Goal: Communication & Community: Participate in discussion

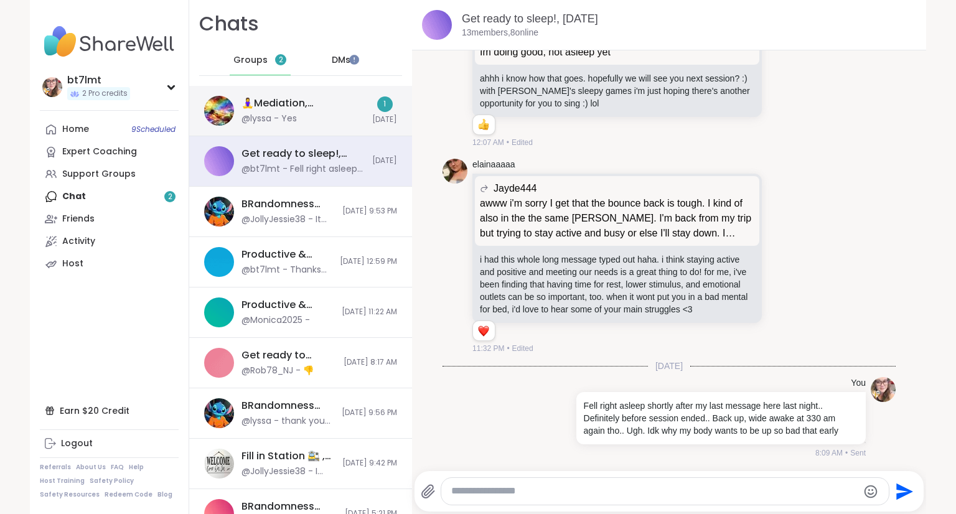
click at [296, 111] on div "🧘‍♀️Mediation, Mindfulness & Magic 🔮 , Oct 15 @lyssa - Yes" at bounding box center [302, 110] width 123 height 29
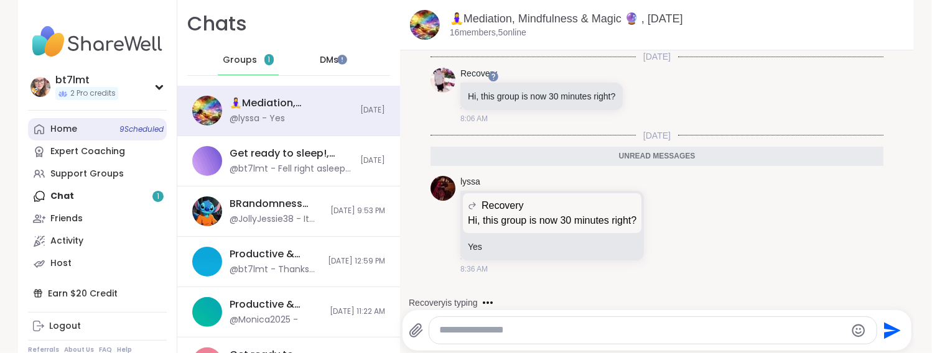
click at [68, 131] on div "Home 9 Scheduled" at bounding box center [63, 129] width 27 height 12
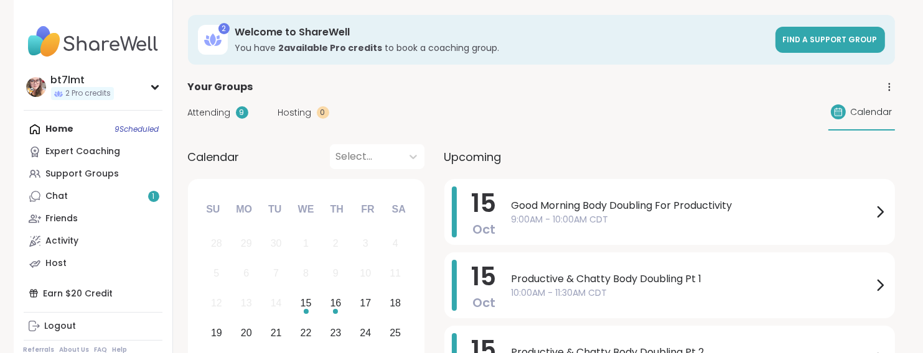
click at [610, 211] on span "Good Morning Body Doubling For Productivity" at bounding box center [691, 205] width 361 height 15
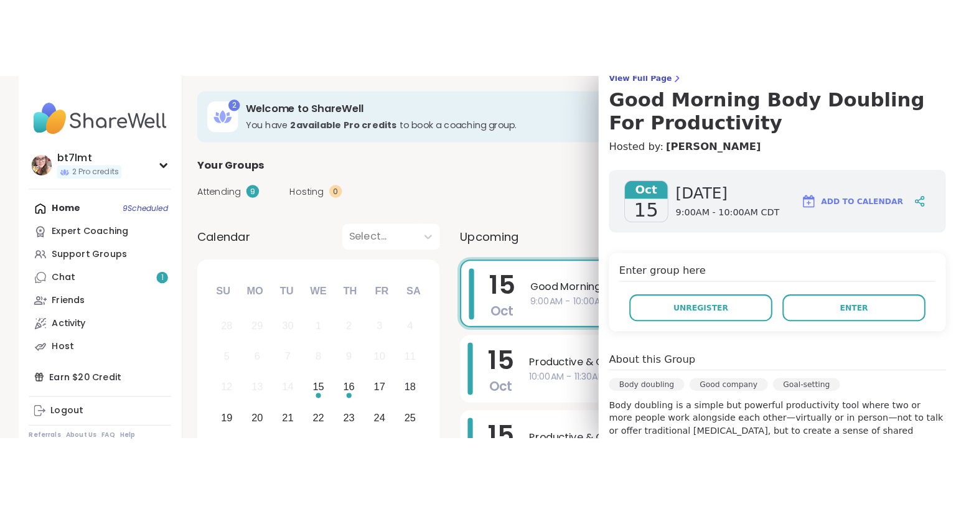
scroll to position [124, 0]
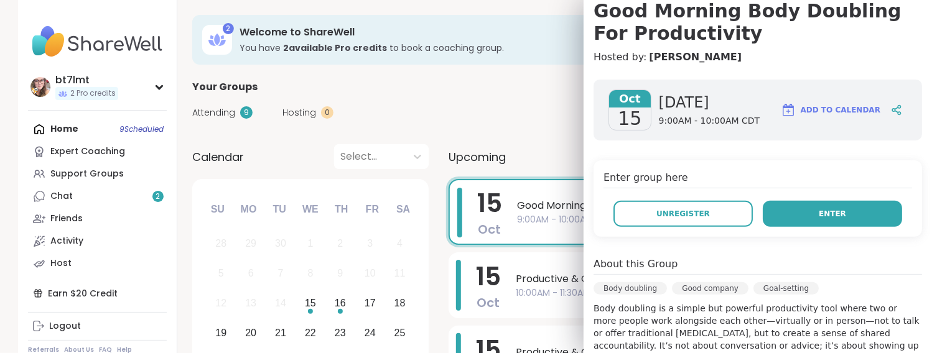
click at [836, 210] on button "Enter" at bounding box center [832, 214] width 139 height 26
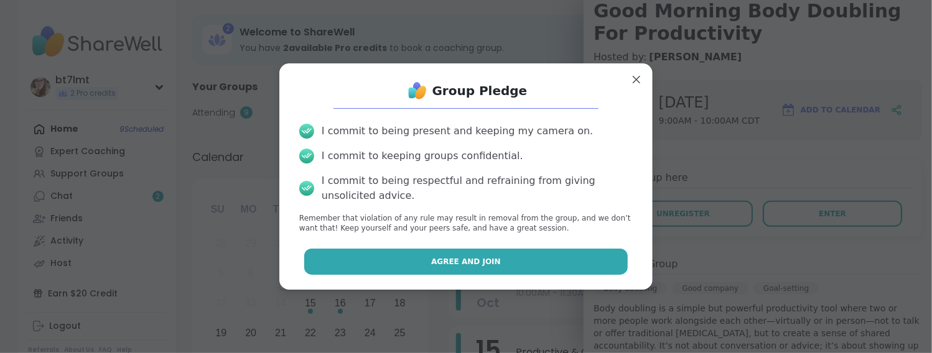
click at [448, 257] on span "Agree and Join" at bounding box center [466, 261] width 70 height 11
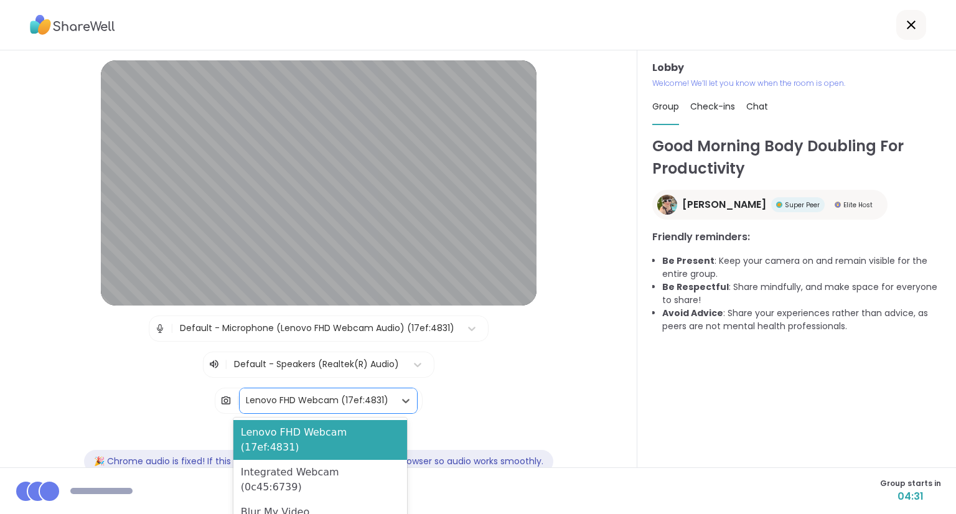
click at [321, 401] on div "Lenovo FHD Webcam (17ef:4831)" at bounding box center [317, 400] width 142 height 13
click at [287, 500] on div "Blur My Video" at bounding box center [320, 512] width 174 height 25
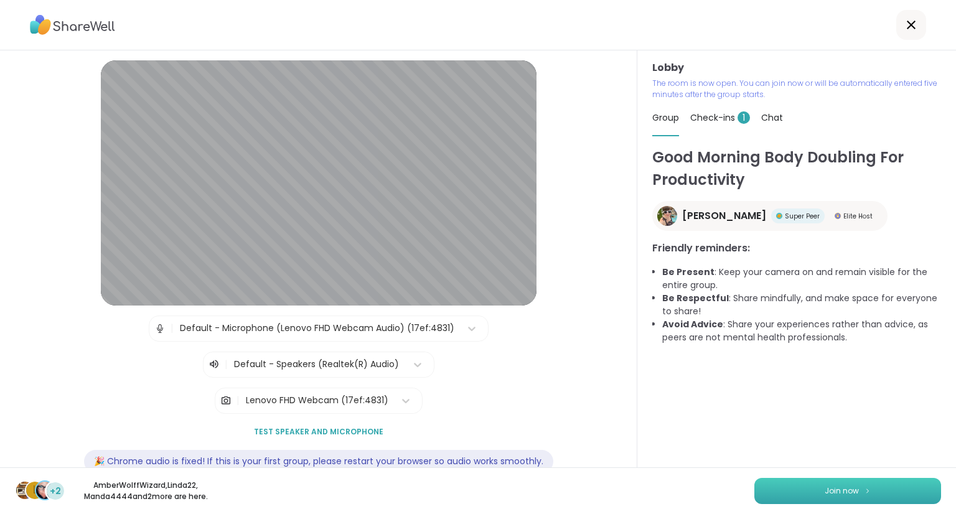
click at [799, 485] on button "Join now" at bounding box center [847, 491] width 187 height 26
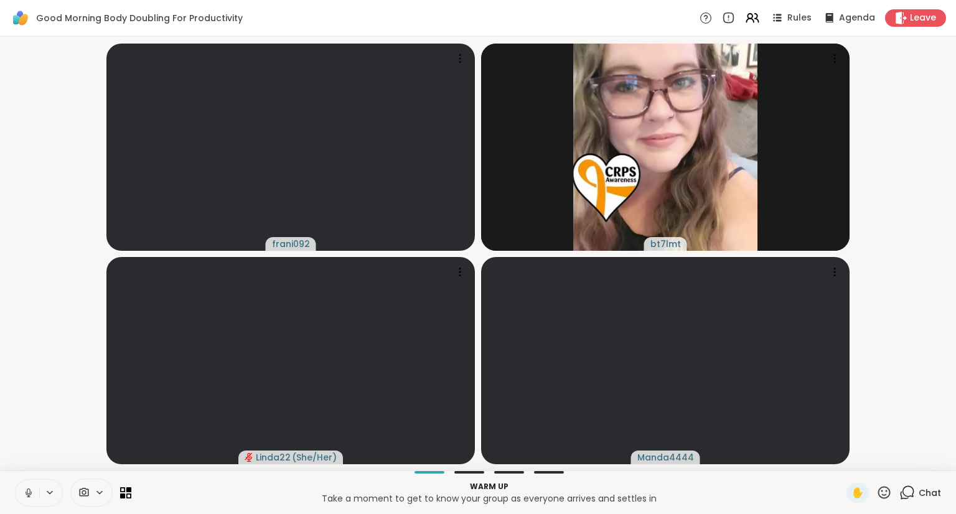
click at [25, 493] on icon at bounding box center [28, 492] width 11 height 11
click at [918, 491] on span "Chat" at bounding box center [929, 493] width 22 height 12
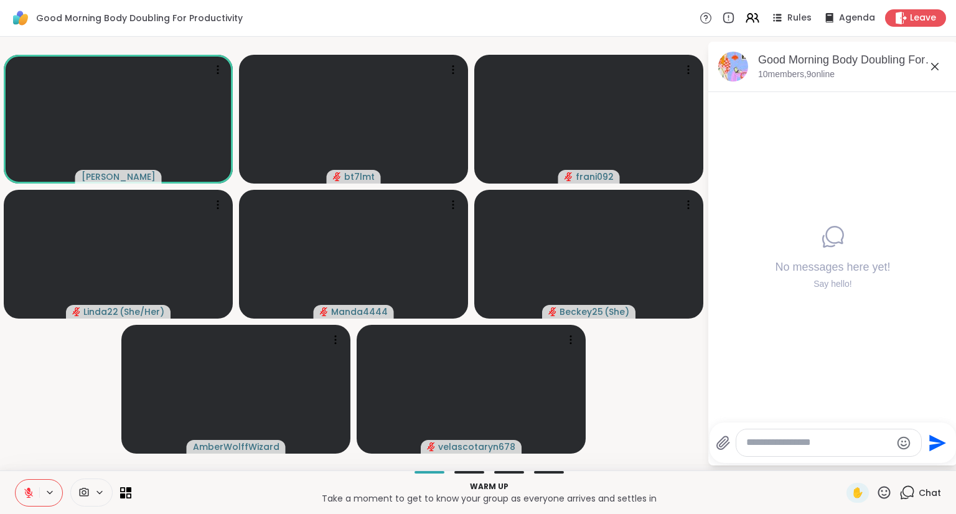
click at [775, 446] on textarea "Type your message" at bounding box center [818, 442] width 145 height 13
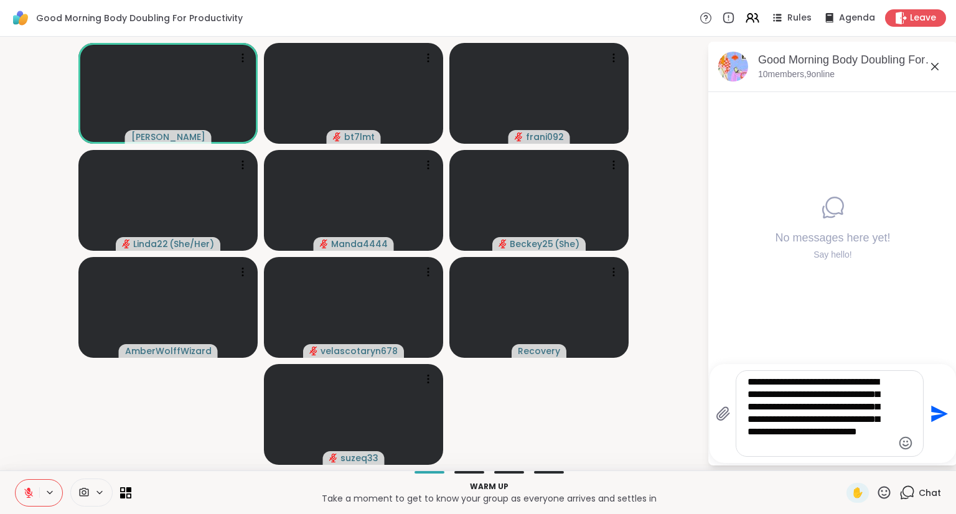
type textarea "**********"
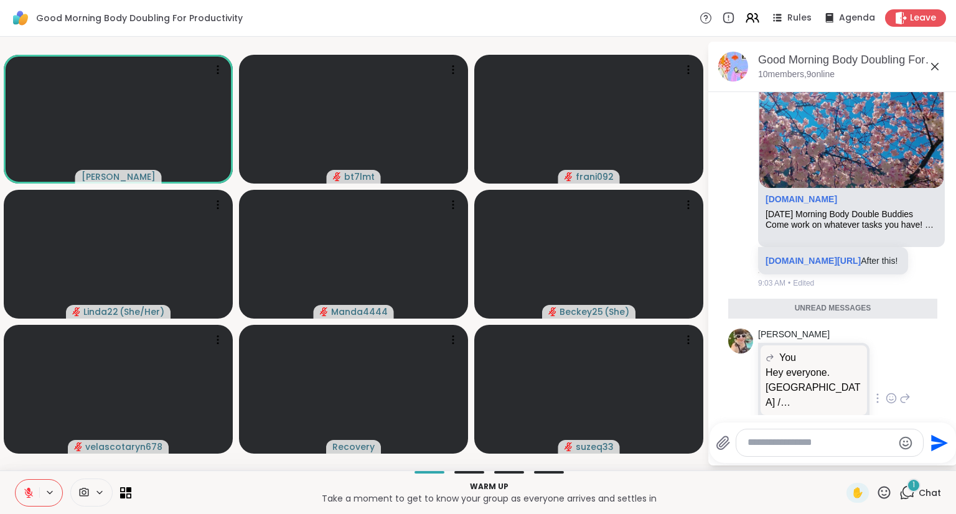
scroll to position [590, 0]
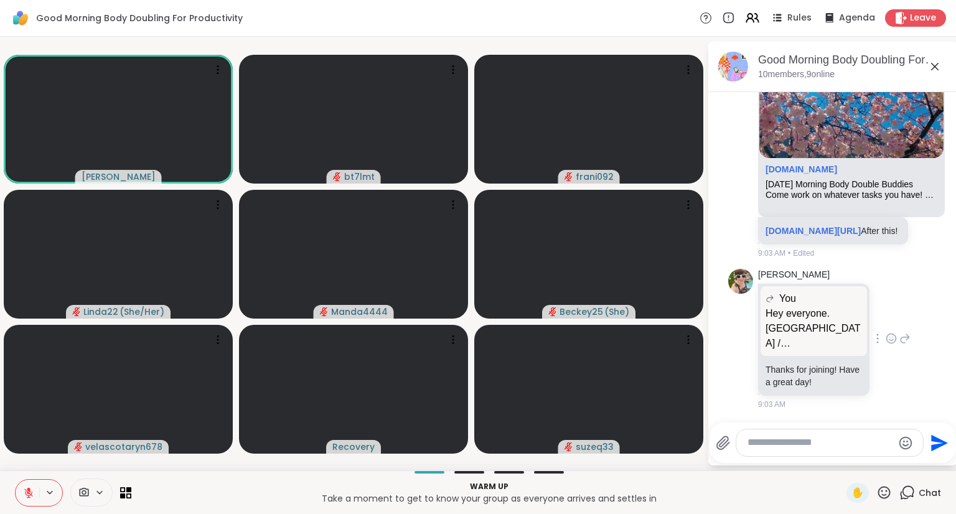
click at [897, 338] on icon at bounding box center [890, 338] width 11 height 12
click at [803, 320] on button "Select Reaction: Heart" at bounding box center [792, 318] width 25 height 25
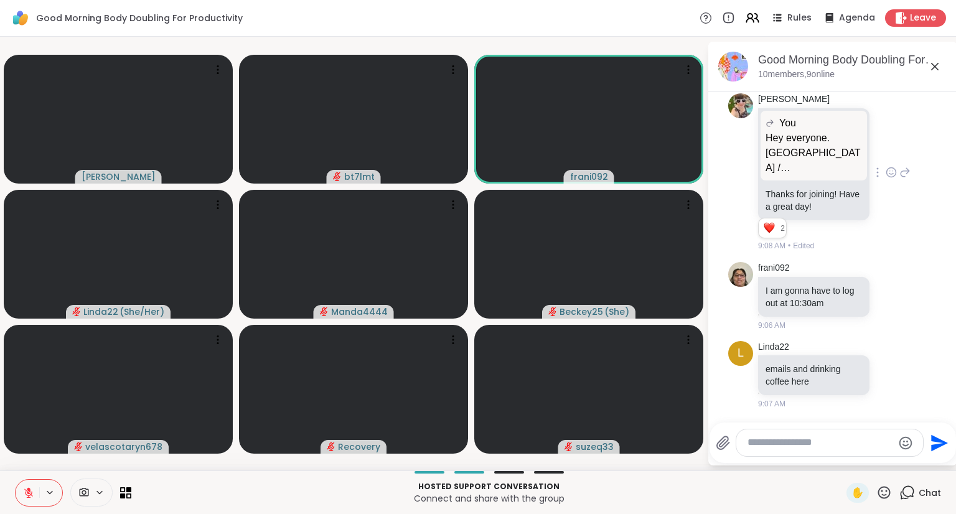
scroll to position [765, 0]
click at [849, 441] on textarea "Type your message" at bounding box center [819, 442] width 145 height 13
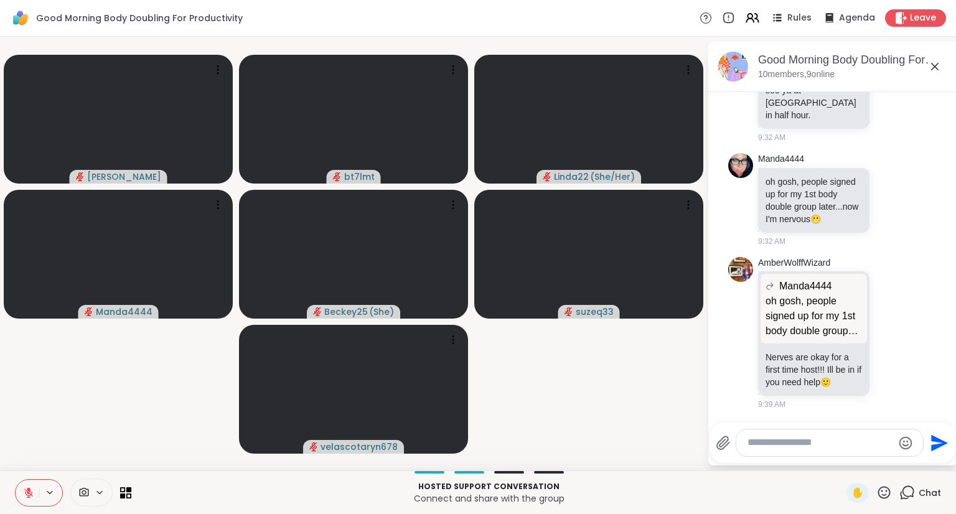
scroll to position [2621, 0]
click at [780, 441] on textarea "Type your message" at bounding box center [819, 442] width 145 height 13
click at [824, 444] on textarea "Type your message" at bounding box center [819, 442] width 145 height 13
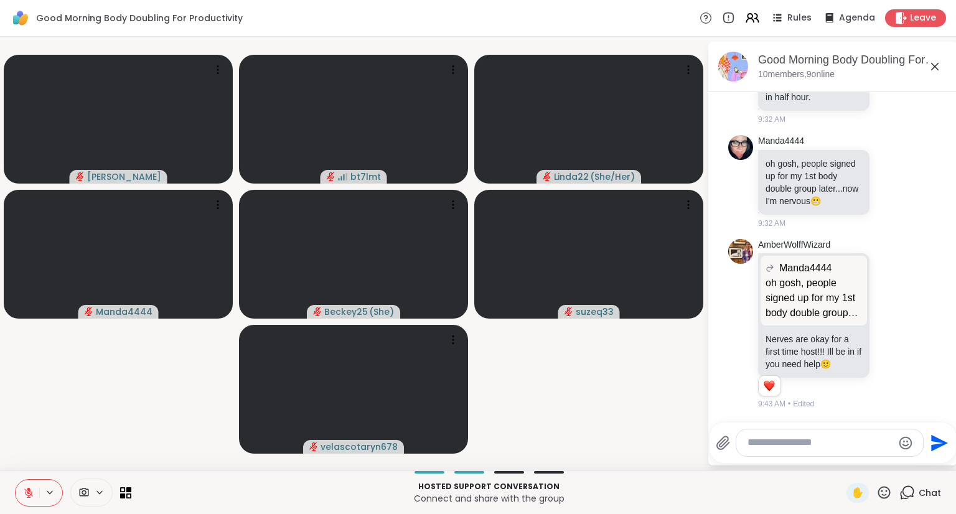
scroll to position [2778, 0]
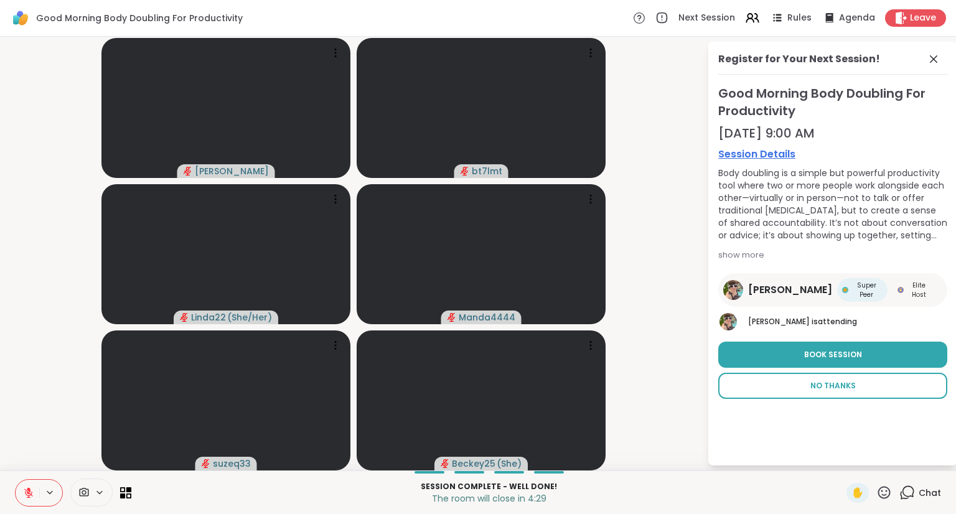
click at [826, 388] on span "No Thanks" at bounding box center [832, 385] width 45 height 11
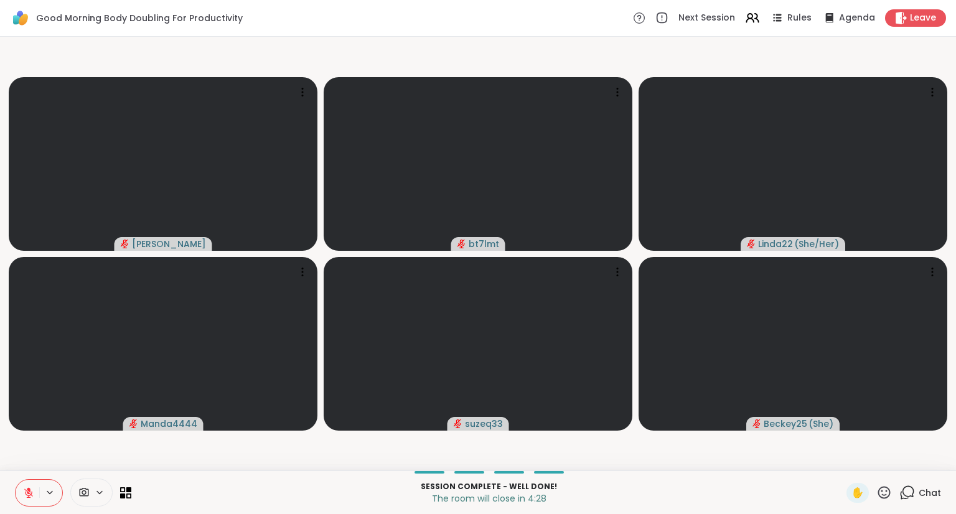
click at [921, 497] on span "Chat" at bounding box center [929, 493] width 22 height 12
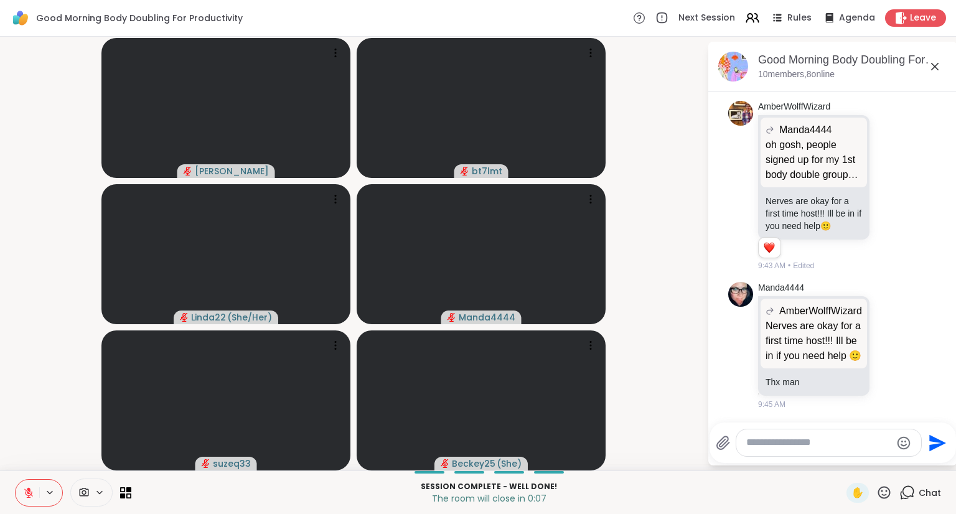
click at [851, 446] on textarea "Type your message" at bounding box center [818, 442] width 145 height 13
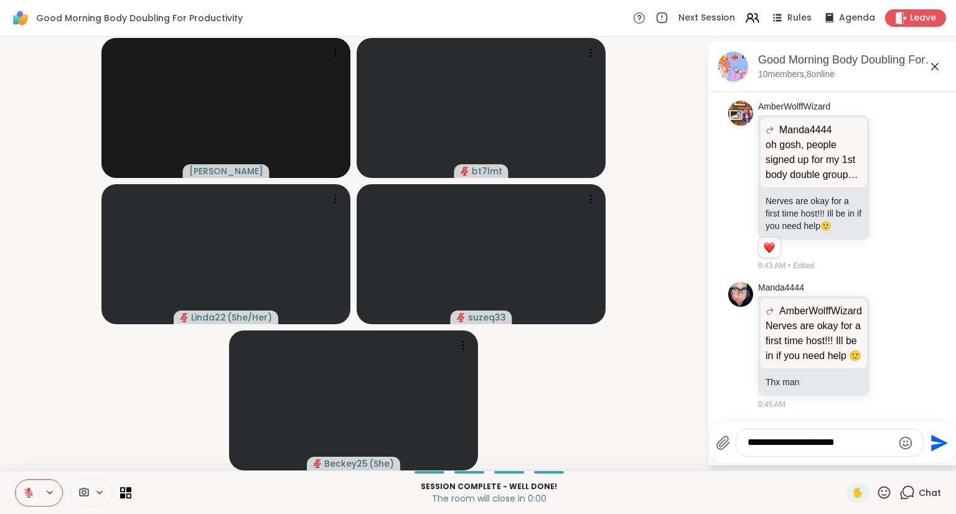
type textarea "**********"
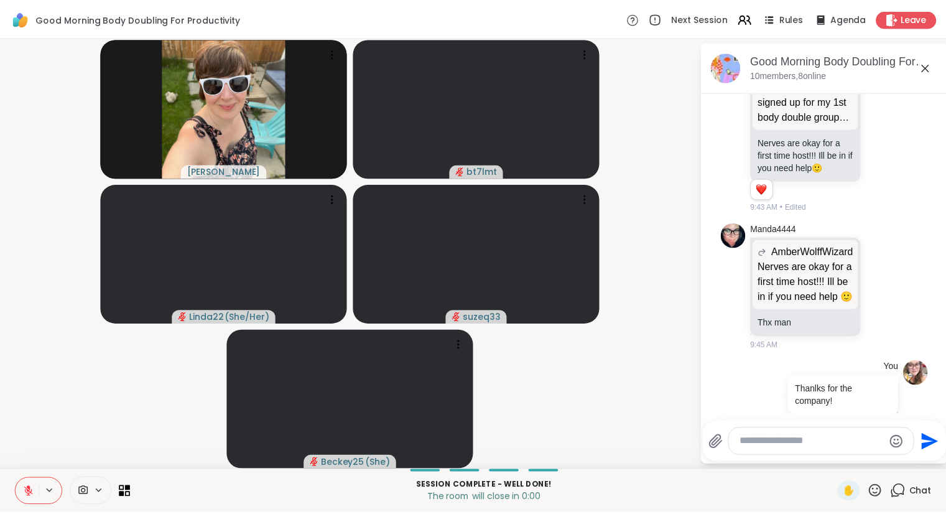
scroll to position [2856, 0]
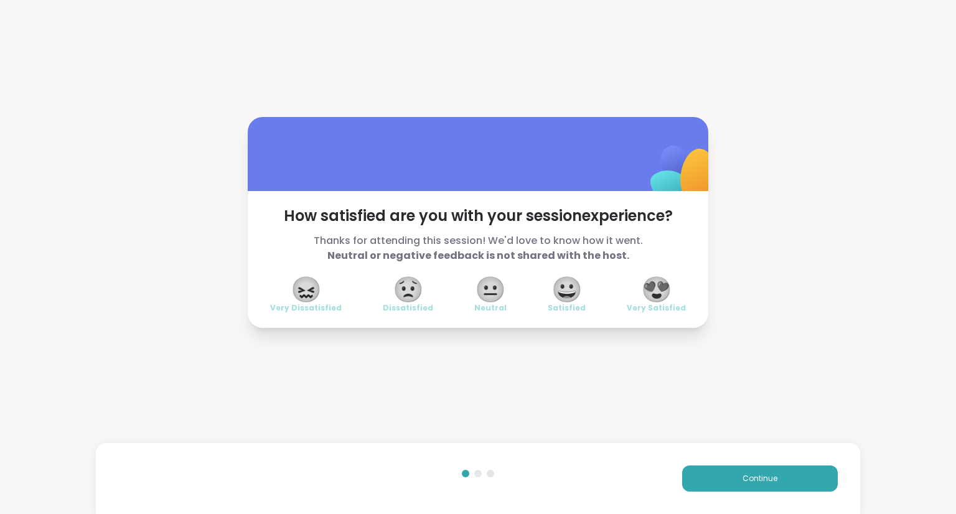
click at [657, 295] on span "😍" at bounding box center [656, 289] width 31 height 22
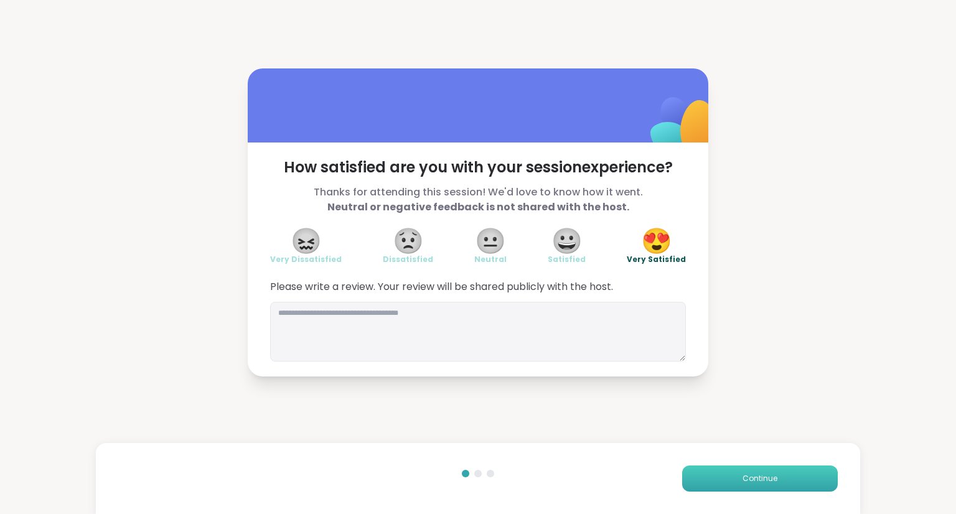
click at [758, 485] on button "Continue" at bounding box center [760, 478] width 156 height 26
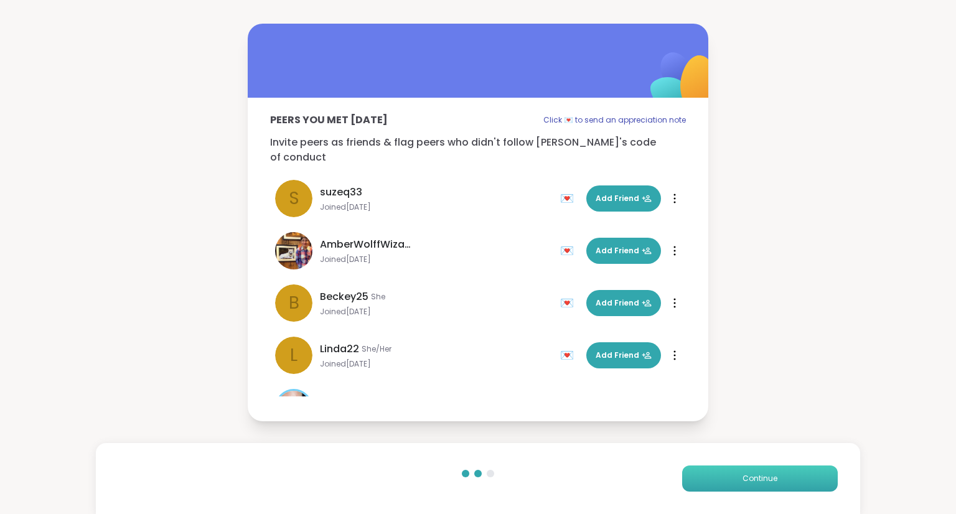
click at [759, 482] on span "Continue" at bounding box center [759, 478] width 35 height 11
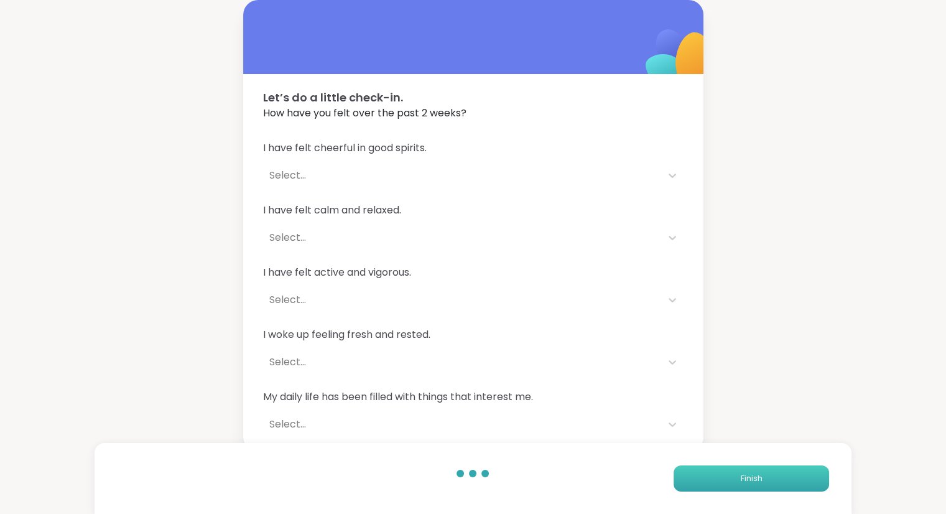
click at [759, 482] on span "Finish" at bounding box center [751, 478] width 22 height 11
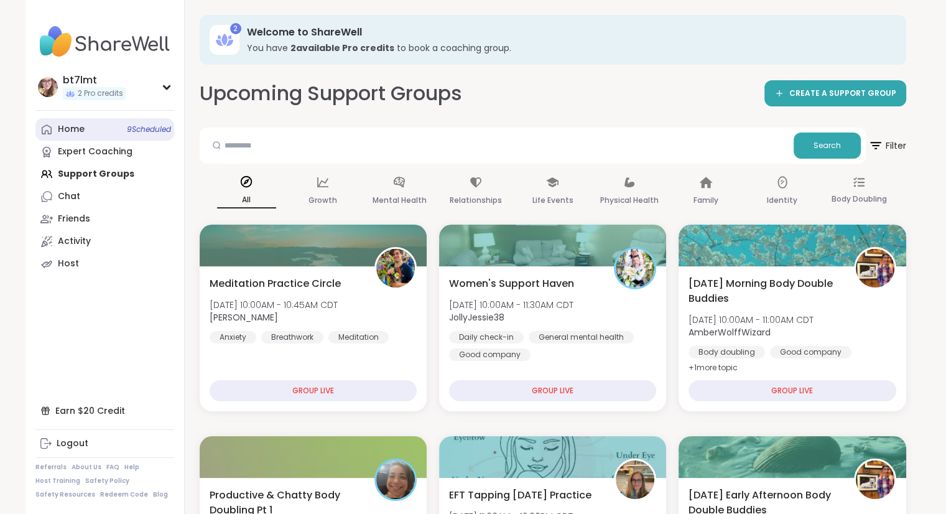
click at [82, 128] on div "Home 9 Scheduled" at bounding box center [71, 129] width 27 height 12
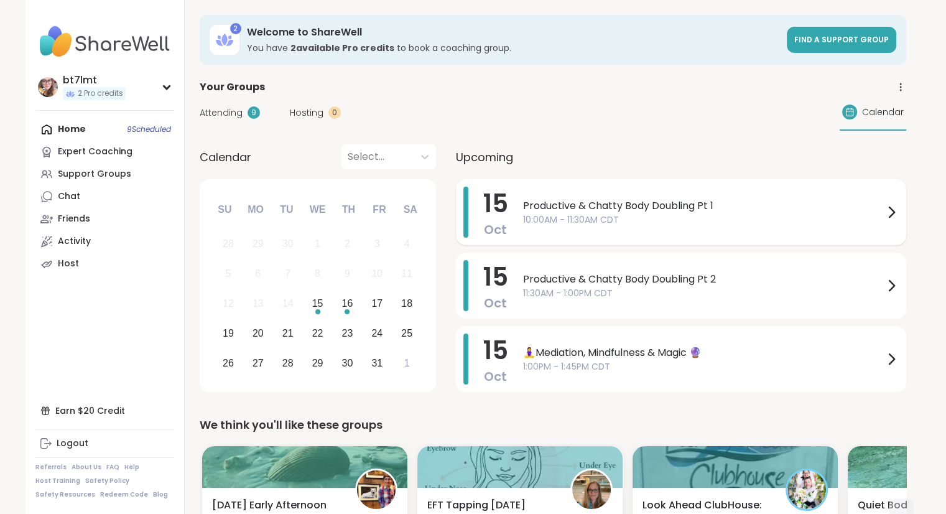
click at [669, 201] on span "Productive & Chatty Body Doubling Pt 1" at bounding box center [703, 205] width 361 height 15
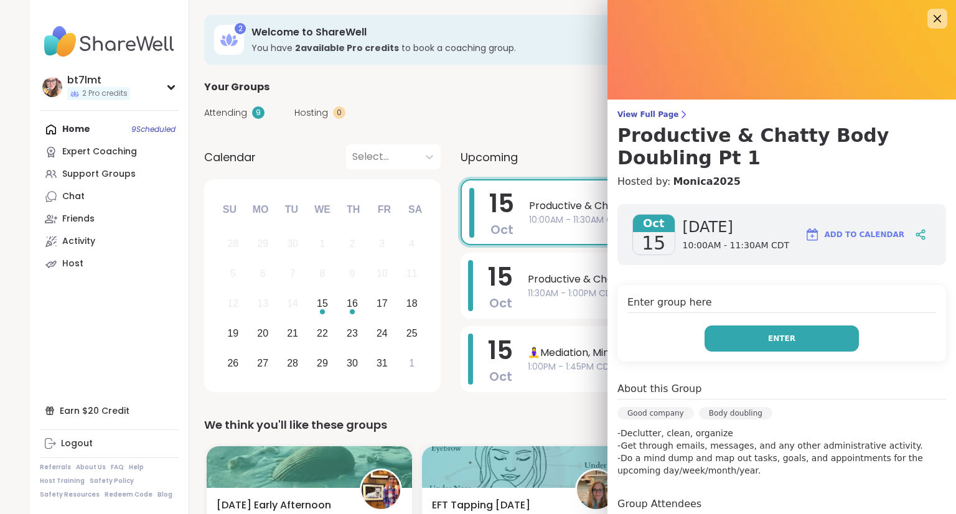
click at [735, 332] on button "Enter" at bounding box center [781, 338] width 154 height 26
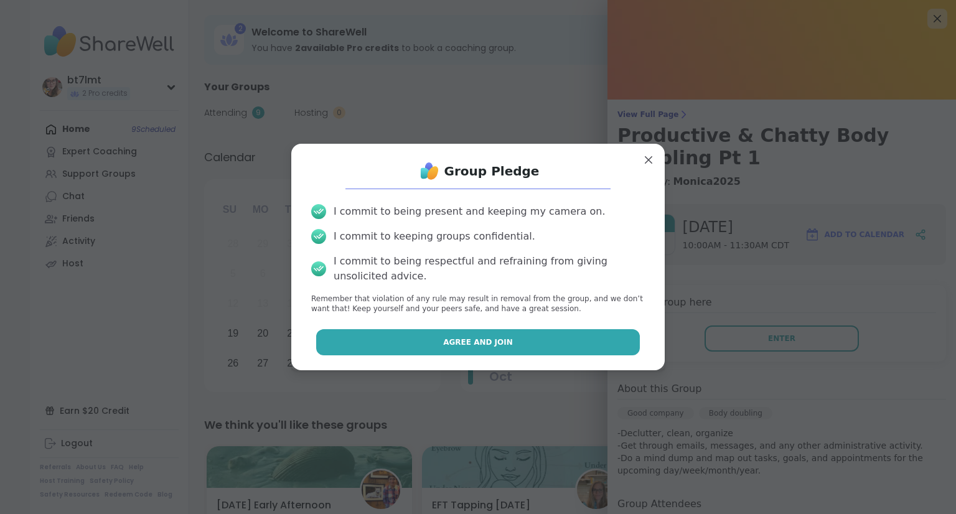
click at [533, 347] on button "Agree and Join" at bounding box center [478, 342] width 324 height 26
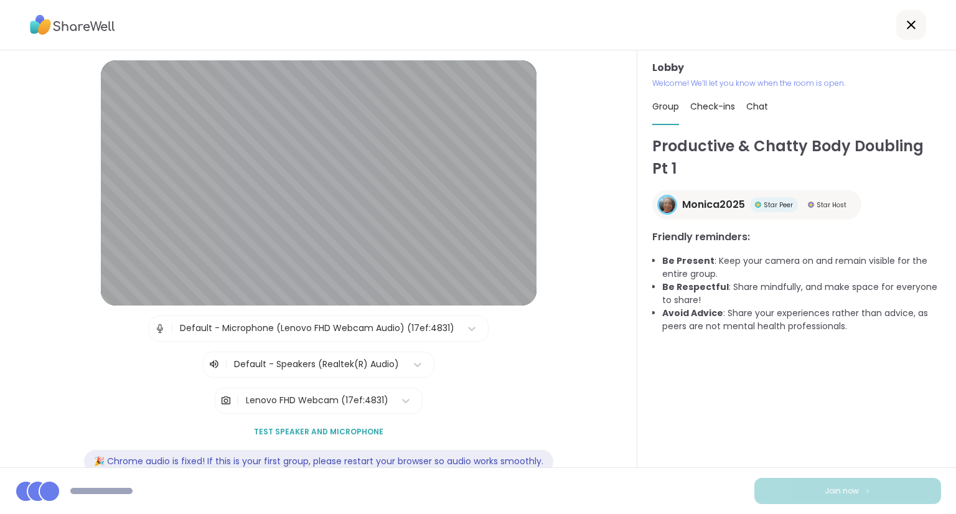
click at [344, 399] on div "Lenovo FHD Webcam (17ef:4831)" at bounding box center [317, 400] width 142 height 13
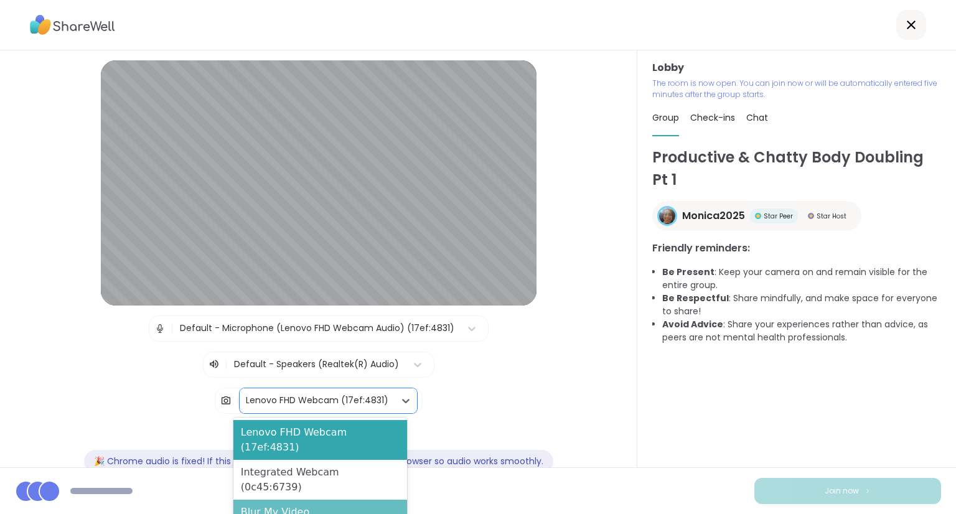
click at [319, 500] on div "Blur My Video" at bounding box center [320, 512] width 174 height 25
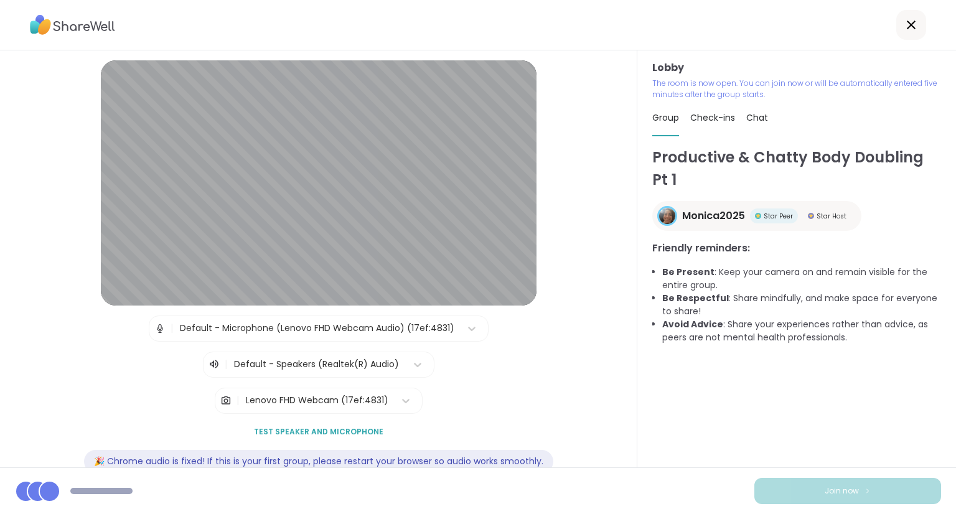
click at [839, 432] on div "Productive & Chatty Body Doubling Pt 1 Monica2025 Star Peer Star Host Friendly …" at bounding box center [796, 306] width 289 height 321
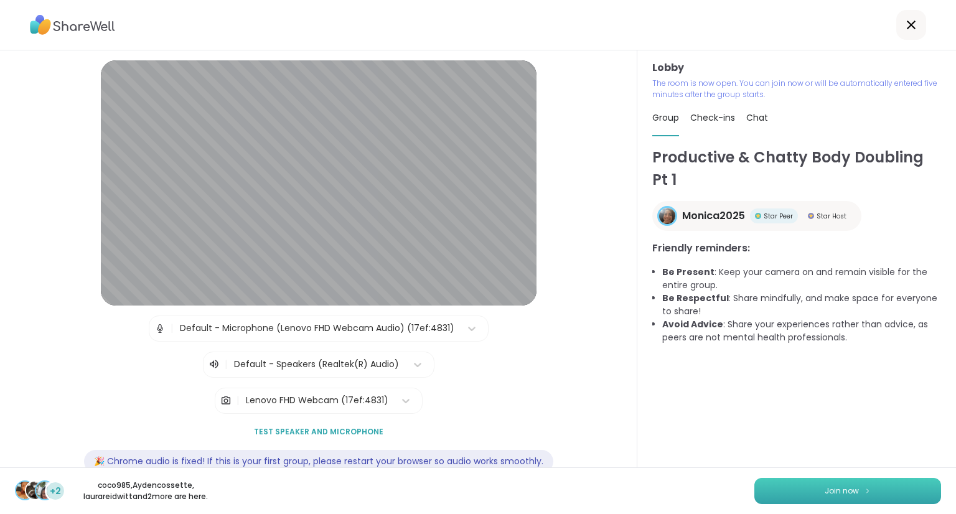
click at [821, 478] on button "Join now" at bounding box center [847, 491] width 187 height 26
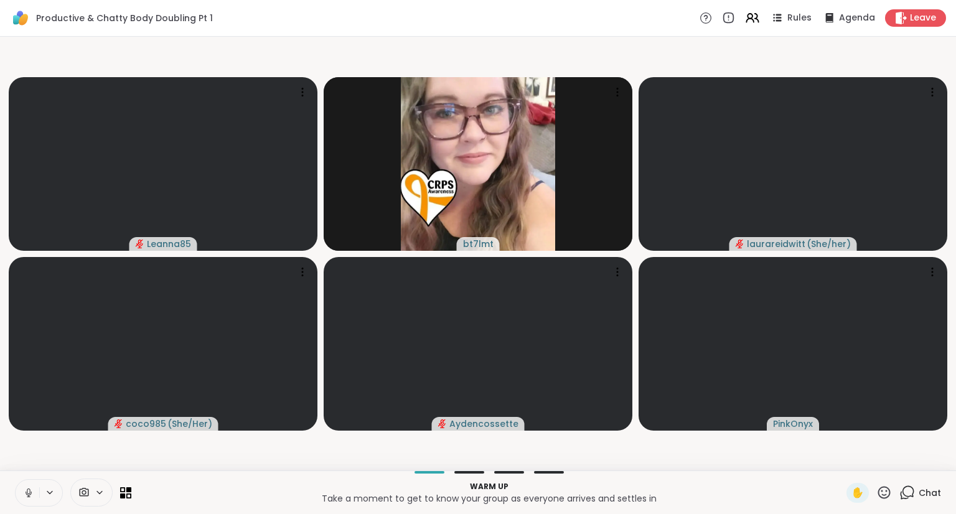
click at [908, 491] on div "Chat" at bounding box center [920, 493] width 42 height 20
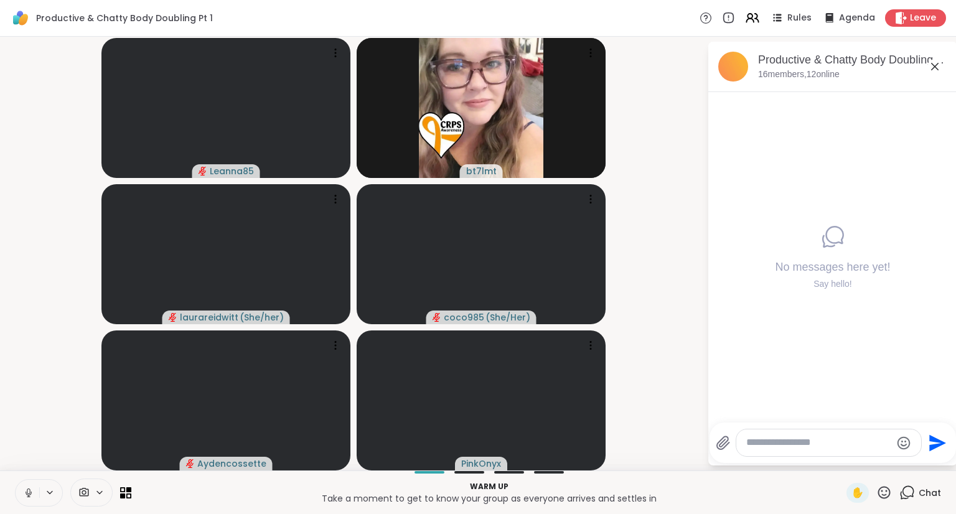
click at [817, 442] on textarea "Type your message" at bounding box center [818, 442] width 145 height 13
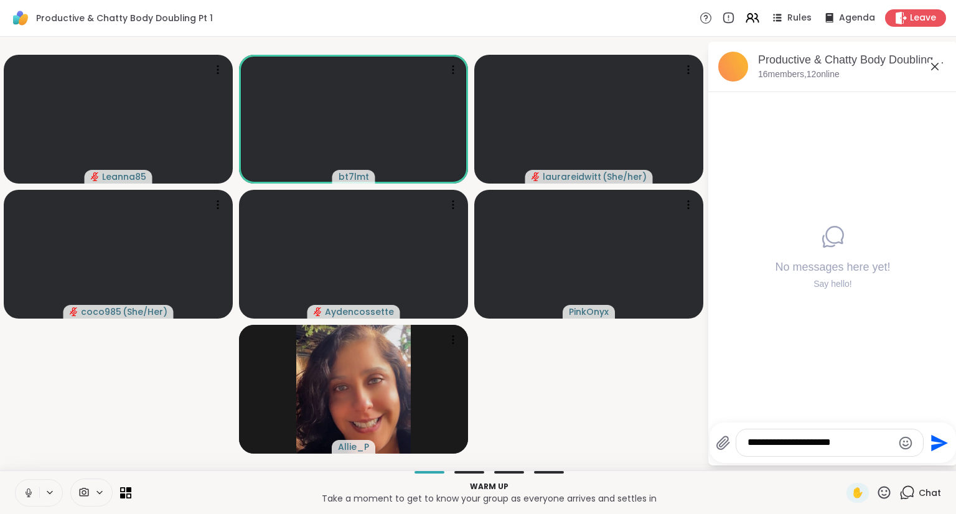
type textarea "**********"
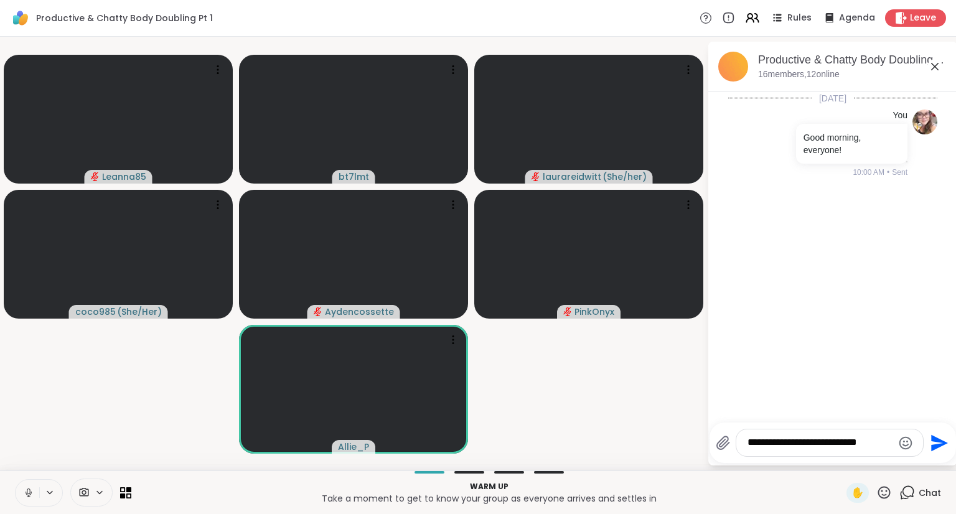
type textarea "**********"
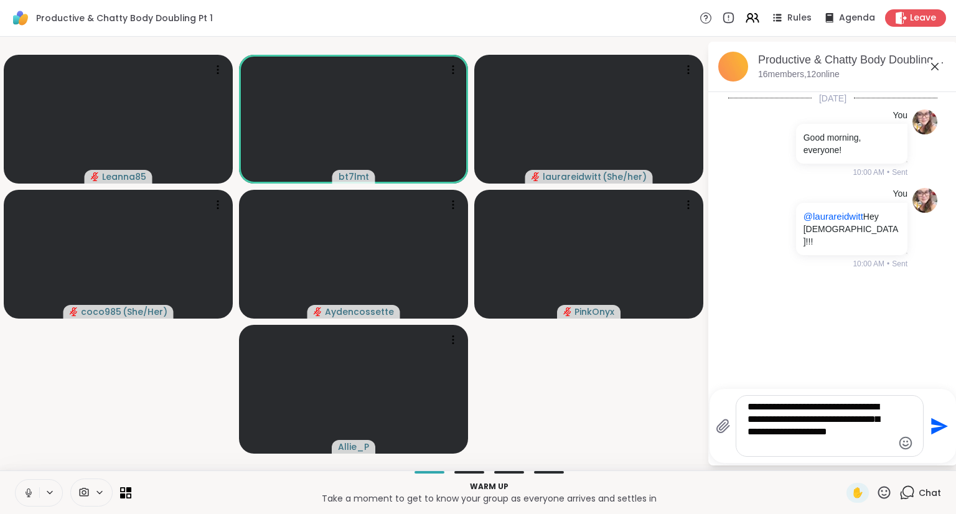
type textarea "**********"
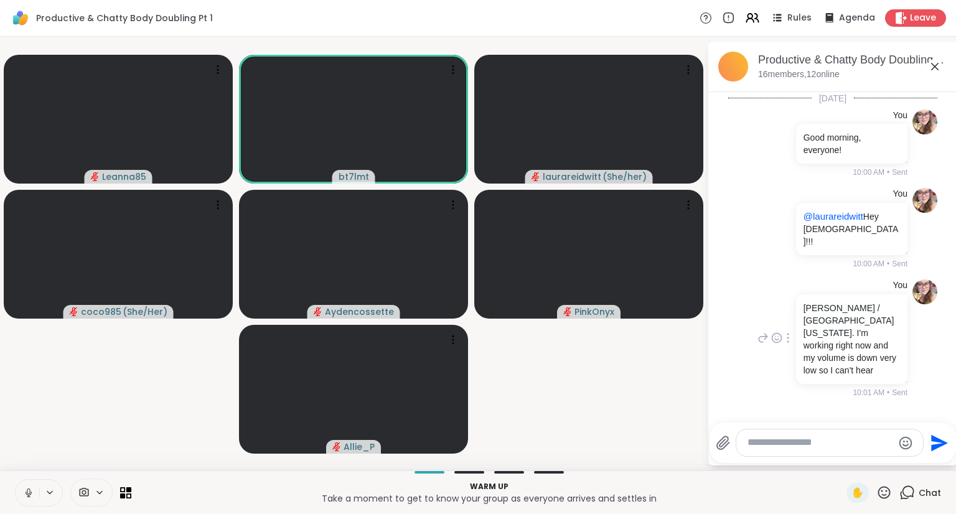
click at [787, 334] on icon at bounding box center [787, 338] width 1 height 9
click at [804, 351] on icon at bounding box center [802, 355] width 8 height 9
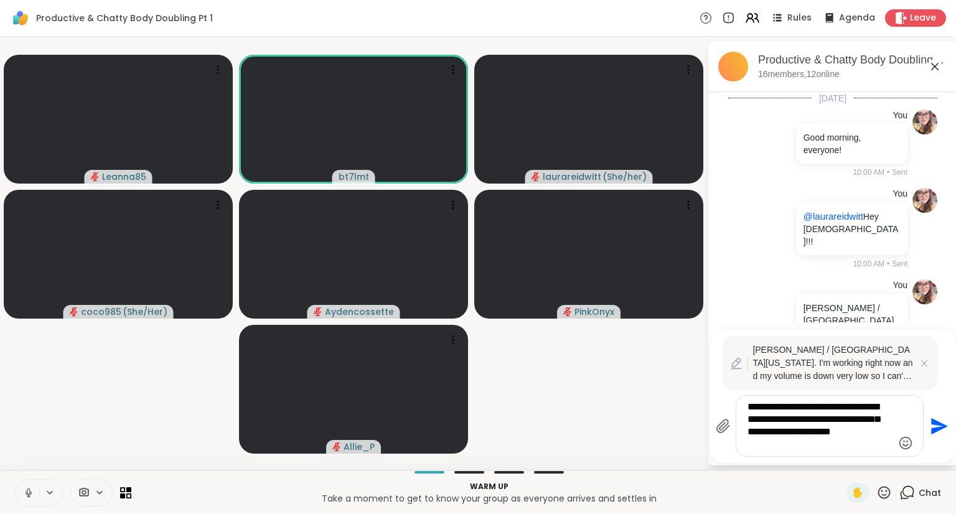
click at [792, 444] on textarea "**********" at bounding box center [819, 426] width 145 height 50
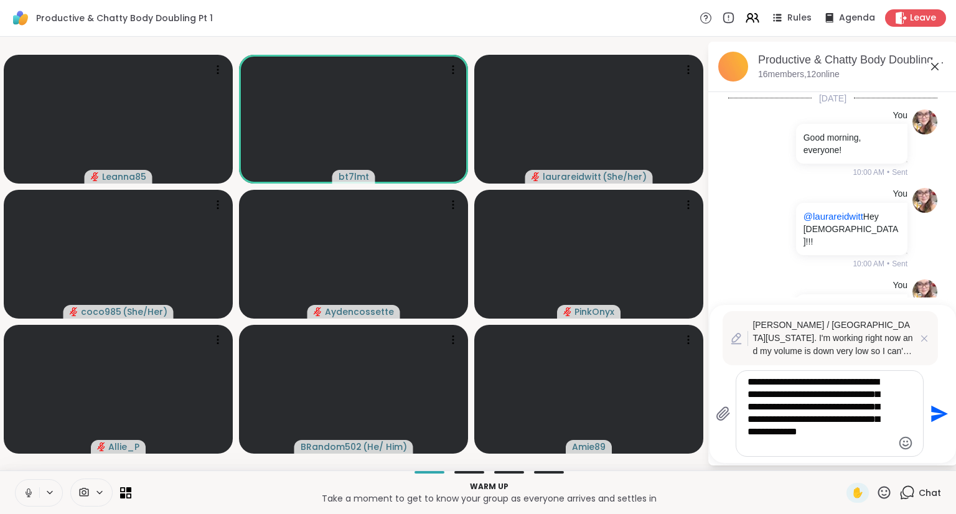
type textarea "**********"
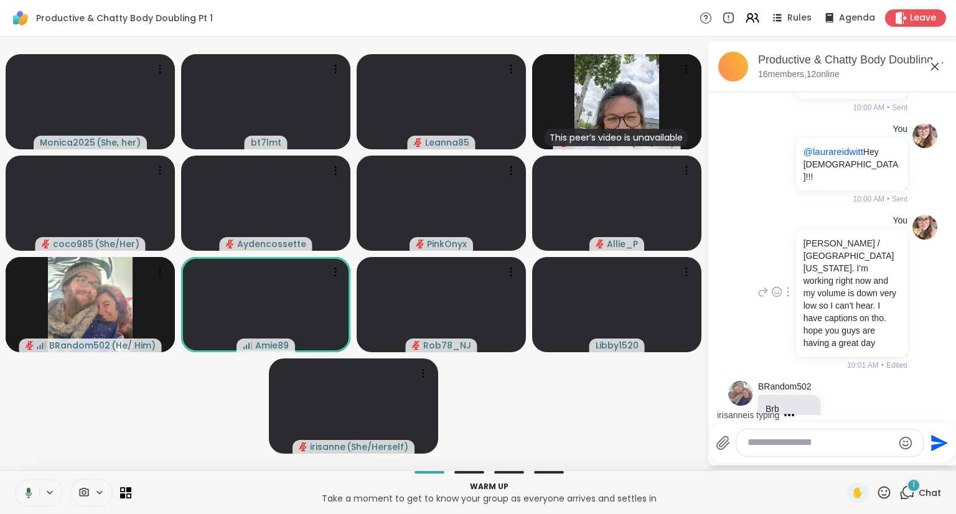
scroll to position [131, 0]
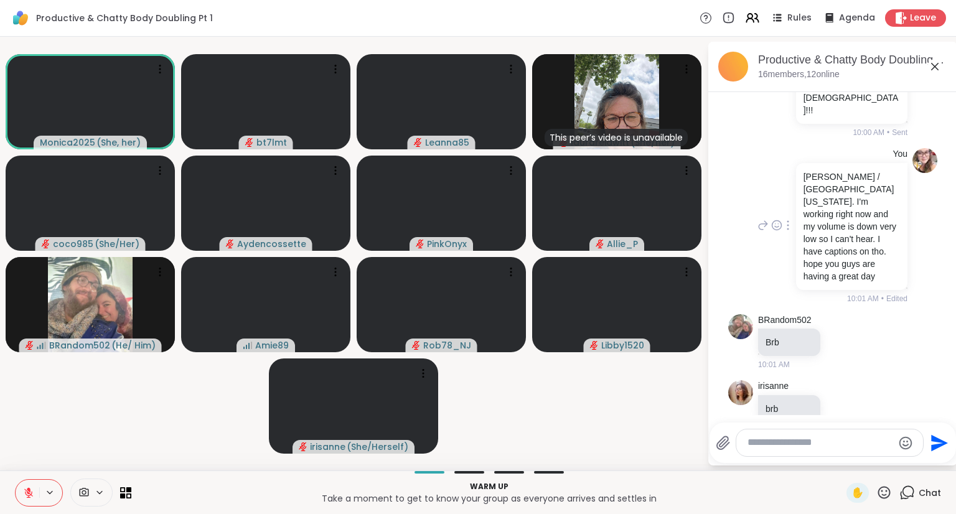
click at [844, 447] on textarea "Type your message" at bounding box center [819, 442] width 145 height 13
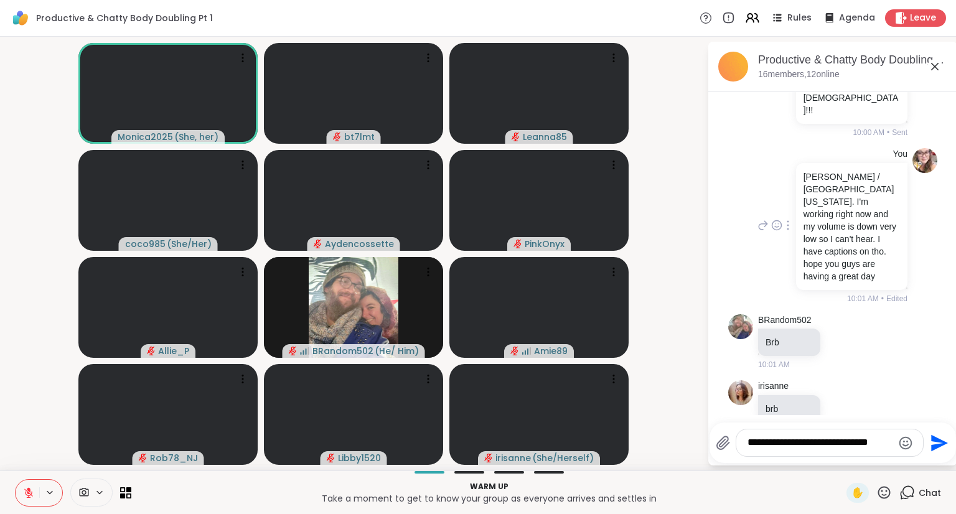
type textarea "**********"
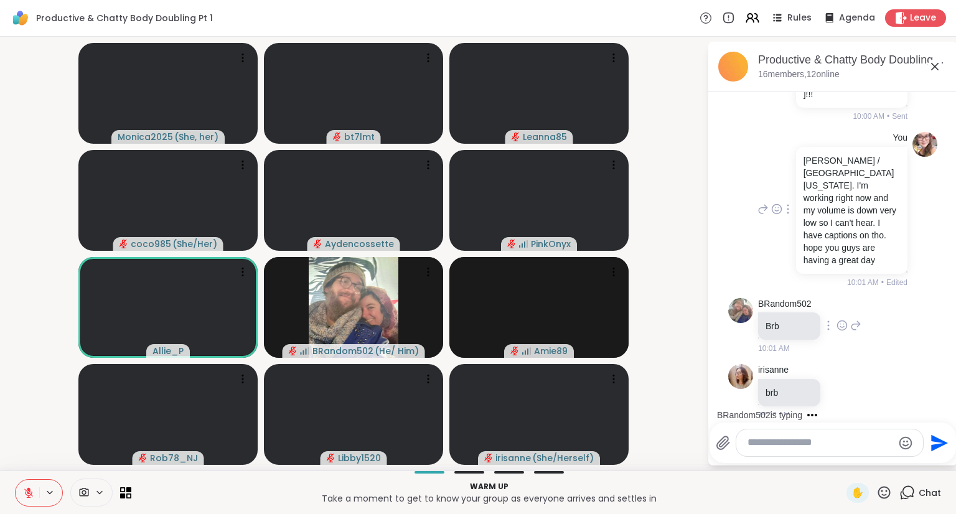
scroll to position [227, 0]
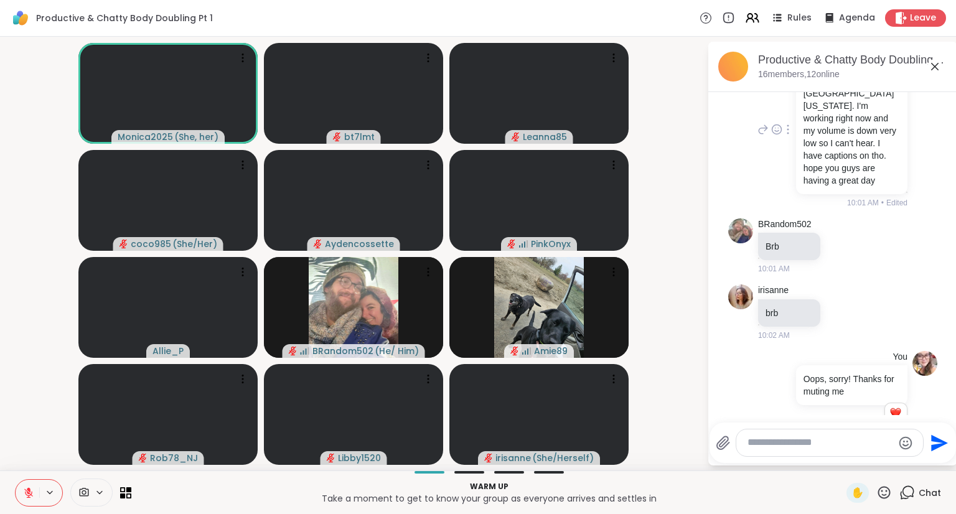
click at [821, 444] on textarea "Type your message" at bounding box center [819, 442] width 145 height 13
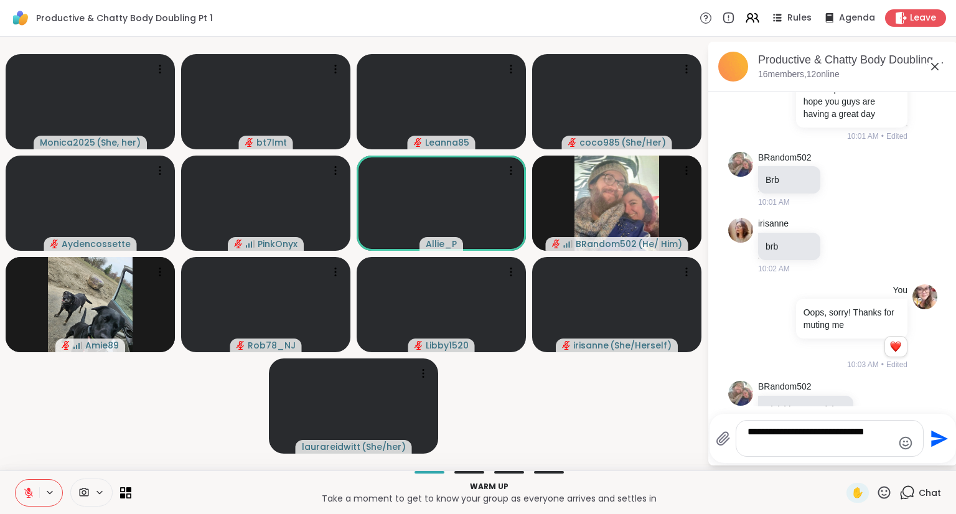
type textarea "**********"
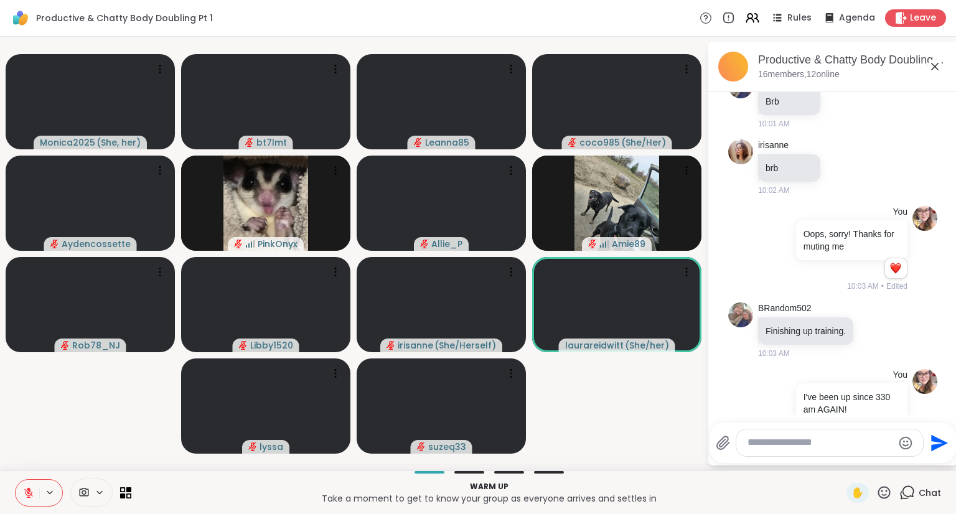
scroll to position [390, 0]
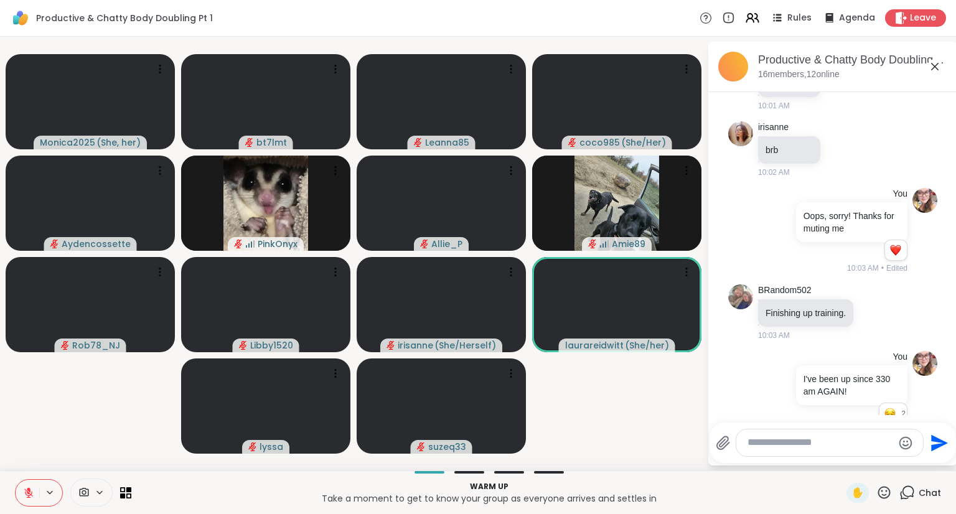
click at [834, 446] on textarea "Type your message" at bounding box center [819, 442] width 145 height 13
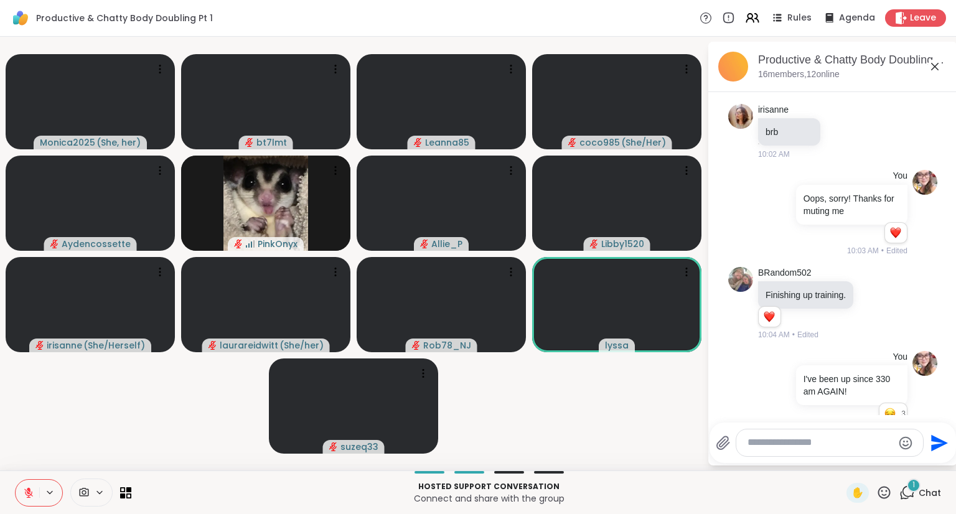
scroll to position [579, 0]
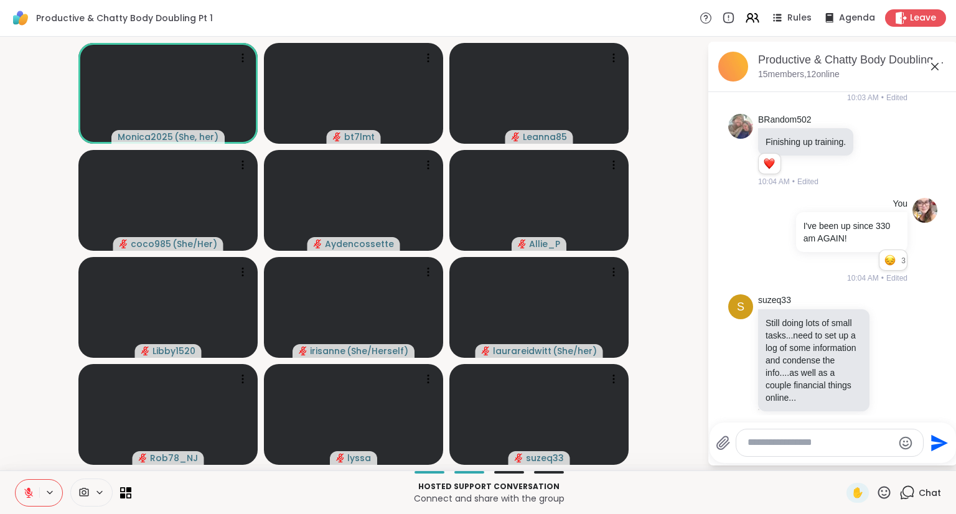
click at [791, 439] on textarea "Type your message" at bounding box center [819, 442] width 145 height 13
click at [816, 442] on textarea "Type your message" at bounding box center [819, 442] width 145 height 13
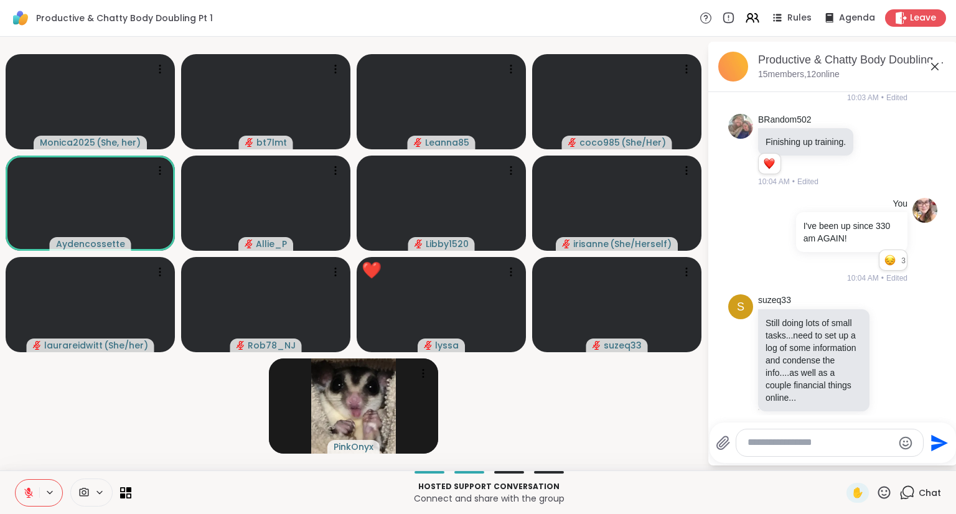
click at [784, 441] on textarea "Type your message" at bounding box center [819, 442] width 145 height 13
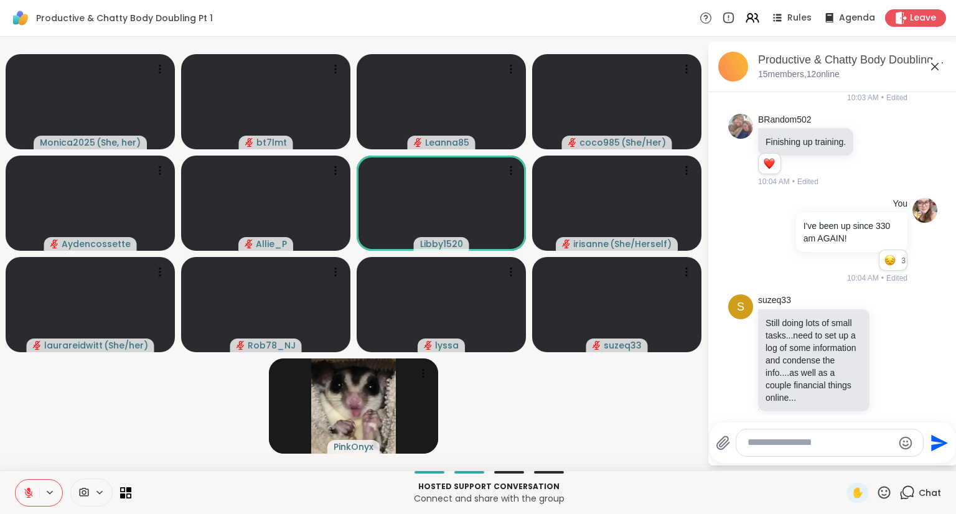
click at [809, 437] on textarea "Type your message" at bounding box center [819, 442] width 145 height 13
click at [762, 446] on textarea "Type your message" at bounding box center [819, 442] width 145 height 13
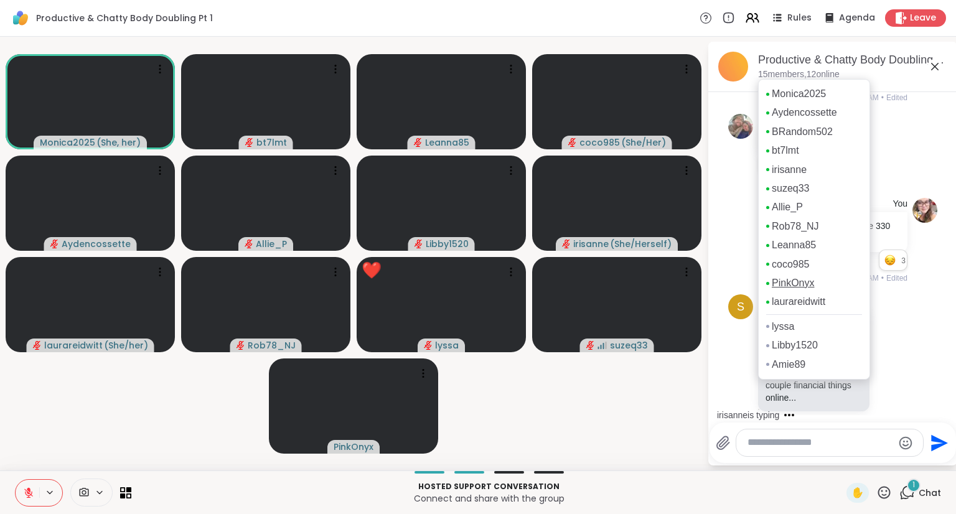
scroll to position [694, 0]
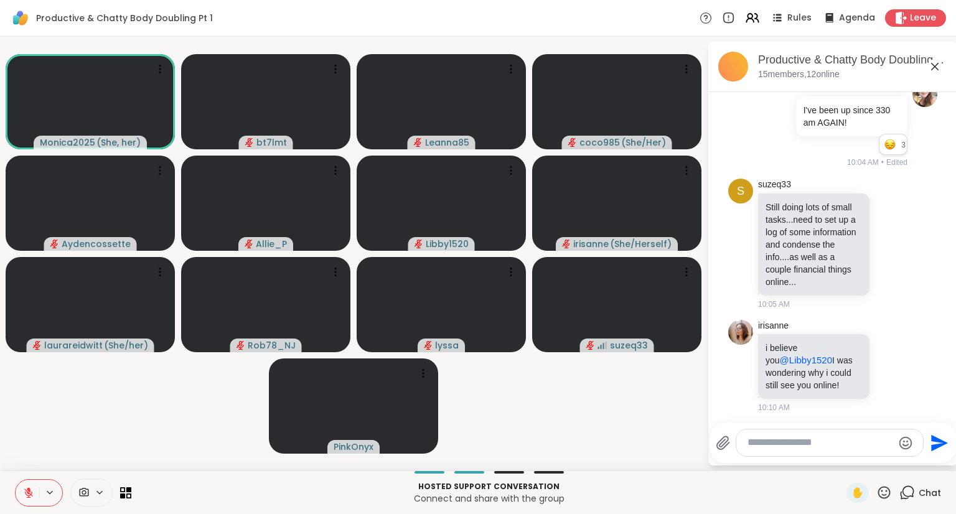
click at [815, 451] on div at bounding box center [829, 442] width 187 height 27
click at [814, 443] on textarea "Type your message" at bounding box center [819, 442] width 145 height 13
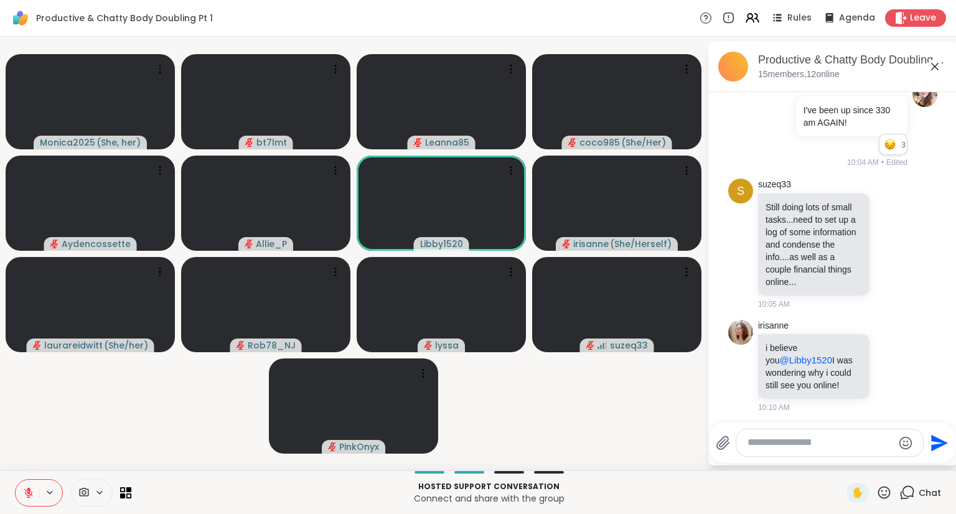
click at [814, 443] on textarea "Type your message" at bounding box center [819, 442] width 145 height 13
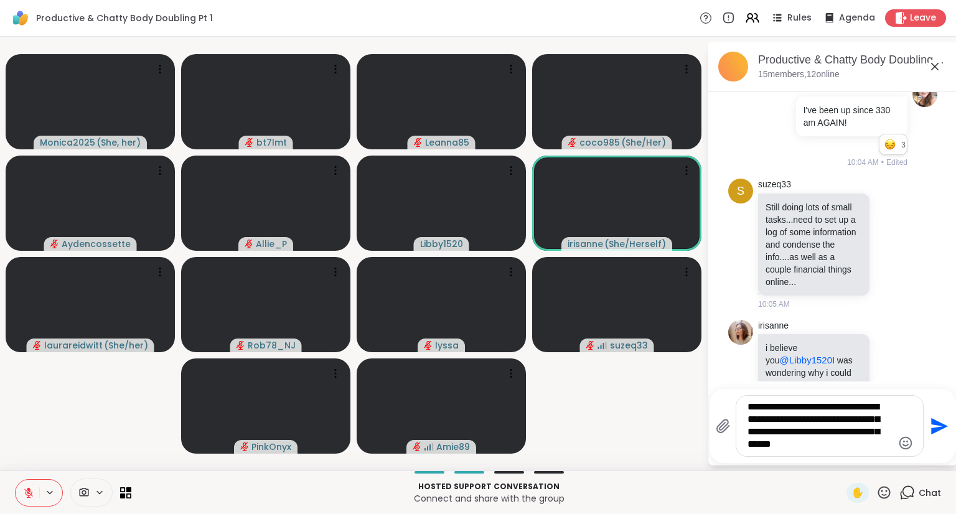
type textarea "**********"
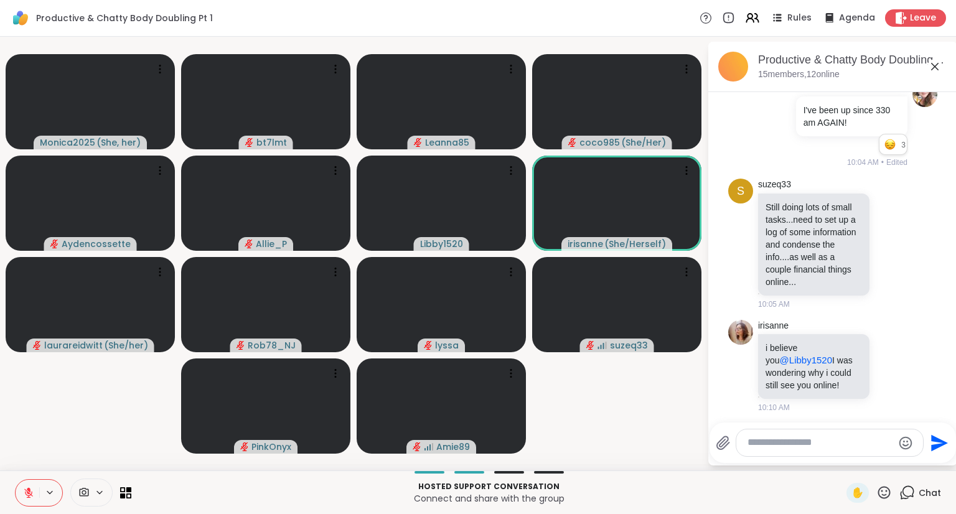
scroll to position [823, 0]
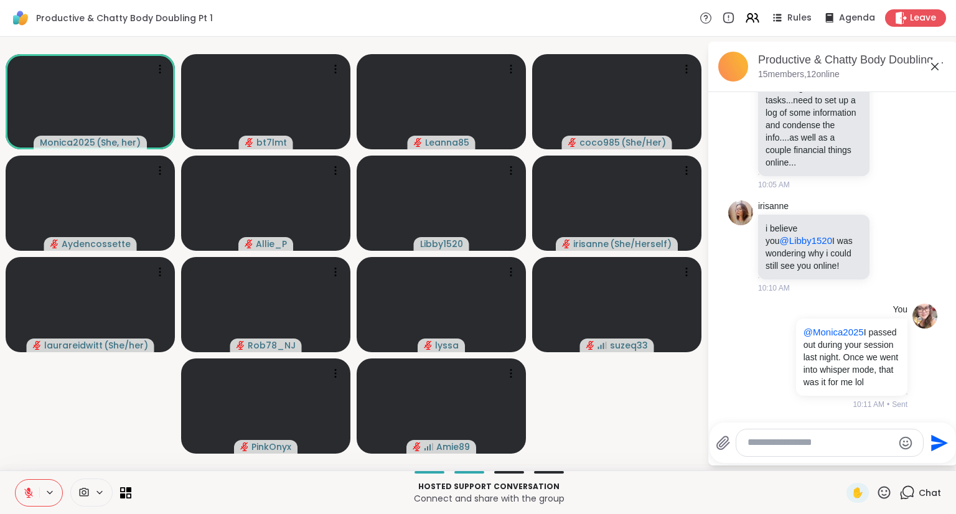
click at [839, 446] on textarea "Type your message" at bounding box center [819, 442] width 145 height 13
click at [826, 442] on textarea "Type your message" at bounding box center [819, 442] width 145 height 13
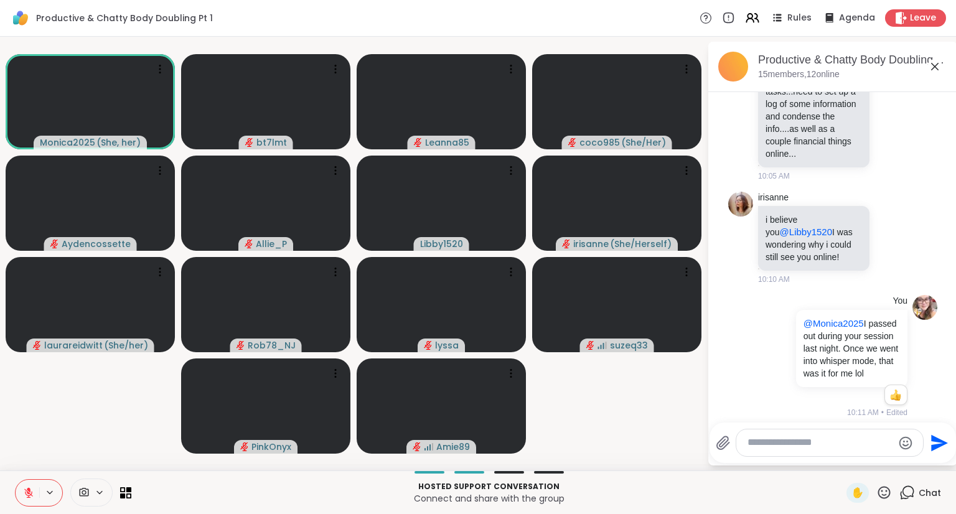
scroll to position [841, 0]
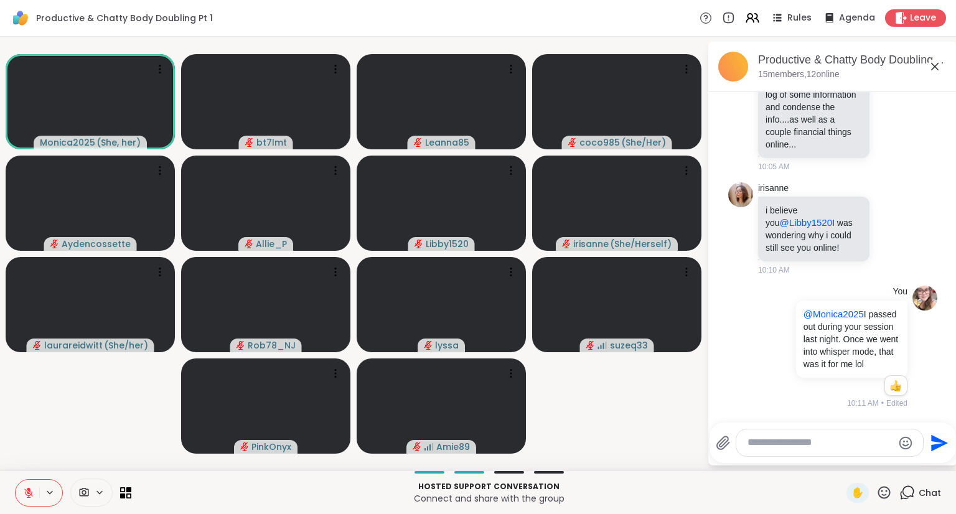
click at [776, 443] on textarea "Type your message" at bounding box center [819, 442] width 145 height 13
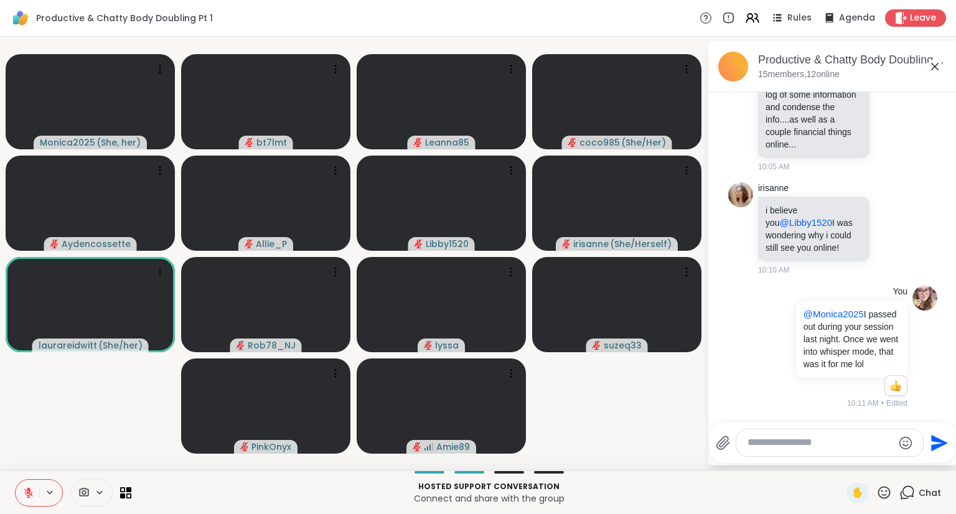
click at [773, 445] on textarea "Type your message" at bounding box center [819, 442] width 145 height 13
click at [770, 442] on textarea "Type your message" at bounding box center [819, 442] width 145 height 13
click at [769, 446] on textarea "Type your message" at bounding box center [819, 442] width 145 height 13
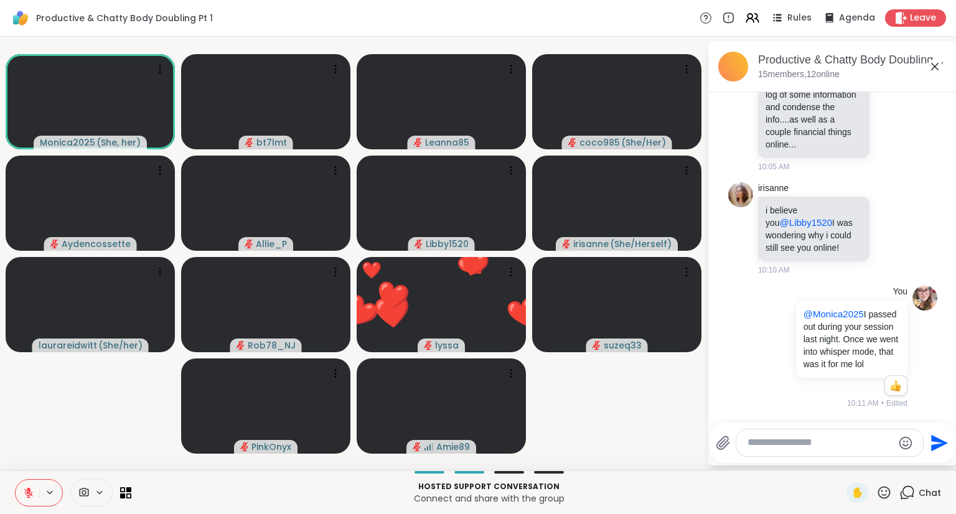
click at [878, 490] on icon at bounding box center [884, 492] width 12 height 12
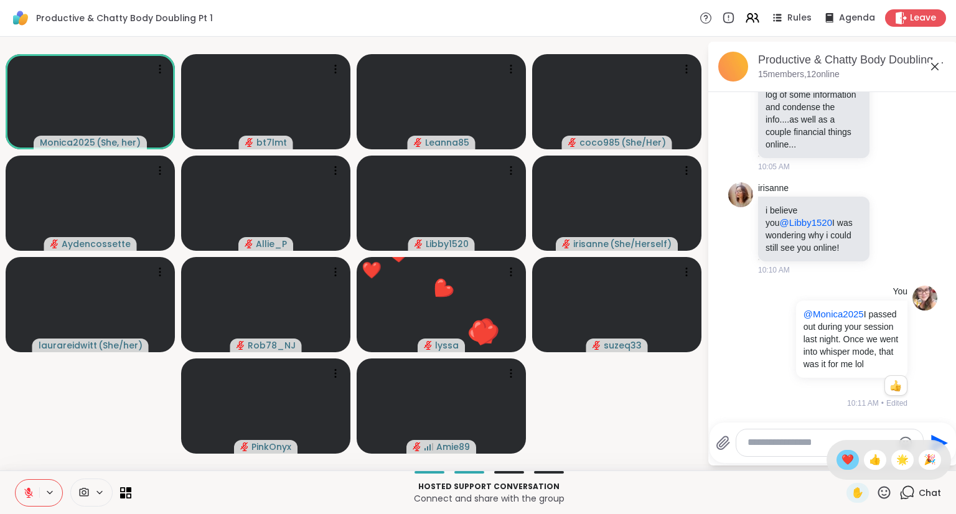
click at [841, 460] on span "❤️" at bounding box center [847, 459] width 12 height 15
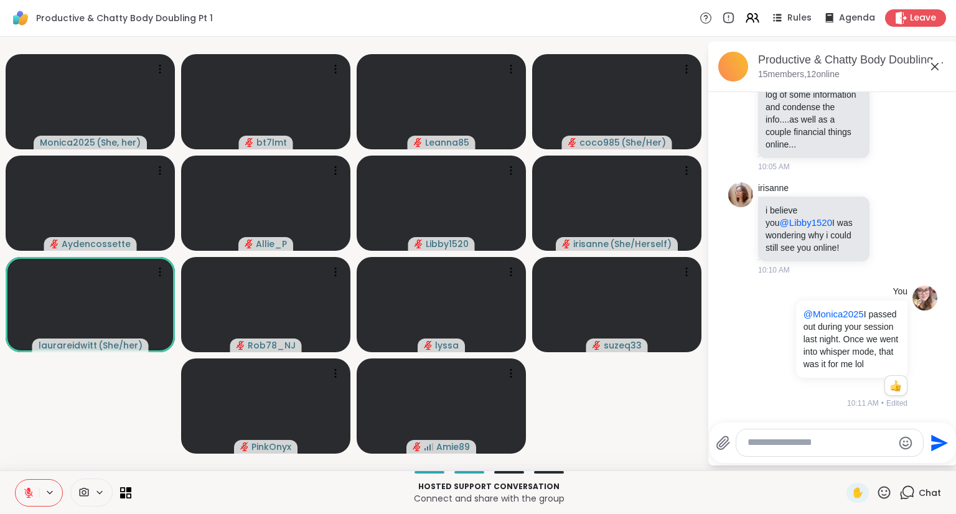
click at [823, 445] on textarea "Type your message" at bounding box center [819, 442] width 145 height 13
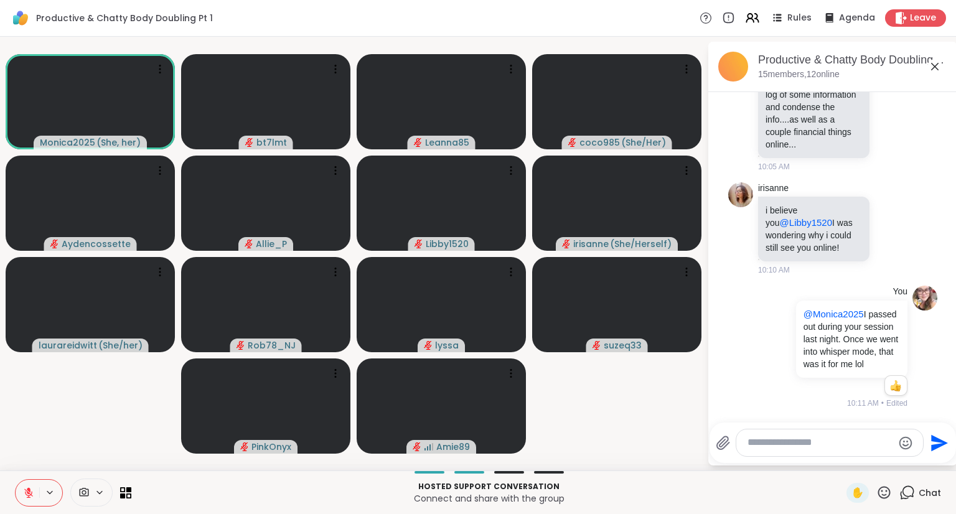
click at [818, 445] on textarea "Type your message" at bounding box center [819, 442] width 145 height 13
click at [878, 490] on icon at bounding box center [884, 492] width 12 height 12
click at [836, 462] on div "❤️" at bounding box center [847, 460] width 22 height 20
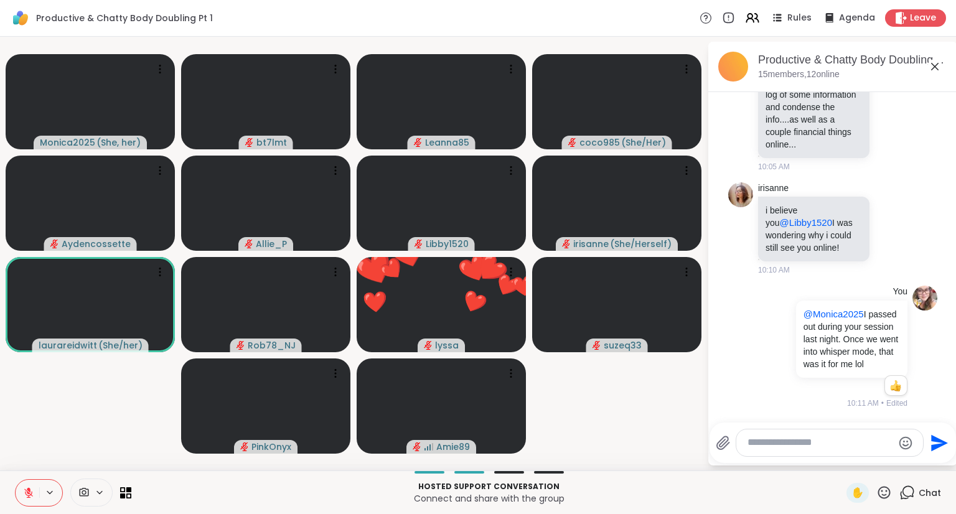
click at [871, 446] on textarea "Type your message" at bounding box center [819, 442] width 145 height 13
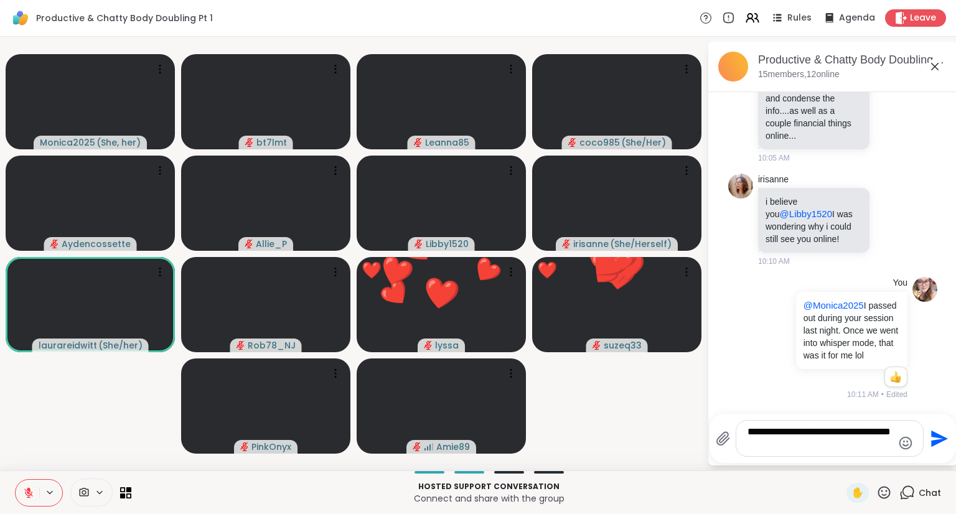
type textarea "**********"
click at [878, 491] on icon at bounding box center [884, 492] width 12 height 12
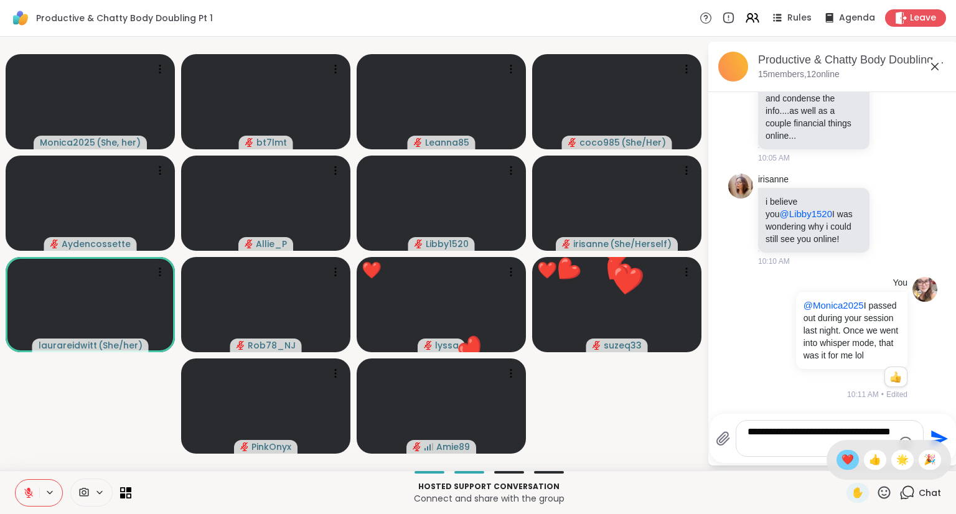
click at [841, 459] on span "❤️" at bounding box center [847, 459] width 12 height 15
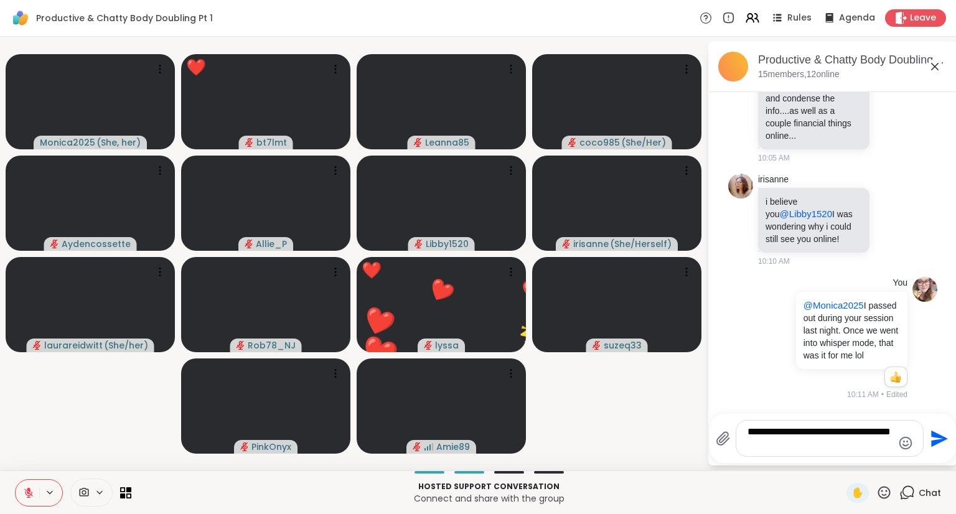
click at [931, 437] on icon "Send" at bounding box center [939, 438] width 17 height 17
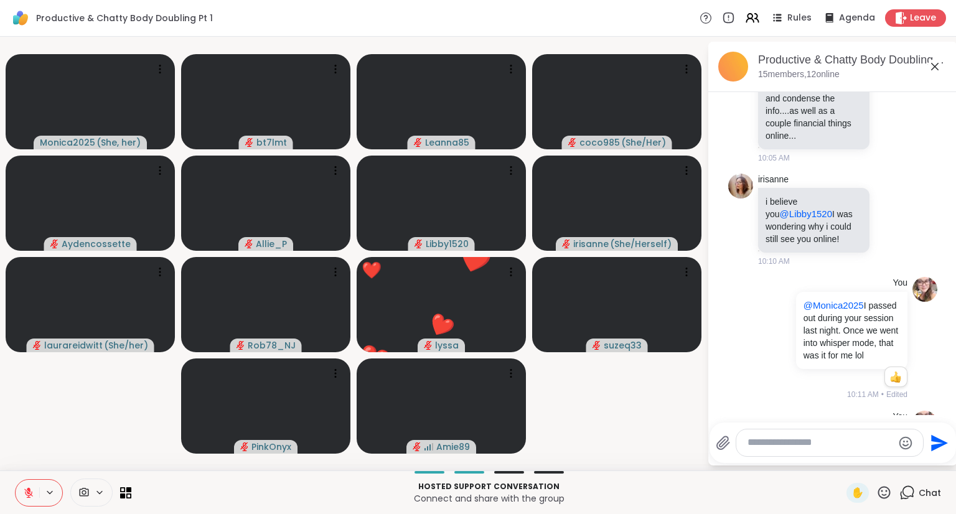
scroll to position [919, 0]
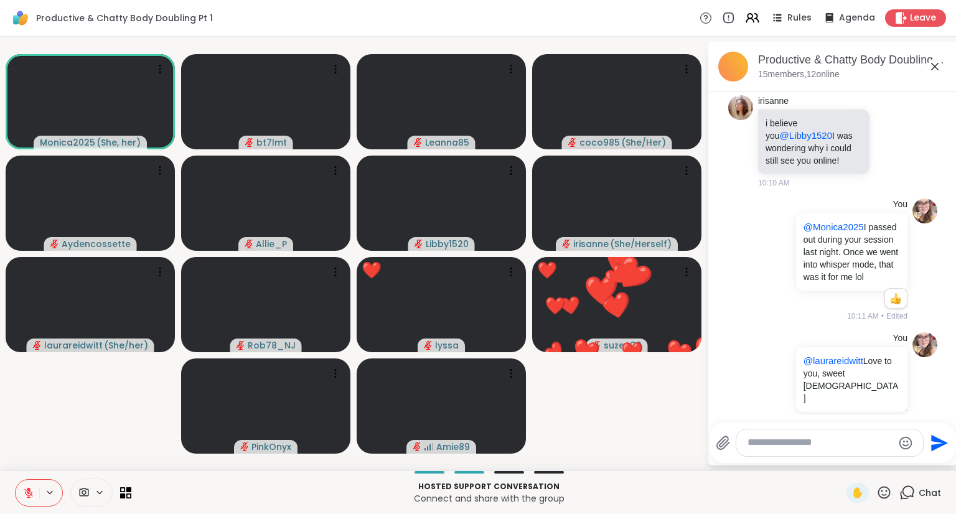
click at [878, 491] on icon at bounding box center [884, 492] width 12 height 12
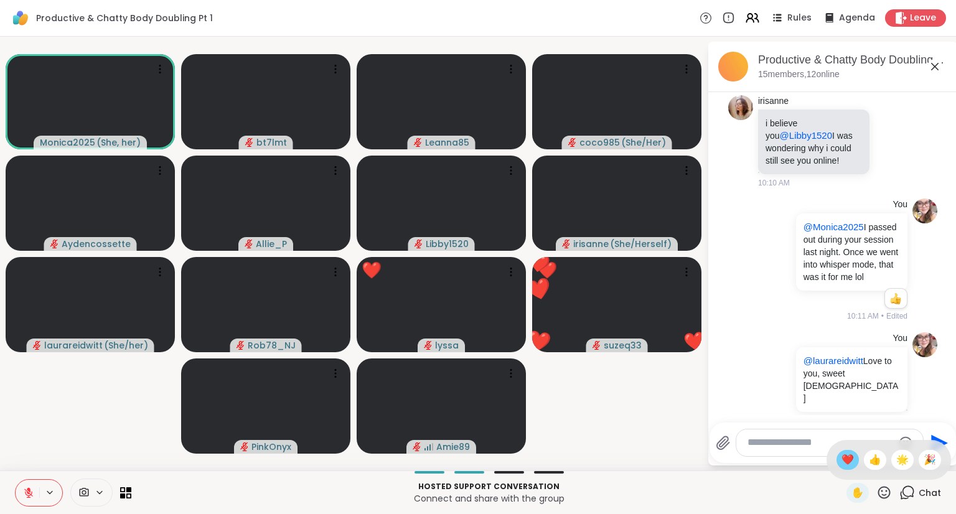
click at [841, 456] on span "❤️" at bounding box center [847, 459] width 12 height 15
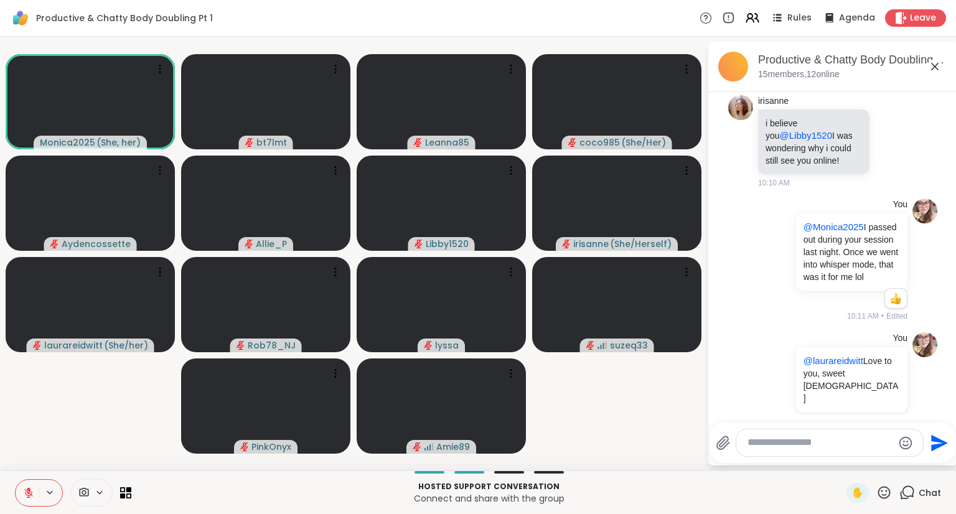
click at [876, 493] on icon at bounding box center [884, 493] width 16 height 16
click at [841, 459] on span "❤️" at bounding box center [847, 459] width 12 height 15
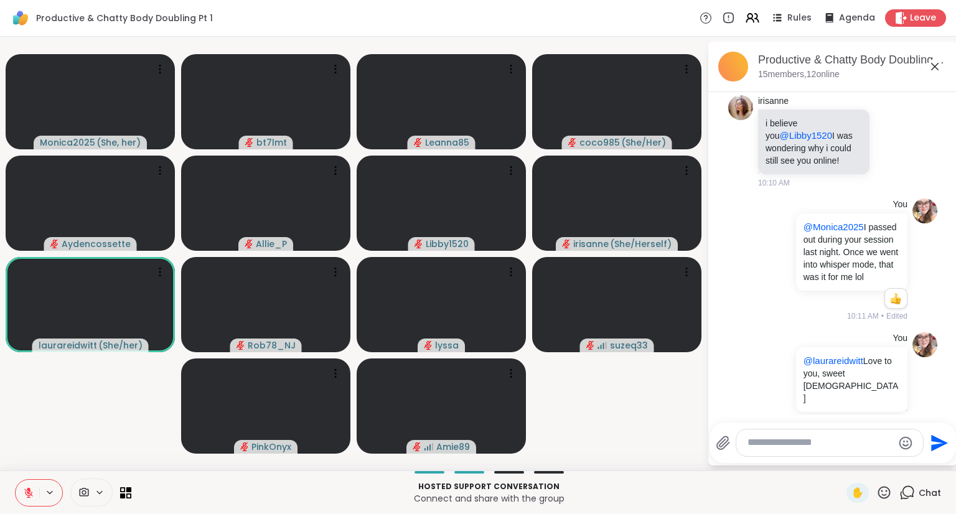
click at [827, 444] on textarea "Type your message" at bounding box center [819, 442] width 145 height 13
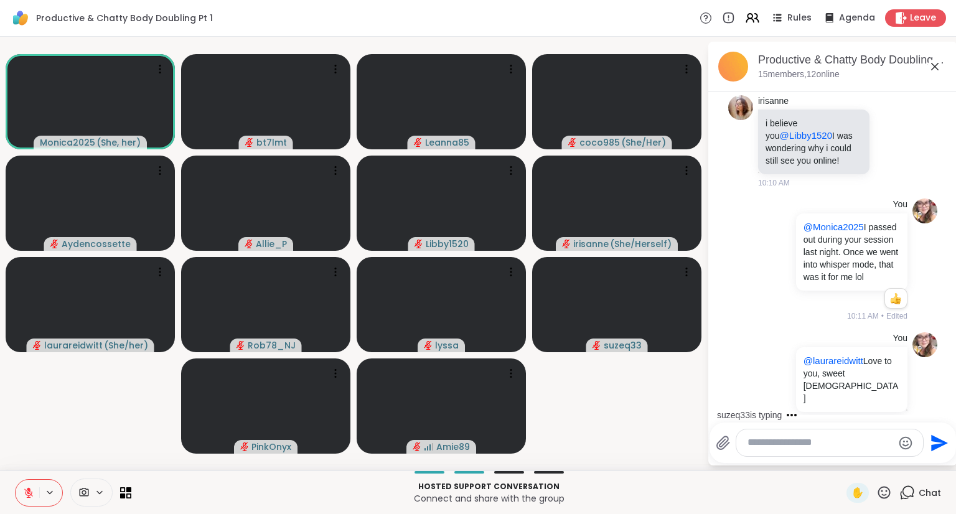
scroll to position [998, 0]
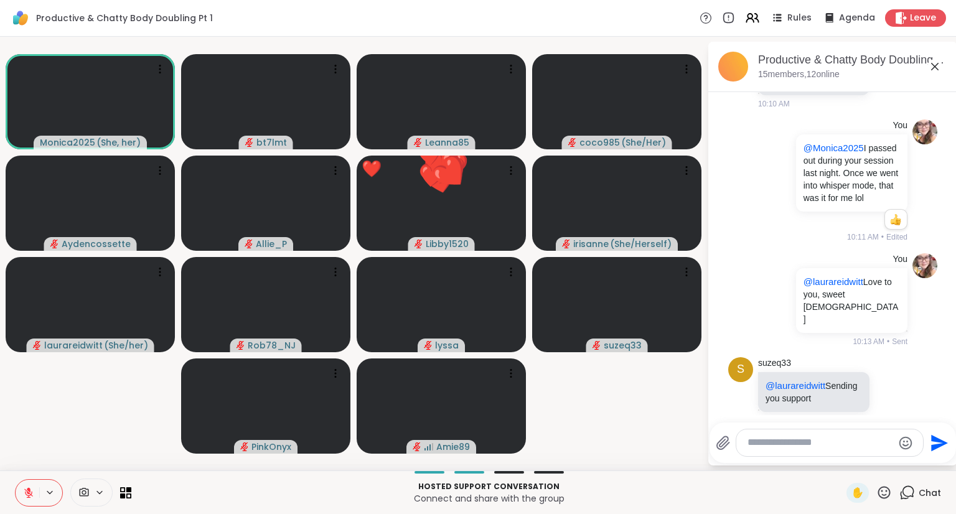
click at [827, 444] on textarea "Type your message" at bounding box center [819, 442] width 145 height 13
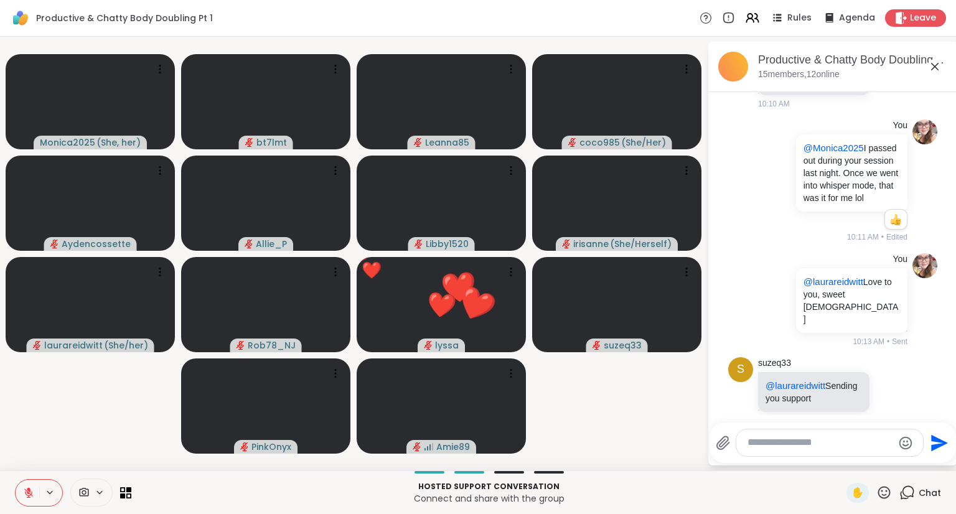
click at [827, 444] on textarea "Type your message" at bounding box center [819, 442] width 145 height 13
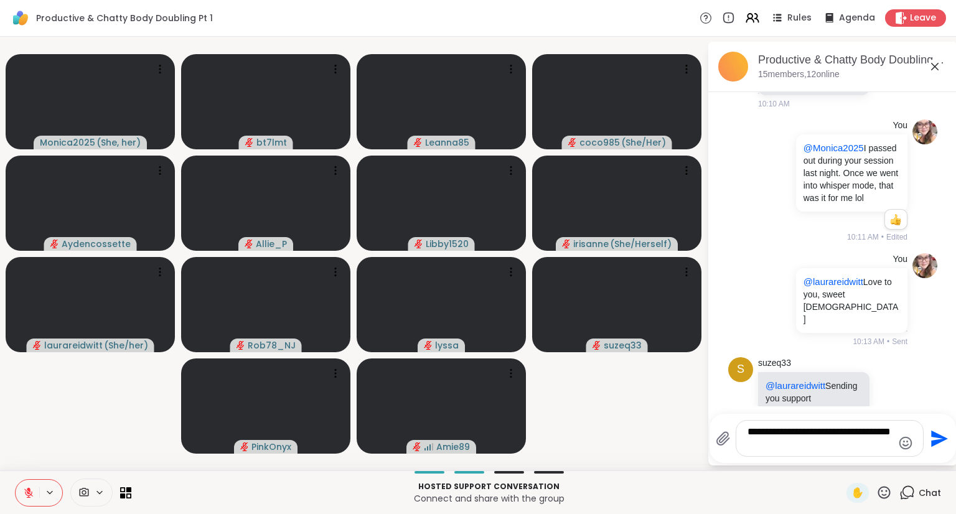
type textarea "**********"
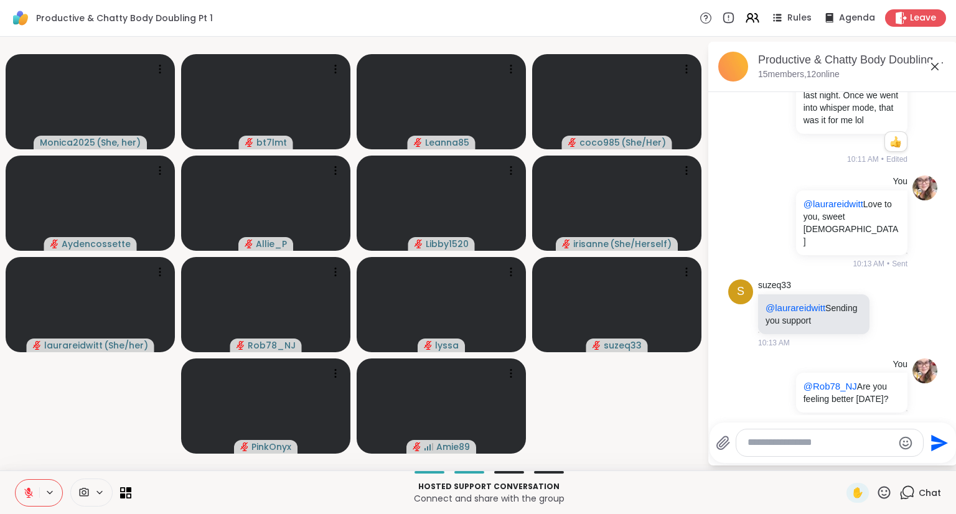
click at [801, 446] on textarea "Type your message" at bounding box center [819, 442] width 145 height 13
click at [877, 491] on icon at bounding box center [884, 493] width 16 height 16
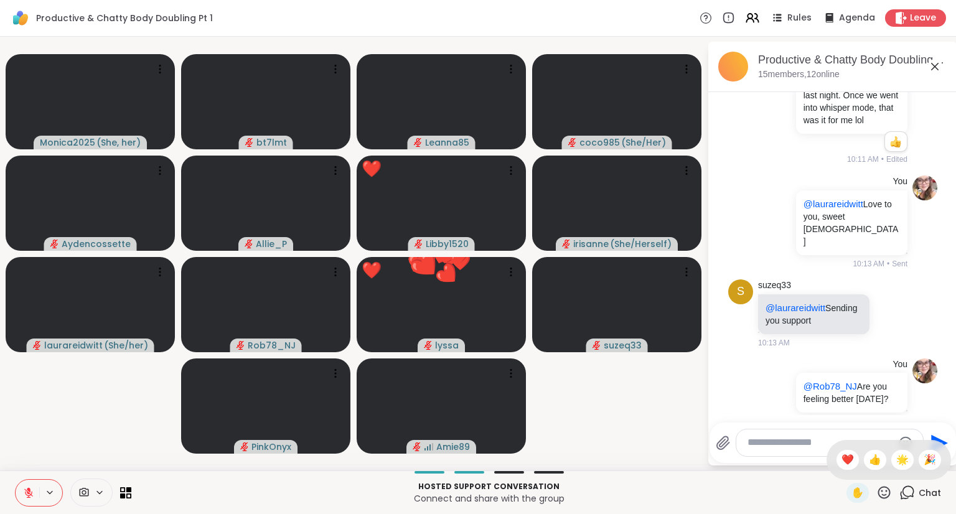
click at [826, 454] on div "✋ ❤️ 👍 🌟 🎉" at bounding box center [888, 460] width 124 height 40
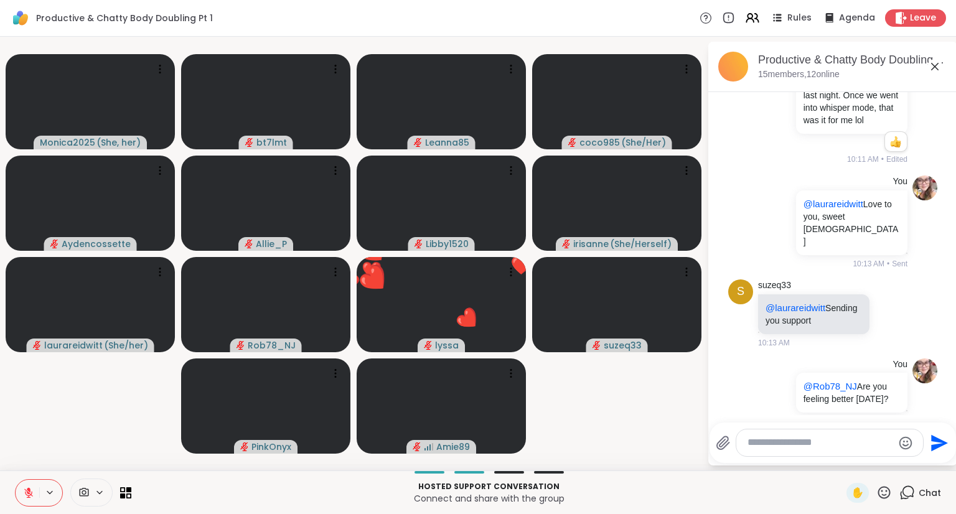
click at [876, 490] on icon at bounding box center [884, 493] width 16 height 16
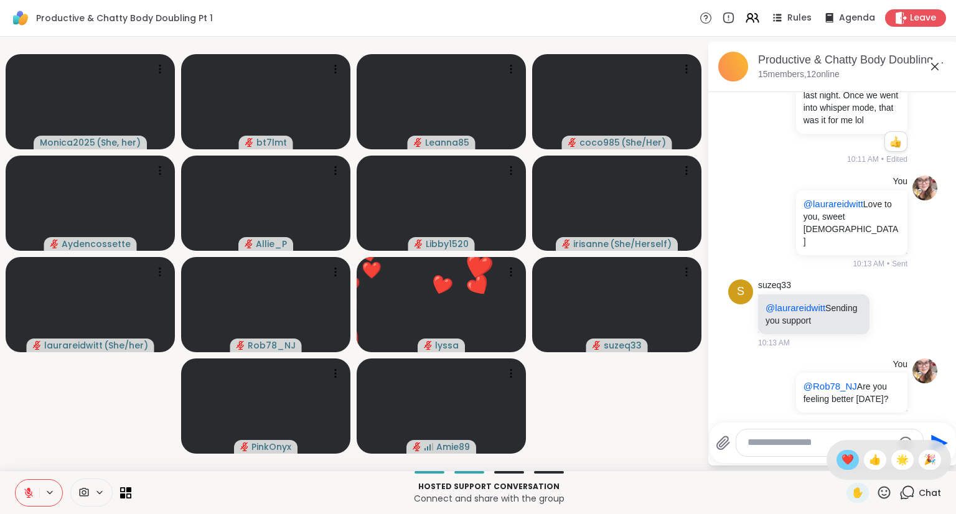
click at [841, 457] on span "❤️" at bounding box center [847, 459] width 12 height 15
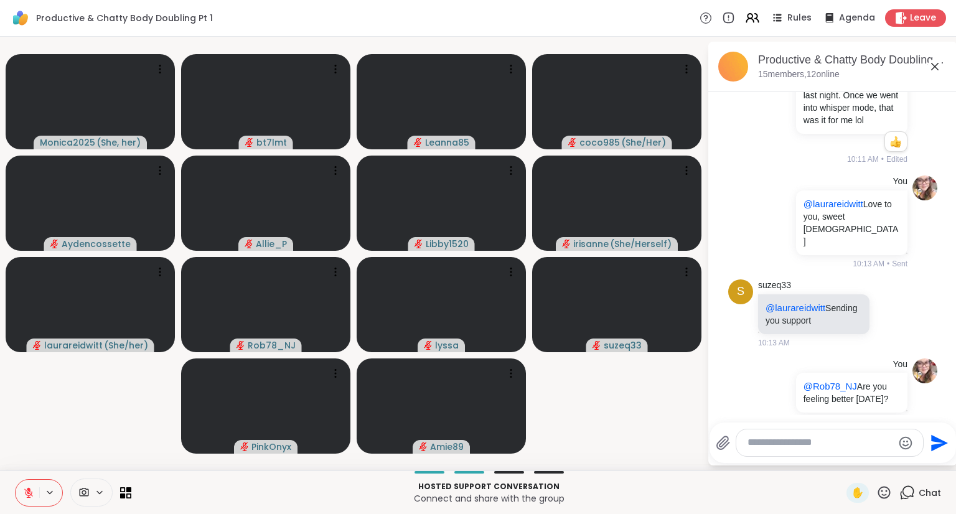
click at [777, 443] on textarea "Type your message" at bounding box center [819, 442] width 145 height 13
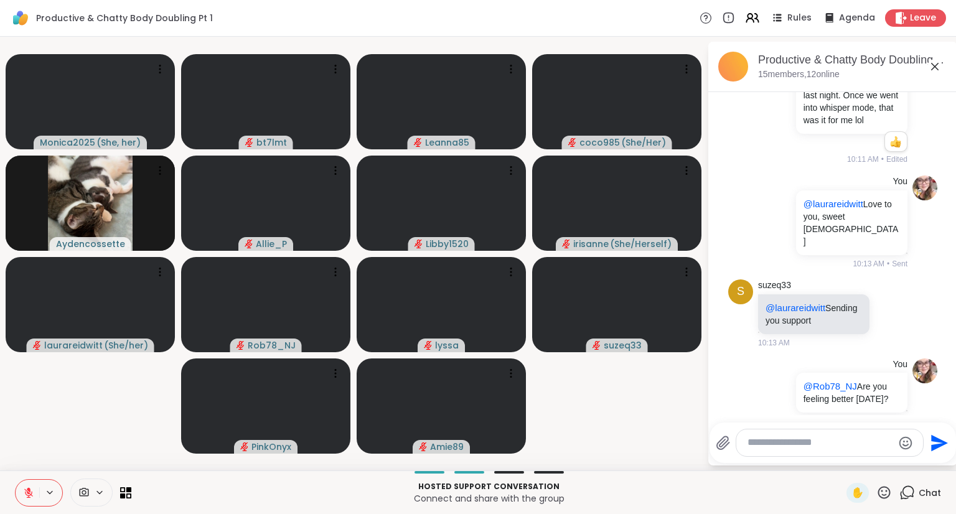
click at [836, 442] on textarea "Type your message" at bounding box center [819, 442] width 145 height 13
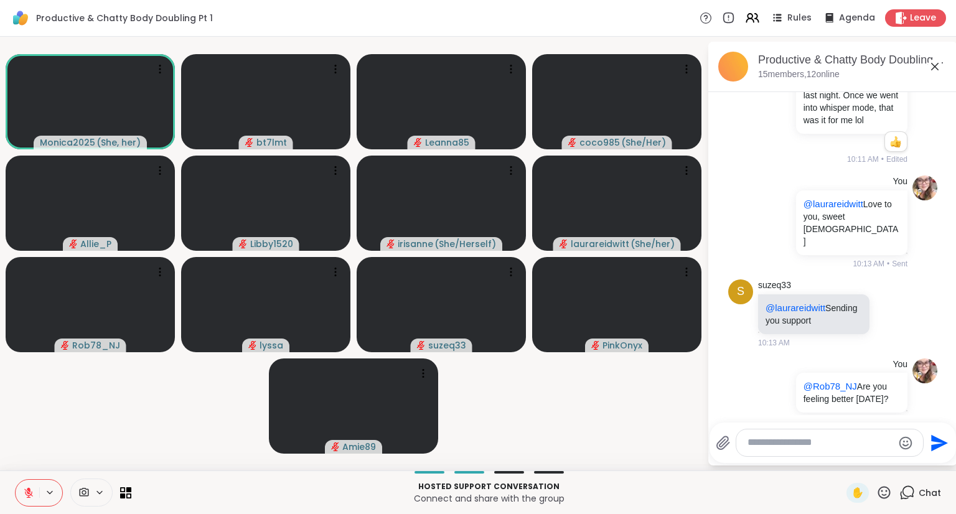
click at [807, 441] on textarea "Type your message" at bounding box center [819, 442] width 145 height 13
click at [823, 439] on textarea "Type your message" at bounding box center [819, 442] width 145 height 13
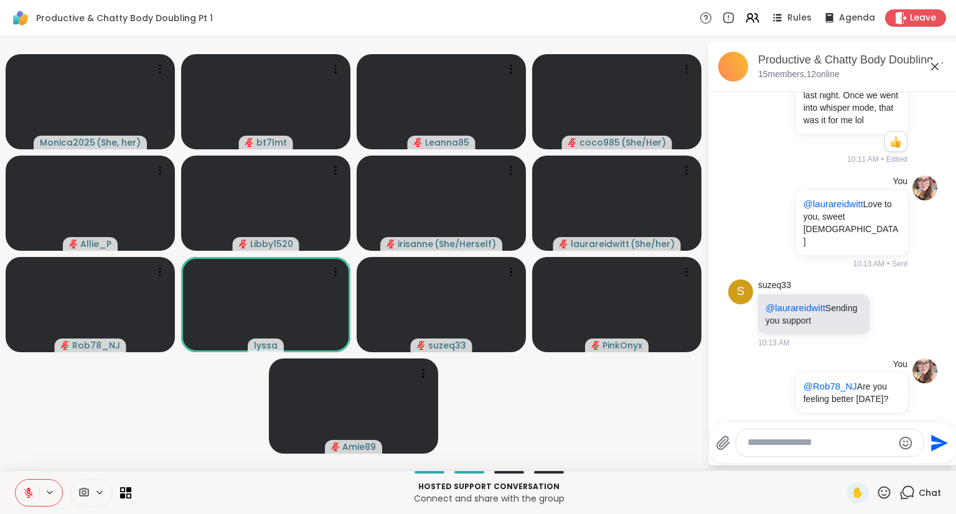
drag, startPoint x: 869, startPoint y: 491, endPoint x: 862, endPoint y: 486, distance: 8.5
click at [876, 492] on icon at bounding box center [884, 493] width 16 height 16
click at [841, 462] on span "❤️" at bounding box center [847, 459] width 12 height 15
click at [885, 442] on textarea "Type your message" at bounding box center [819, 442] width 145 height 13
click at [879, 492] on icon at bounding box center [884, 493] width 16 height 16
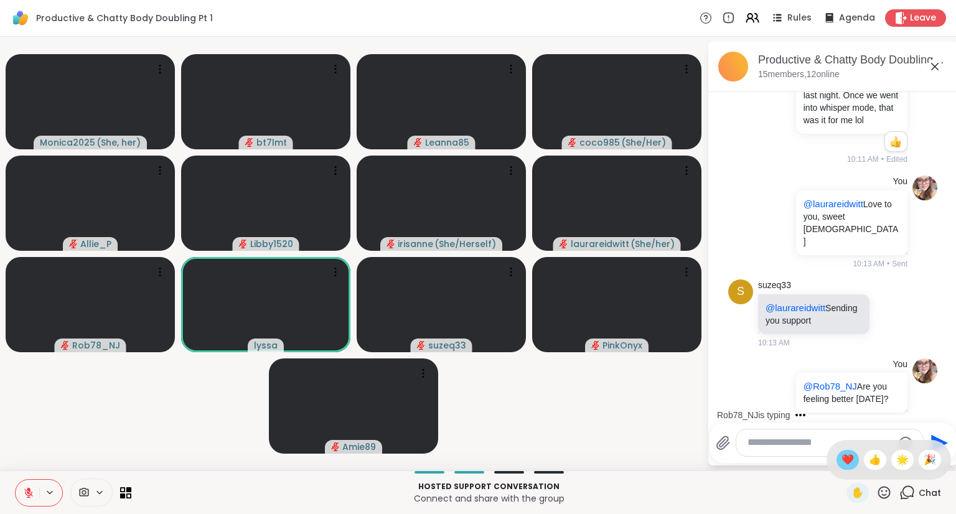
click at [841, 457] on span "❤️" at bounding box center [847, 459] width 12 height 15
click at [833, 442] on textarea "Type your message" at bounding box center [819, 442] width 145 height 13
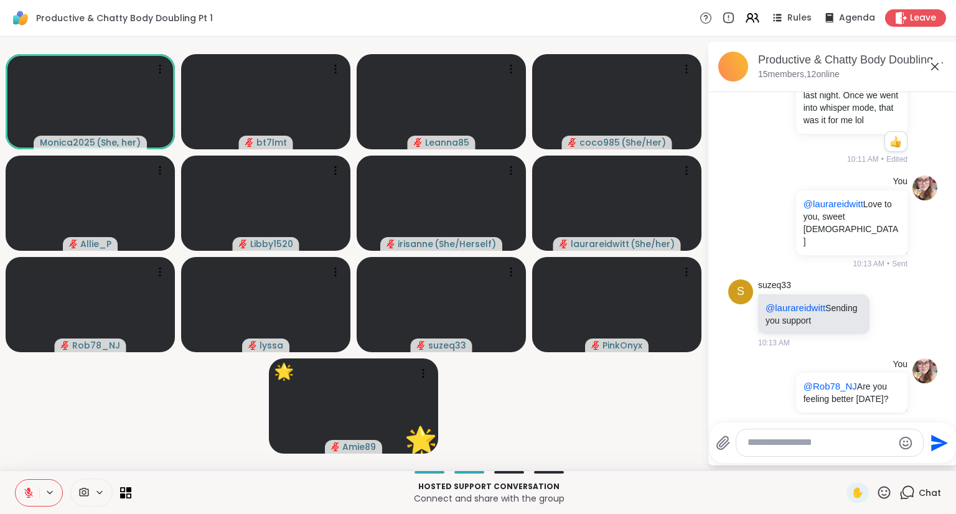
click at [801, 444] on textarea "Type your message" at bounding box center [819, 442] width 145 height 13
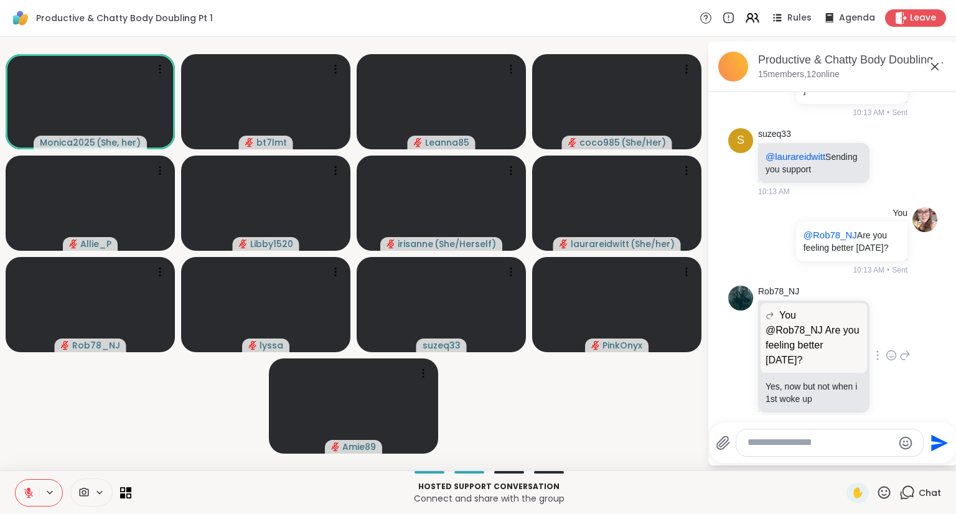
click at [885, 349] on icon at bounding box center [890, 355] width 11 height 12
click at [885, 330] on div "Select Reaction: Heart" at bounding box center [890, 335] width 11 height 11
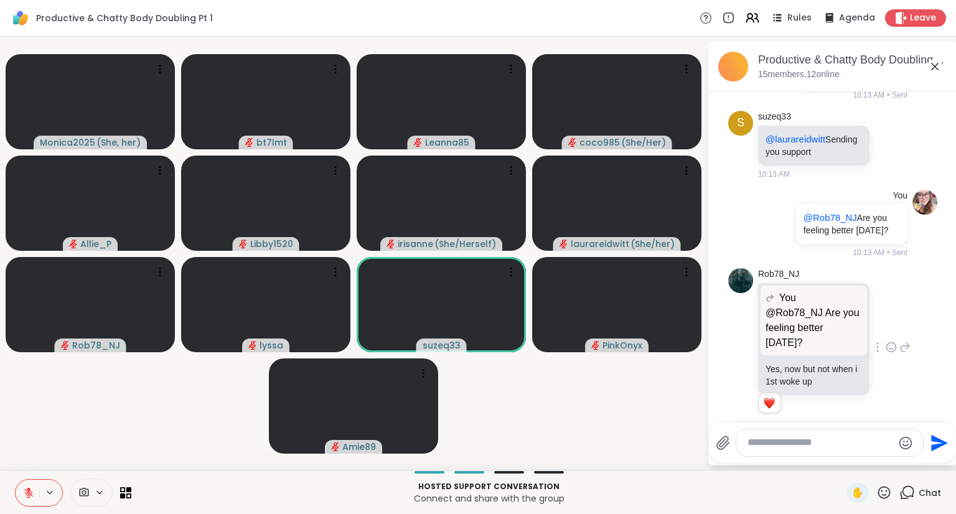
click at [901, 343] on icon at bounding box center [905, 347] width 9 height 9
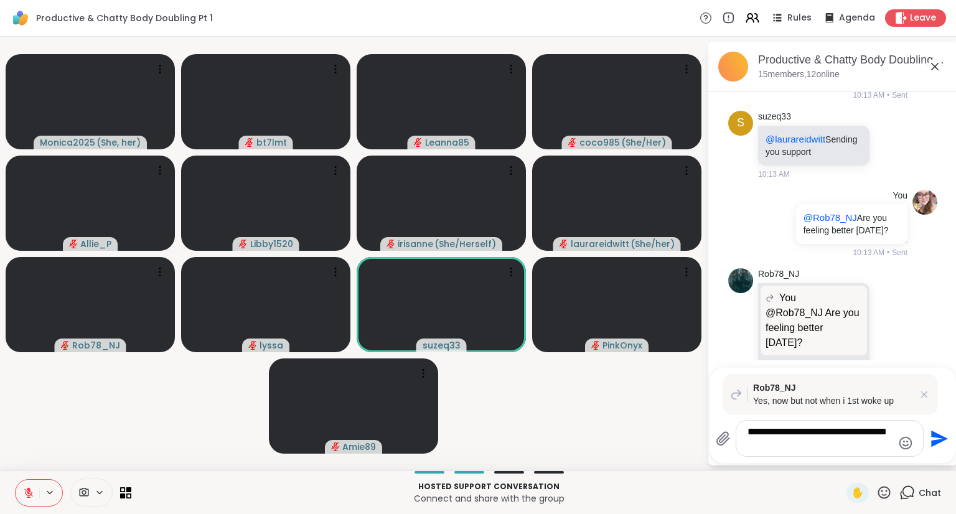
type textarea "**********"
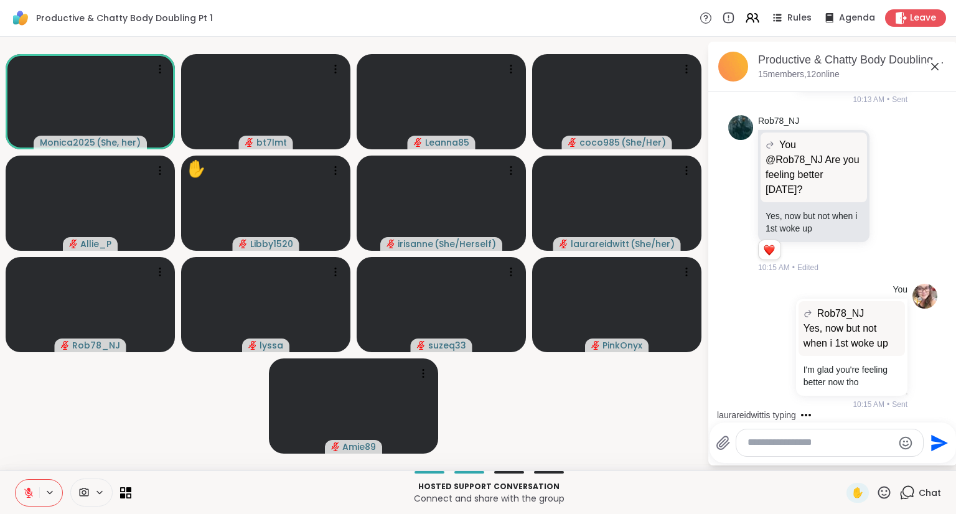
scroll to position [1473, 0]
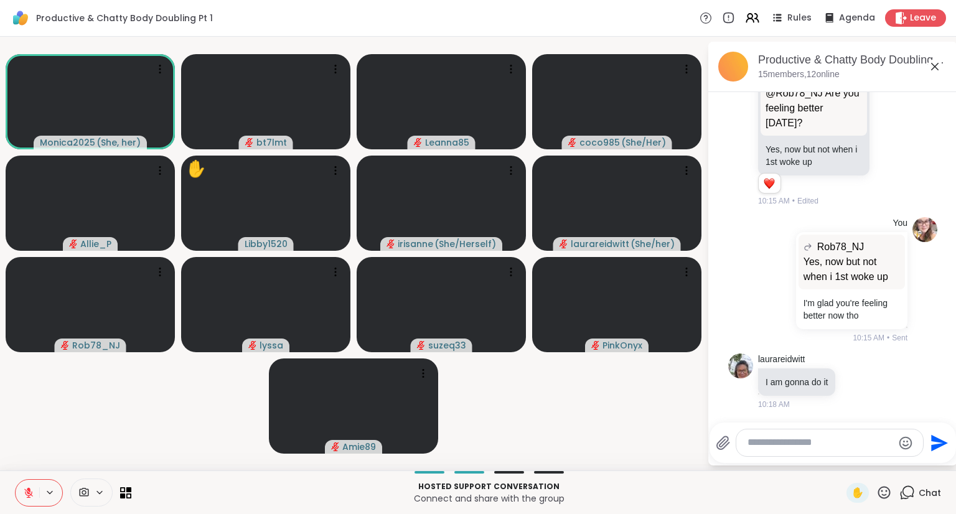
click at [784, 437] on textarea "Type your message" at bounding box center [819, 442] width 145 height 13
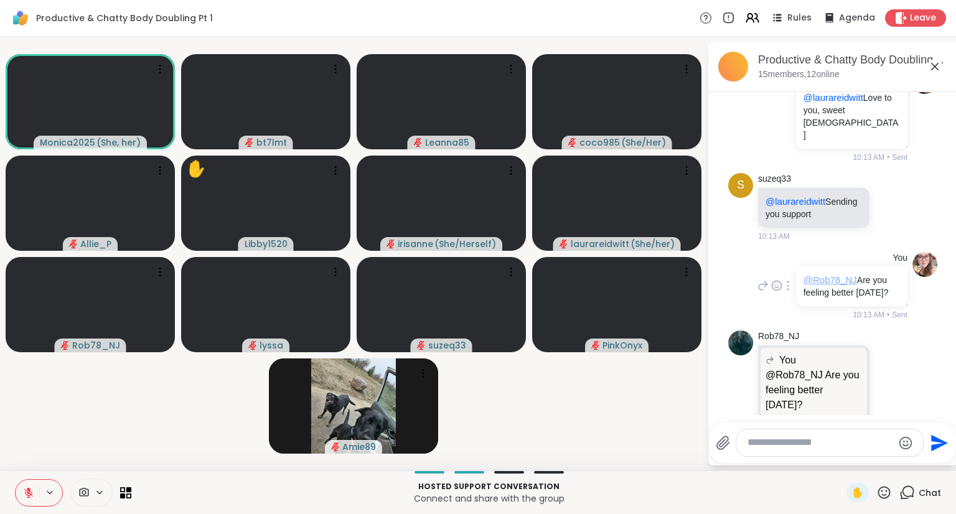
scroll to position [1491, 0]
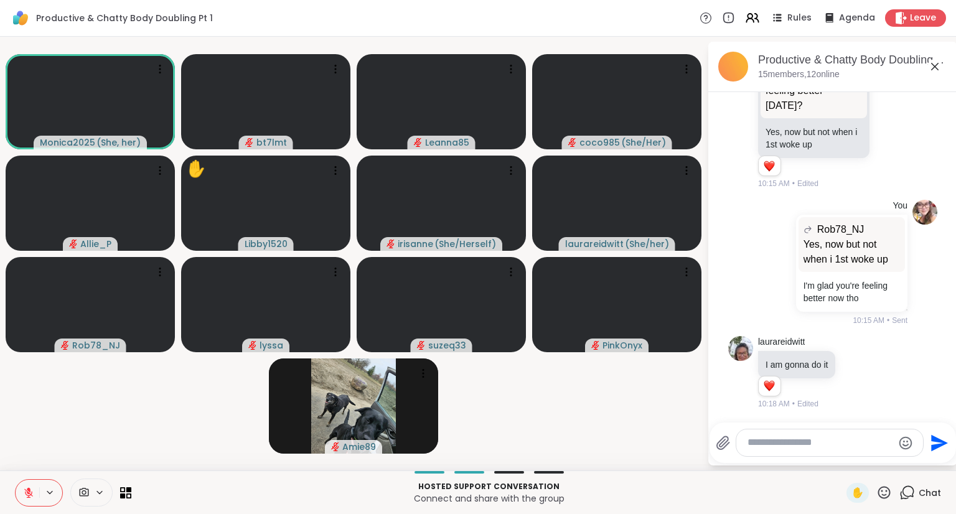
click at [847, 444] on textarea "Type your message" at bounding box center [819, 442] width 145 height 13
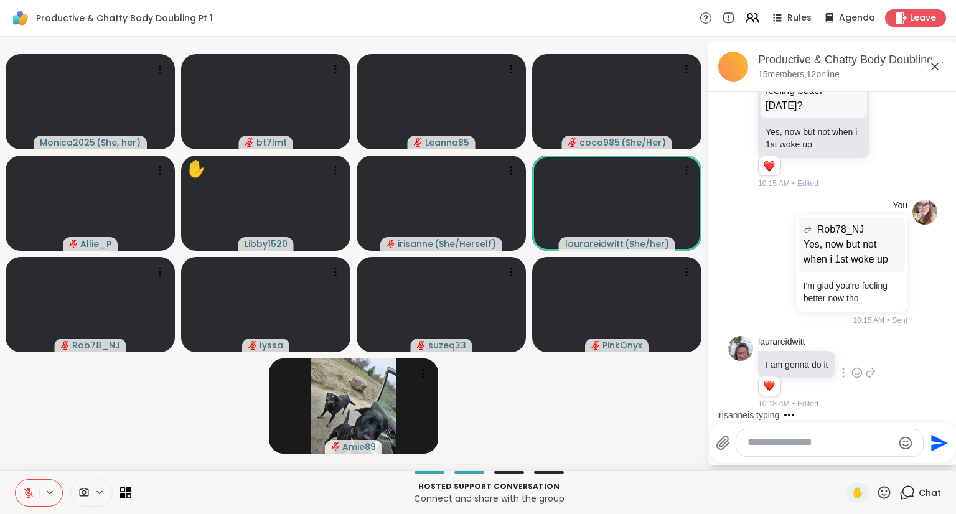
click at [859, 372] on icon at bounding box center [856, 372] width 11 height 12
click at [854, 353] on div "Select Reaction: Heart" at bounding box center [856, 352] width 11 height 11
click at [864, 446] on textarea "Type your message" at bounding box center [819, 442] width 145 height 13
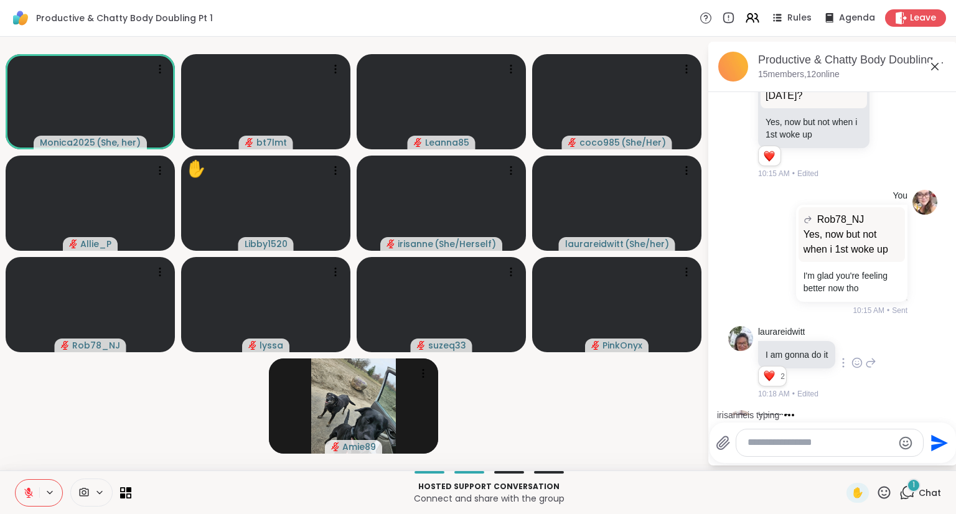
scroll to position [1583, 0]
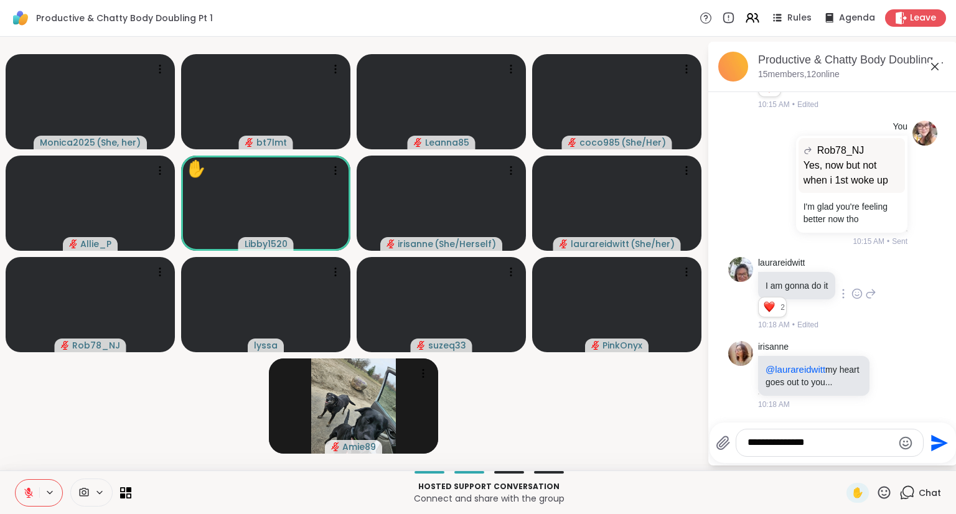
click at [901, 442] on icon "Emoji picker" at bounding box center [905, 443] width 15 height 15
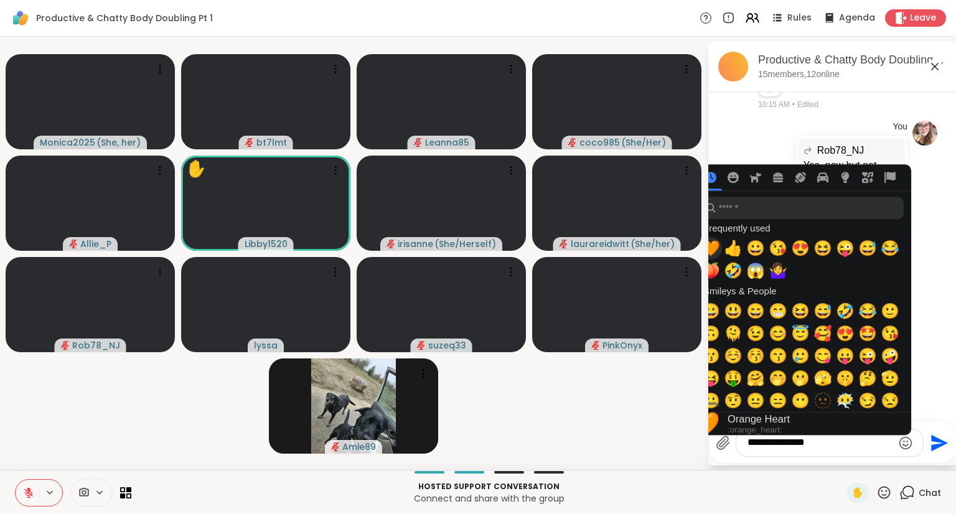
click at [709, 247] on span "🧡" at bounding box center [710, 248] width 19 height 17
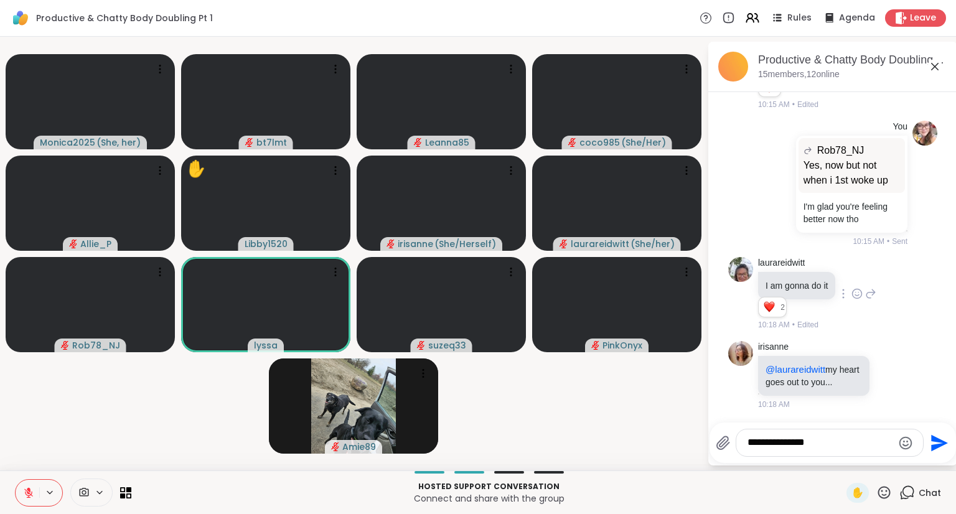
click at [852, 449] on textarea "**********" at bounding box center [819, 442] width 145 height 13
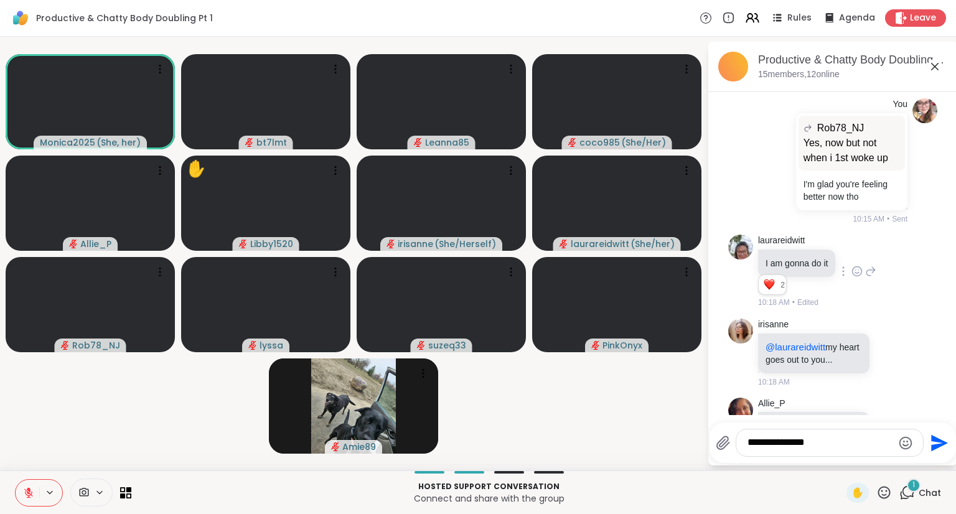
scroll to position [1661, 0]
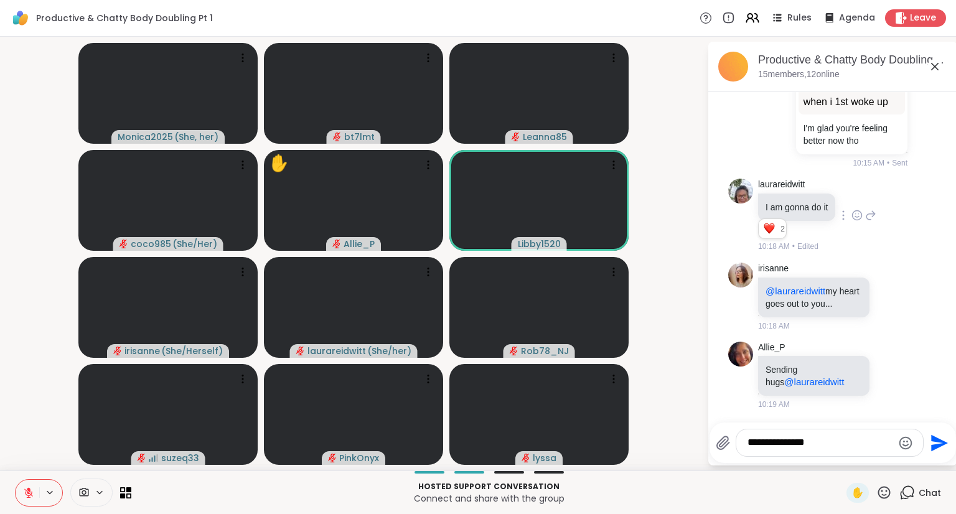
click at [846, 439] on textarea "**********" at bounding box center [819, 442] width 145 height 13
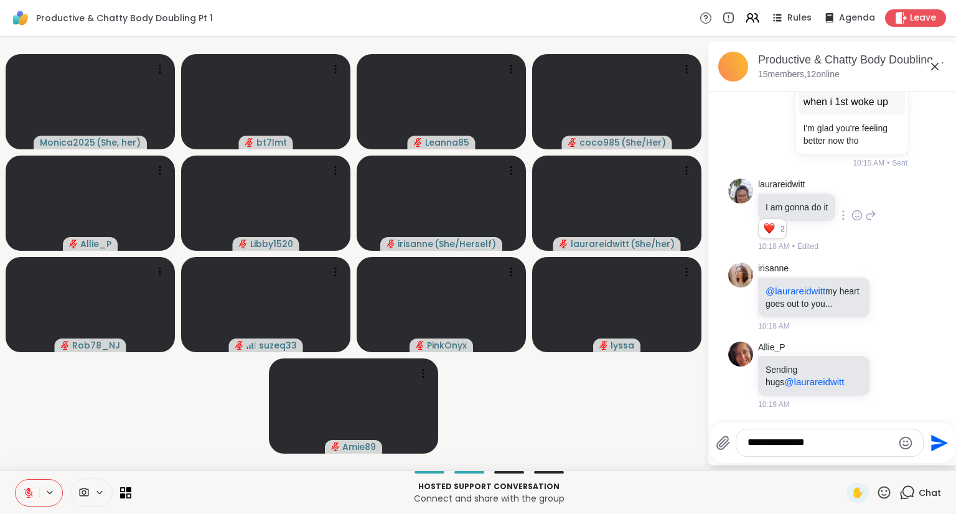
click at [876, 491] on icon at bounding box center [884, 493] width 16 height 16
click at [841, 464] on span "❤️" at bounding box center [847, 459] width 12 height 15
click at [832, 446] on textarea "**********" at bounding box center [819, 442] width 145 height 13
type textarea "**********"
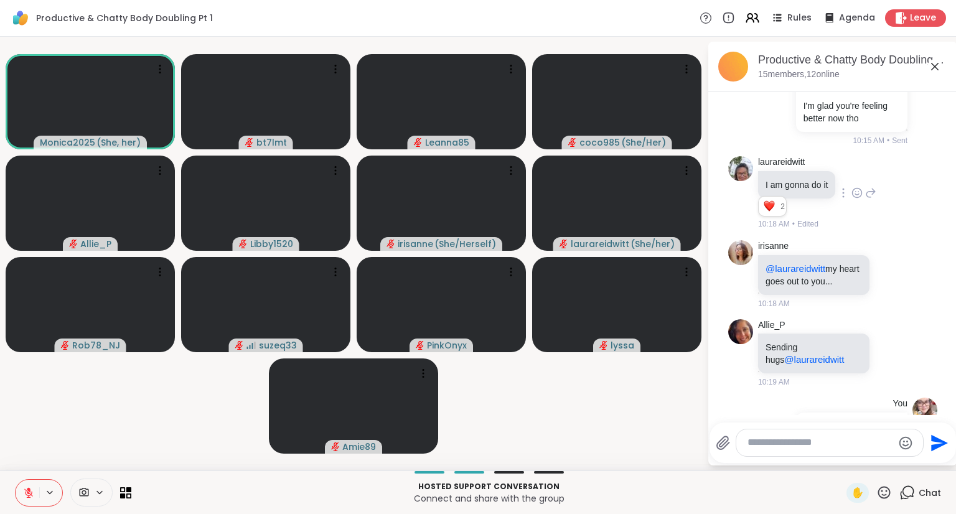
scroll to position [1740, 0]
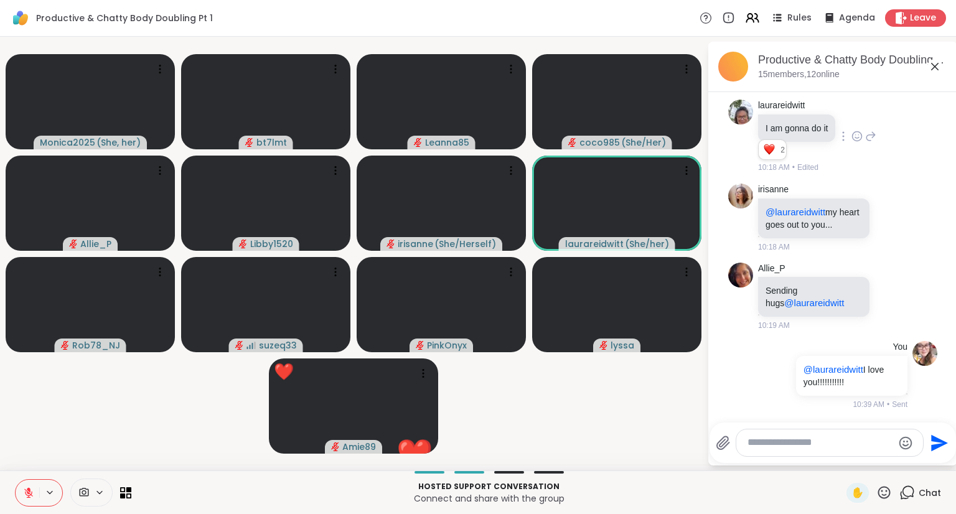
click at [879, 493] on icon at bounding box center [884, 493] width 16 height 16
click at [841, 462] on span "❤️" at bounding box center [847, 459] width 12 height 15
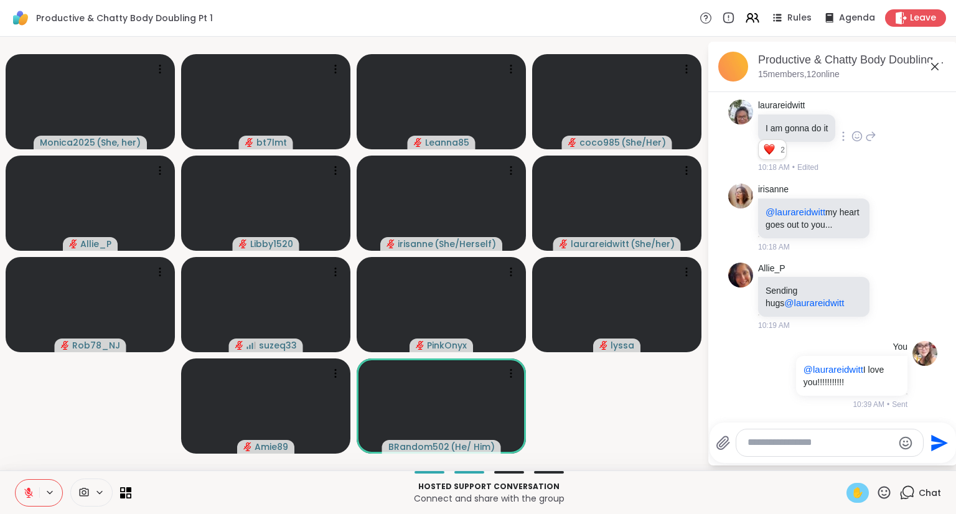
click at [851, 497] on span "✋" at bounding box center [857, 492] width 12 height 15
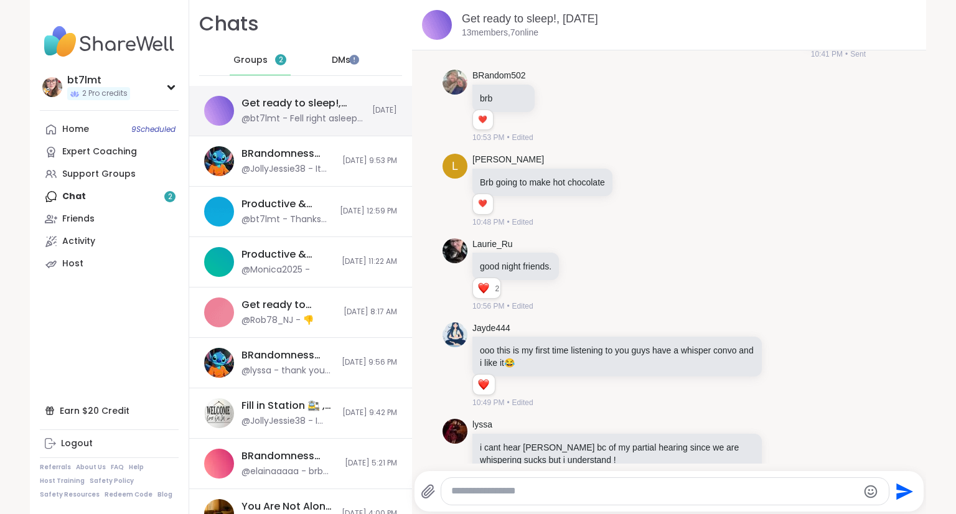
scroll to position [4560, 0]
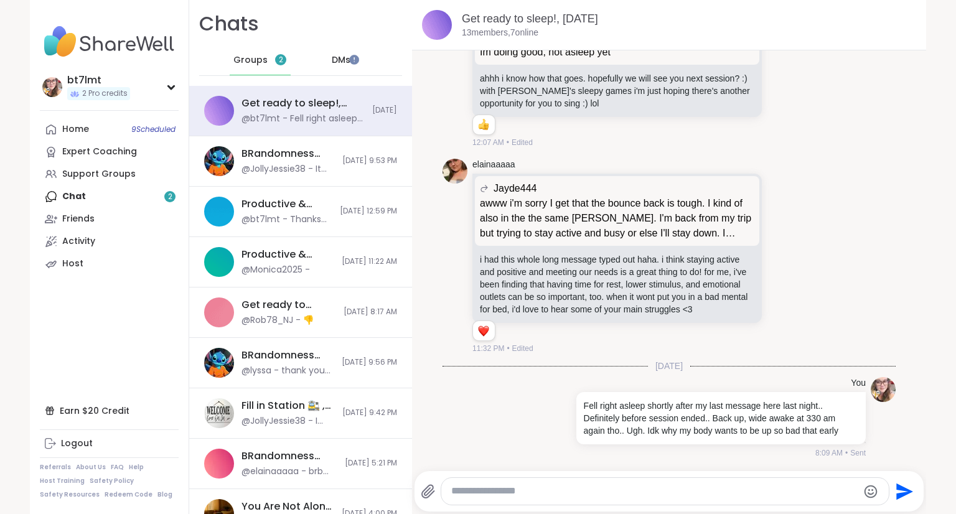
click at [241, 55] on span "Groups" at bounding box center [250, 60] width 34 height 12
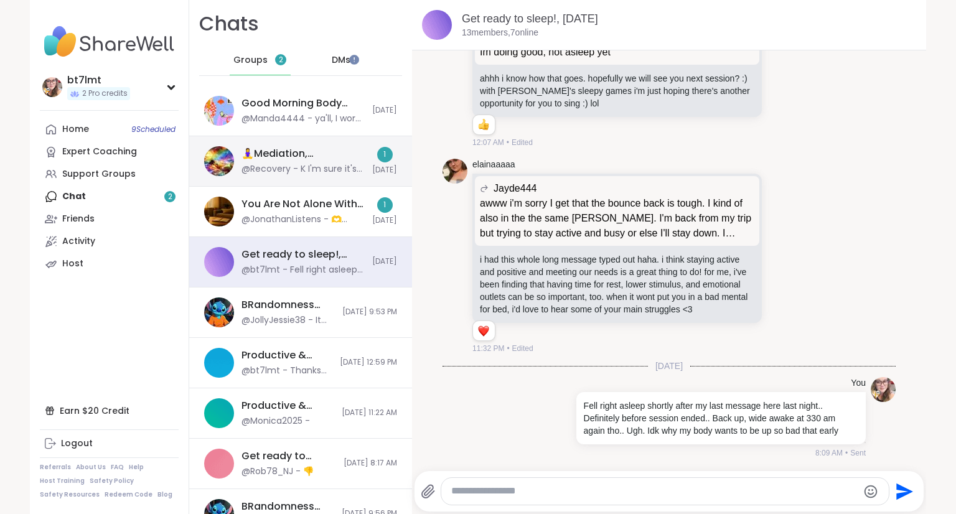
click at [282, 155] on div "🧘‍♀️Mediation, Mindfulness & Magic 🔮 , Oct 15" at bounding box center [302, 154] width 123 height 14
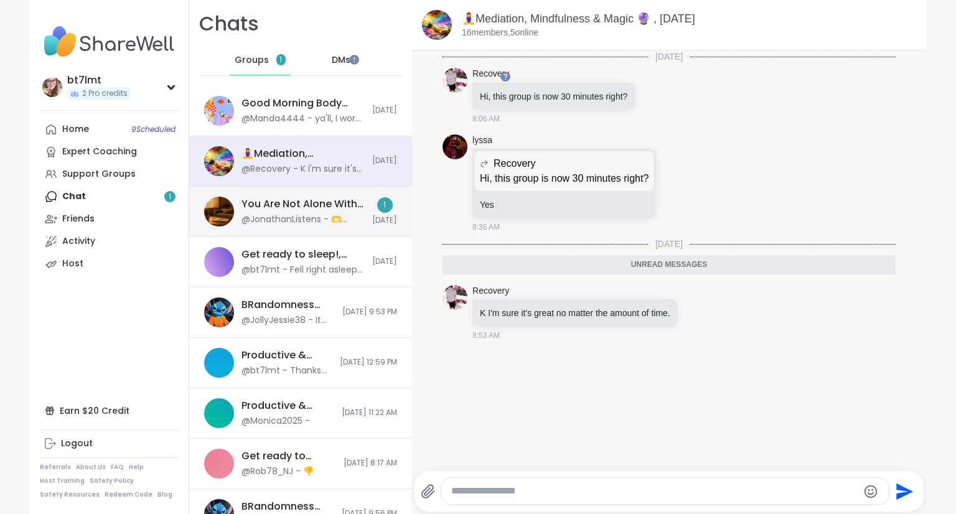
click at [278, 223] on div "@JonathanListens - 🫶 Today’s Topic 🫶 What’s a time you allowed yourself to be s…" at bounding box center [302, 219] width 123 height 12
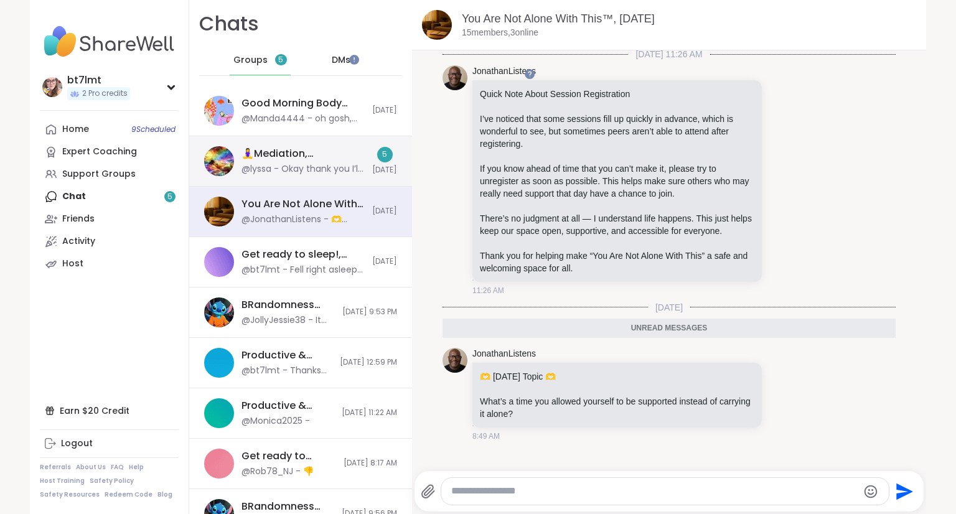
click at [251, 167] on div "@lyssa - Okay thank you I’ll let you take over the last 15 minutes so maybe a 1…" at bounding box center [302, 169] width 123 height 12
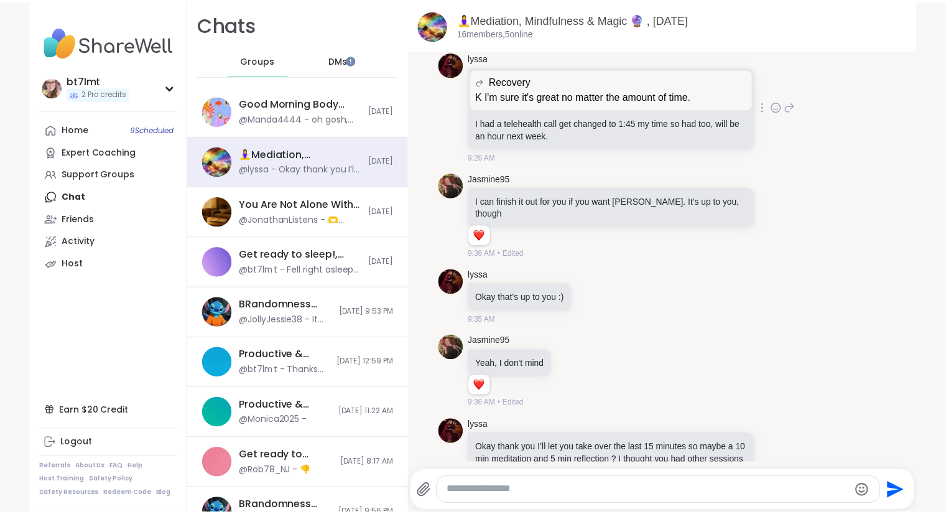
scroll to position [358, 0]
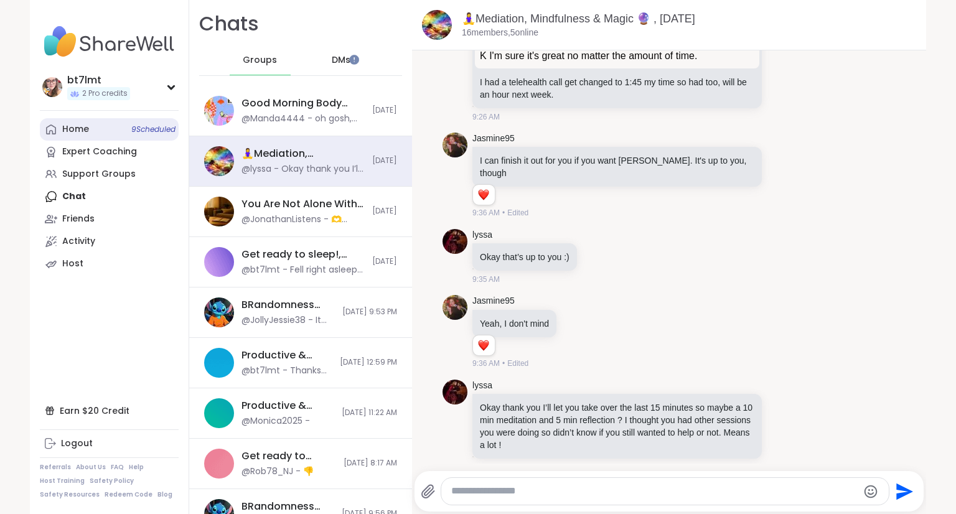
click at [72, 133] on div "Home 9 Scheduled" at bounding box center [75, 129] width 27 height 12
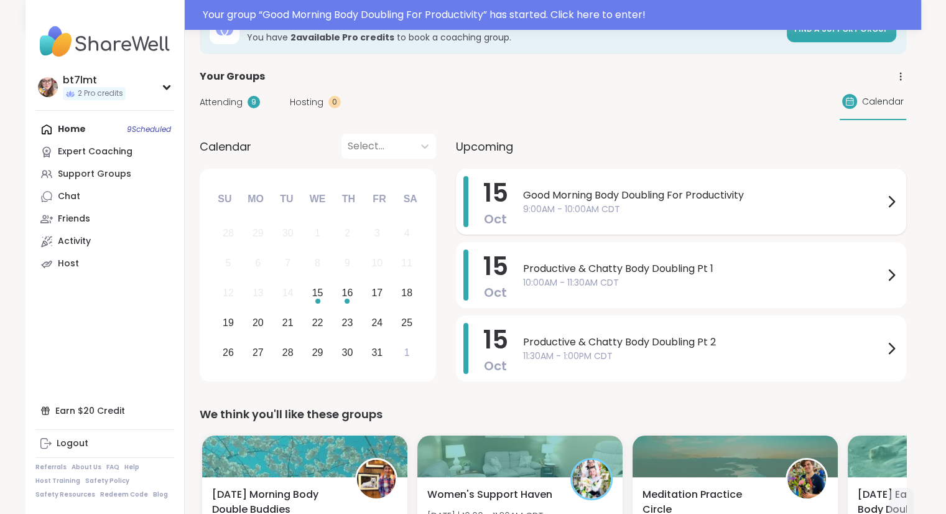
scroll to position [62, 0]
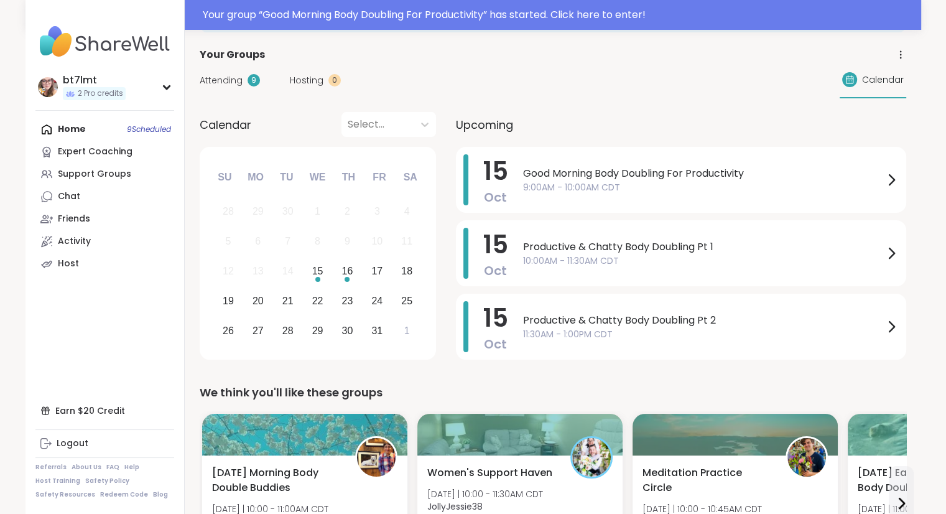
click at [238, 81] on span "Attending" at bounding box center [221, 80] width 43 height 13
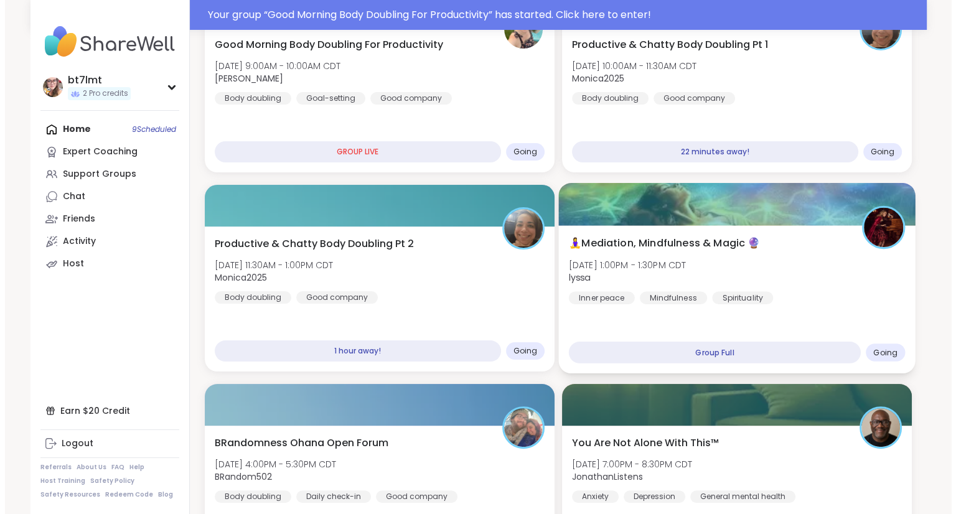
scroll to position [0, 0]
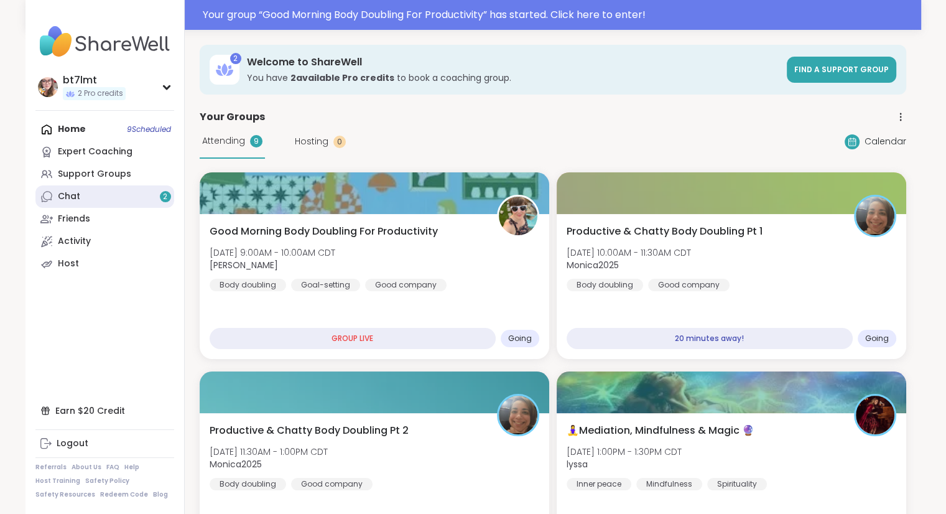
click at [60, 192] on div "Chat 2" at bounding box center [69, 196] width 22 height 12
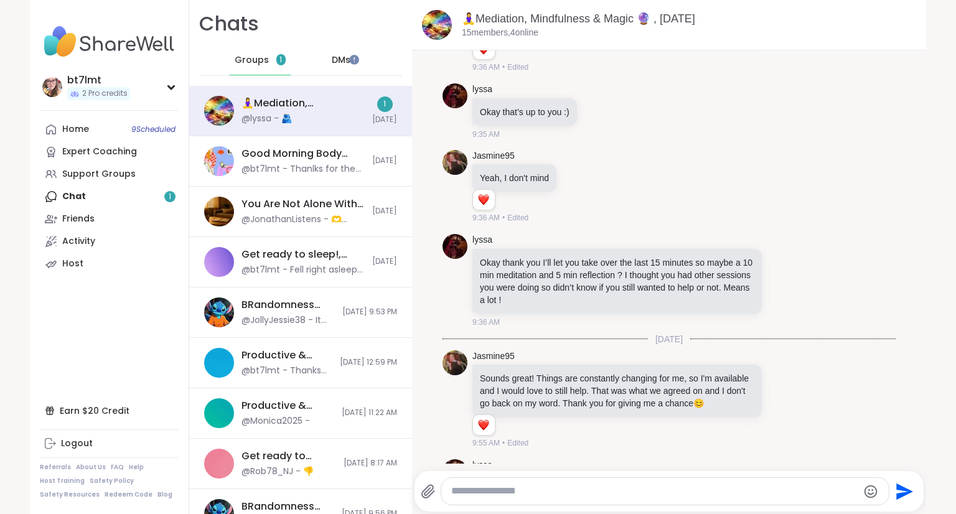
scroll to position [587, 0]
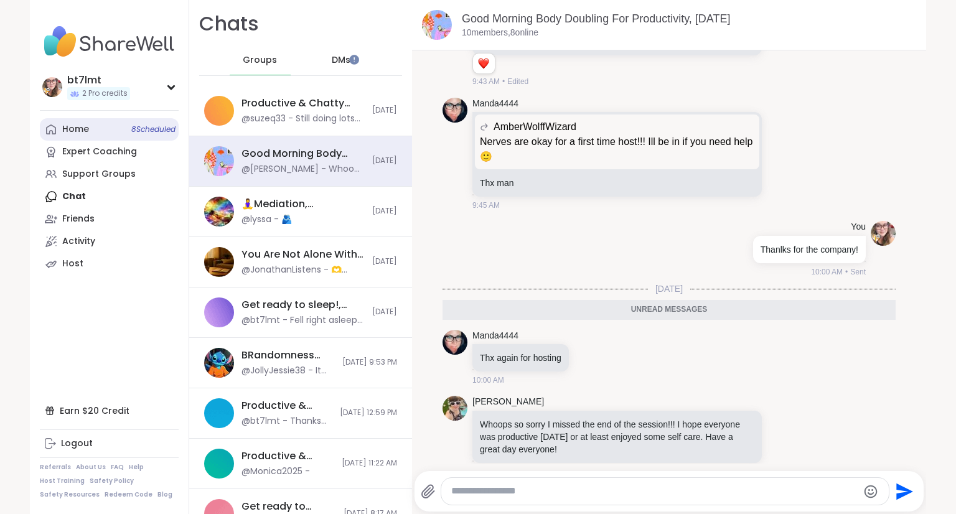
click at [72, 124] on div "Home 8 Scheduled" at bounding box center [75, 129] width 27 height 12
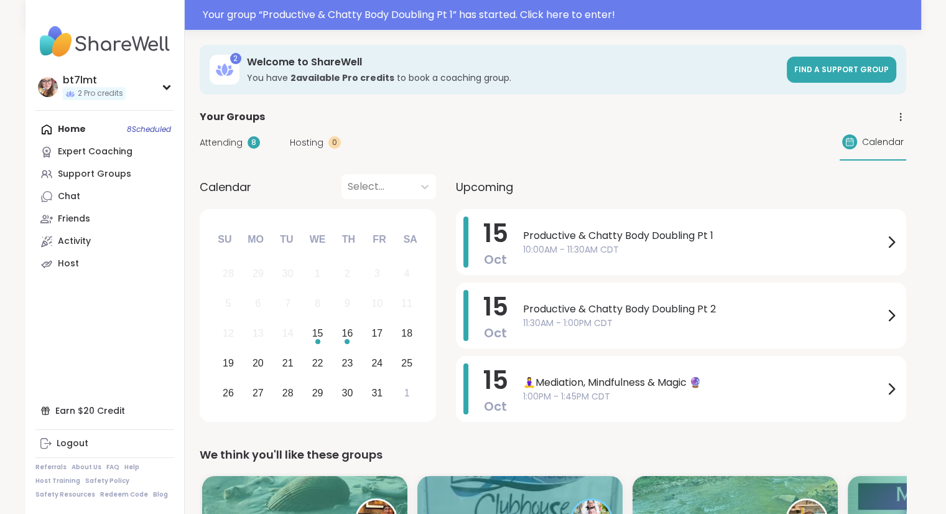
click at [96, 197] on link "Chat" at bounding box center [104, 196] width 139 height 22
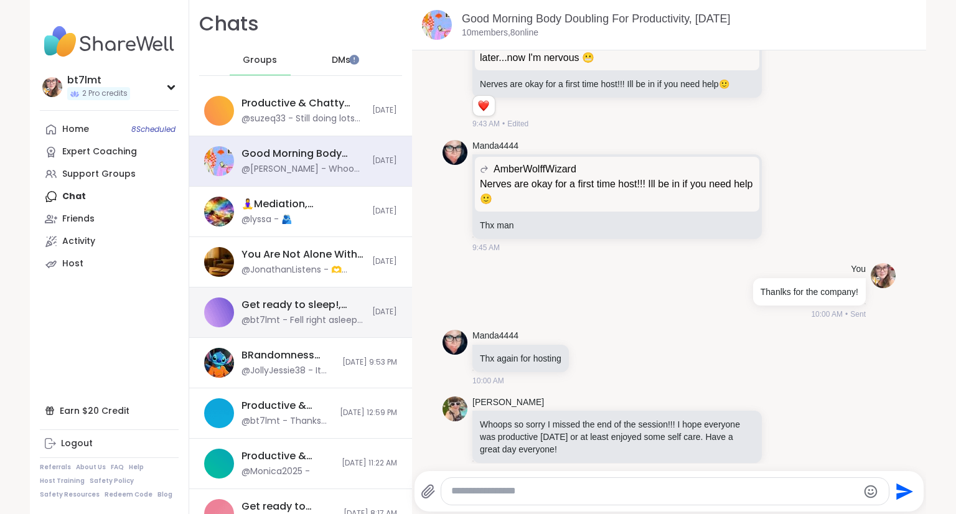
click at [304, 312] on div "Get ready to sleep!, Oct 14 @bt7lmt - Fell right asleep shortly after my last m…" at bounding box center [302, 312] width 123 height 29
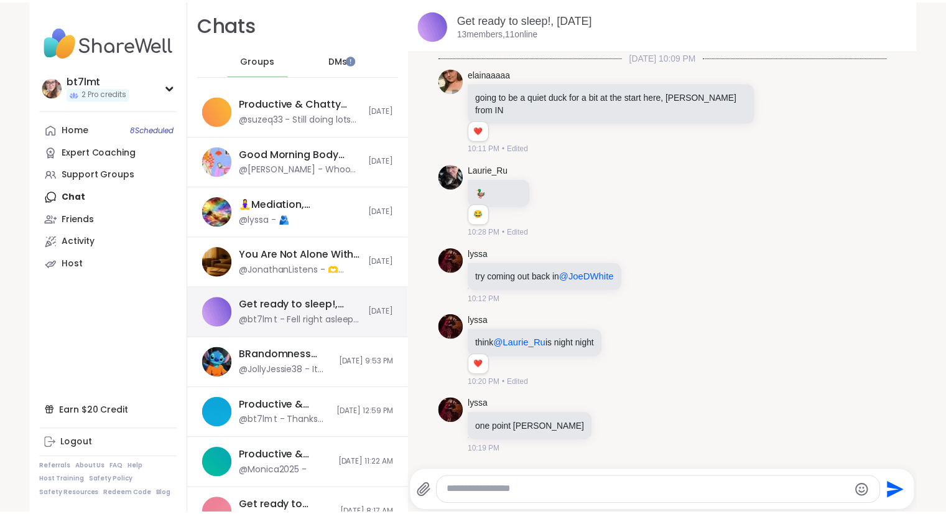
scroll to position [4560, 0]
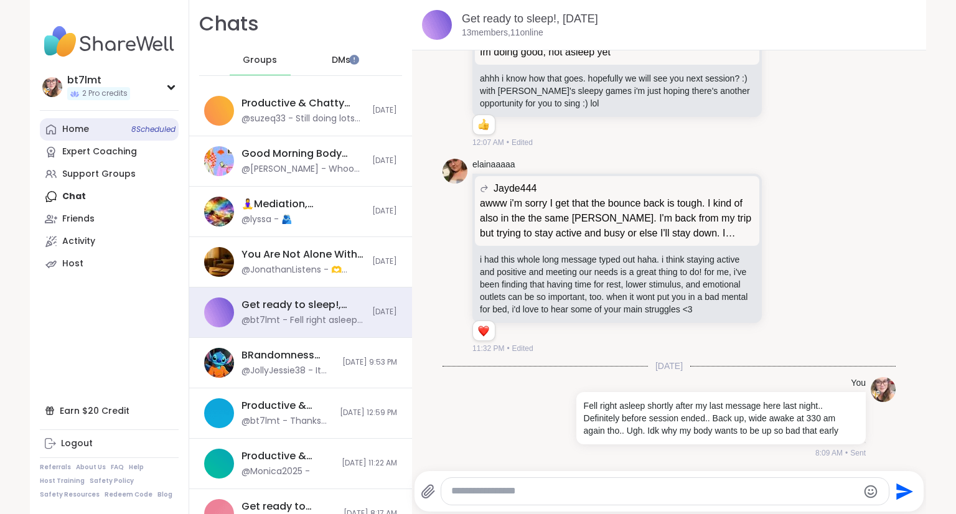
click at [80, 125] on div "Home 8 Scheduled" at bounding box center [75, 129] width 27 height 12
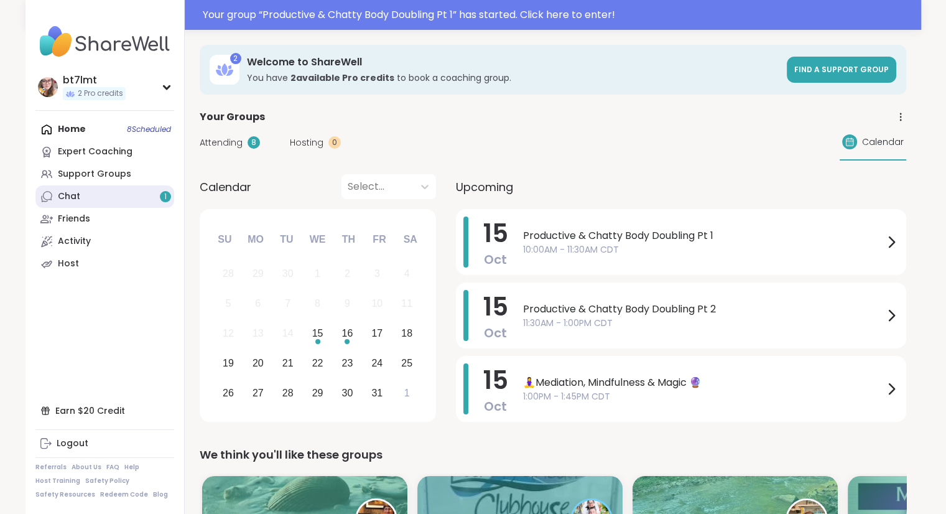
click at [108, 190] on link "Chat 1" at bounding box center [104, 196] width 139 height 22
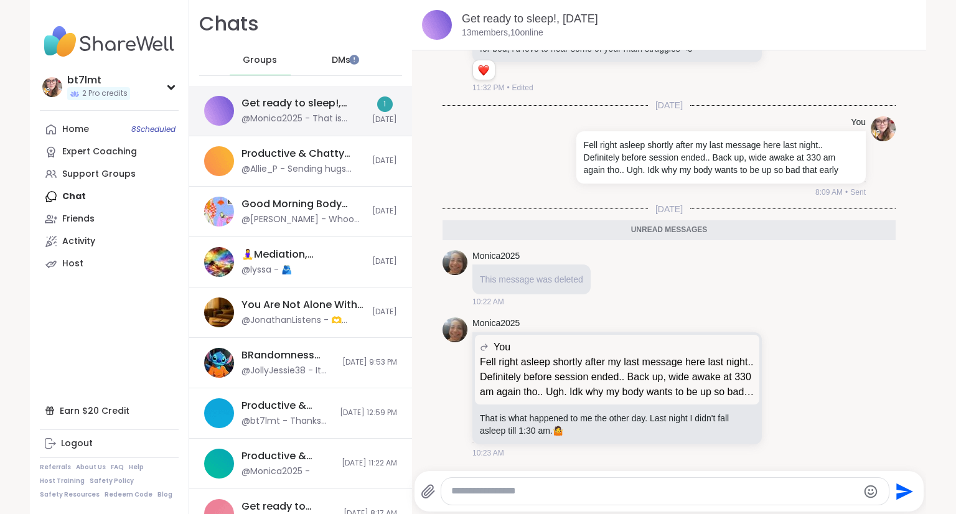
click at [348, 124] on div "@Monica2025 - That is what happened to me the other day. Last night I didn't fa…" at bounding box center [302, 119] width 123 height 12
click at [778, 386] on icon at bounding box center [783, 387] width 11 height 12
click at [734, 373] on div "Select Reaction: Astonished" at bounding box center [739, 367] width 11 height 11
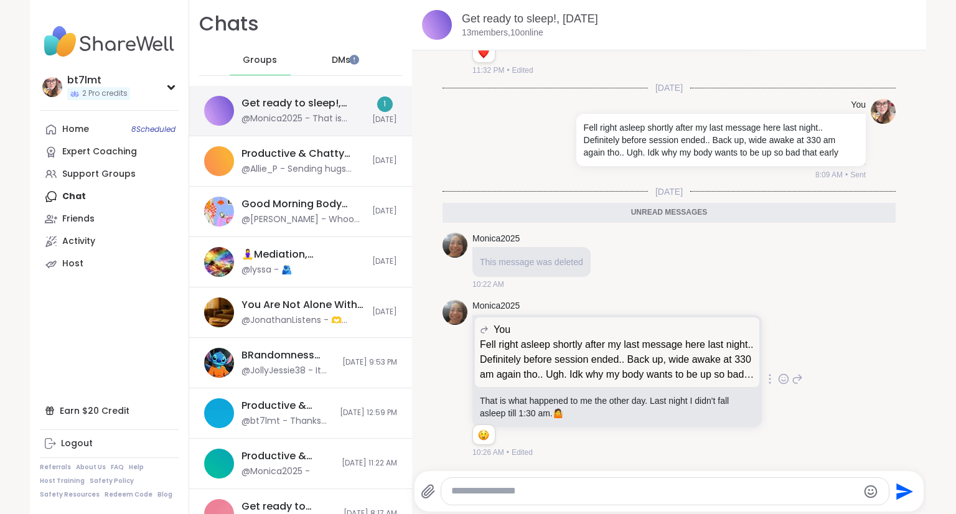
click at [276, 123] on div "@Monica2025 - That is what happened to me the other day. Last night I didn't fa…" at bounding box center [302, 119] width 123 height 12
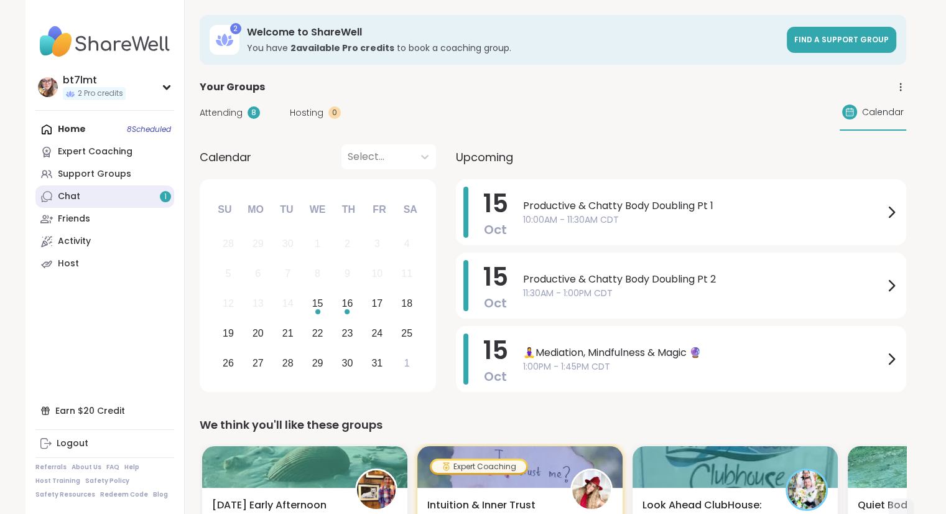
click at [80, 192] on link "Chat 1" at bounding box center [104, 196] width 139 height 22
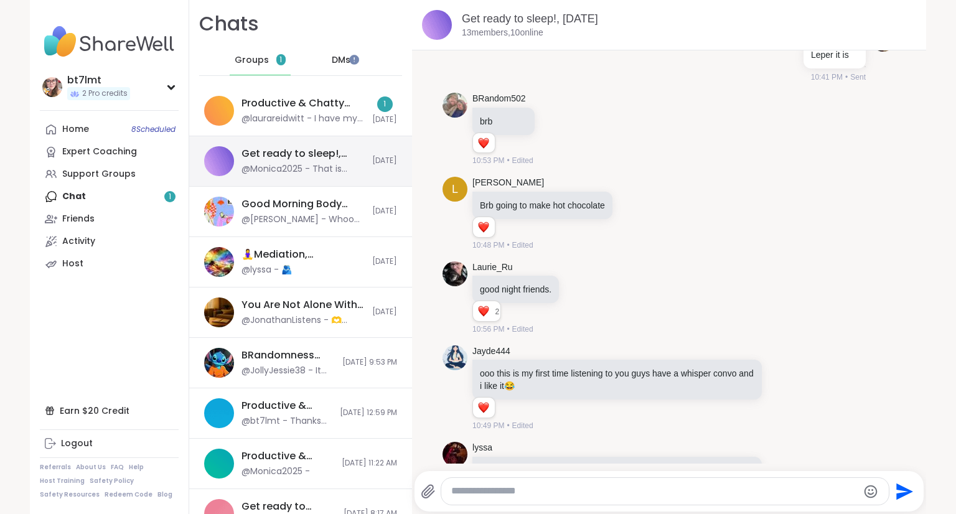
scroll to position [4796, 0]
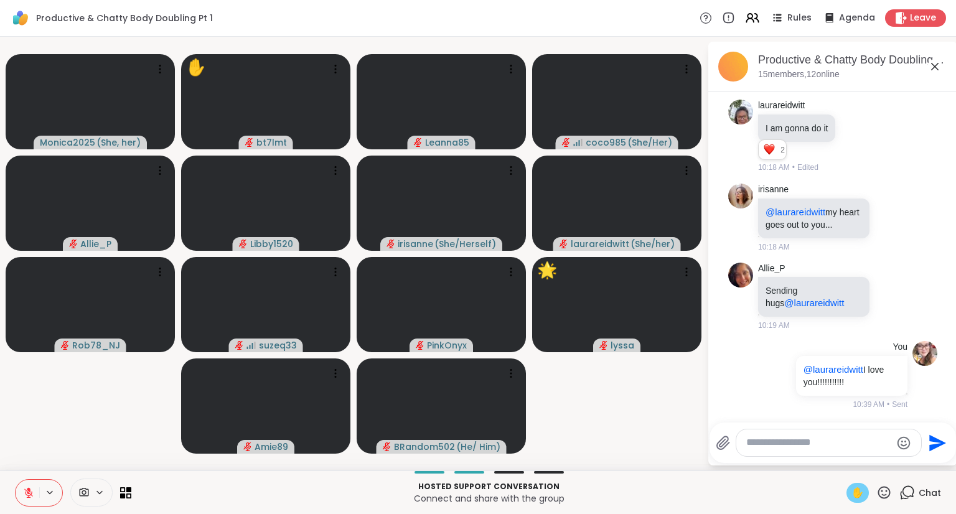
click at [26, 487] on icon at bounding box center [28, 492] width 11 height 11
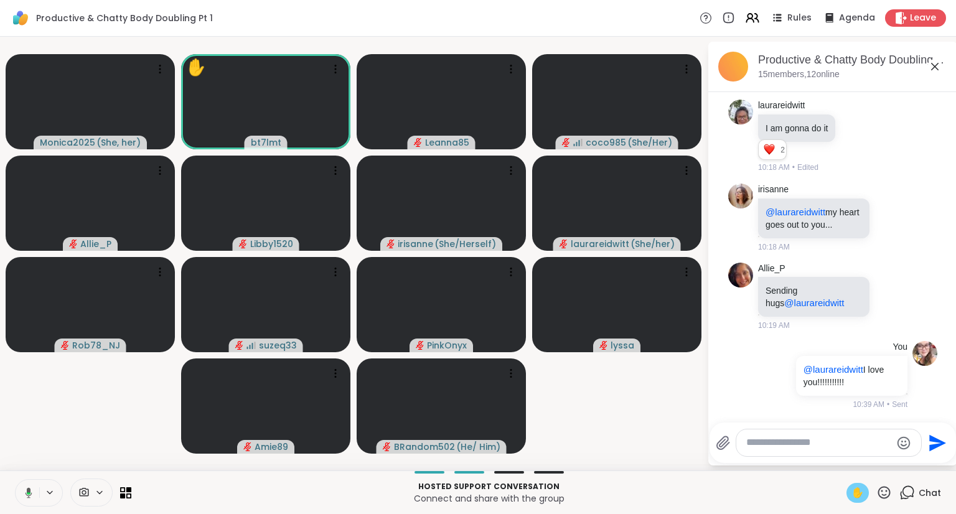
click at [808, 441] on textarea "Type your message" at bounding box center [818, 442] width 145 height 13
click at [818, 446] on textarea "Type your message" at bounding box center [818, 442] width 145 height 13
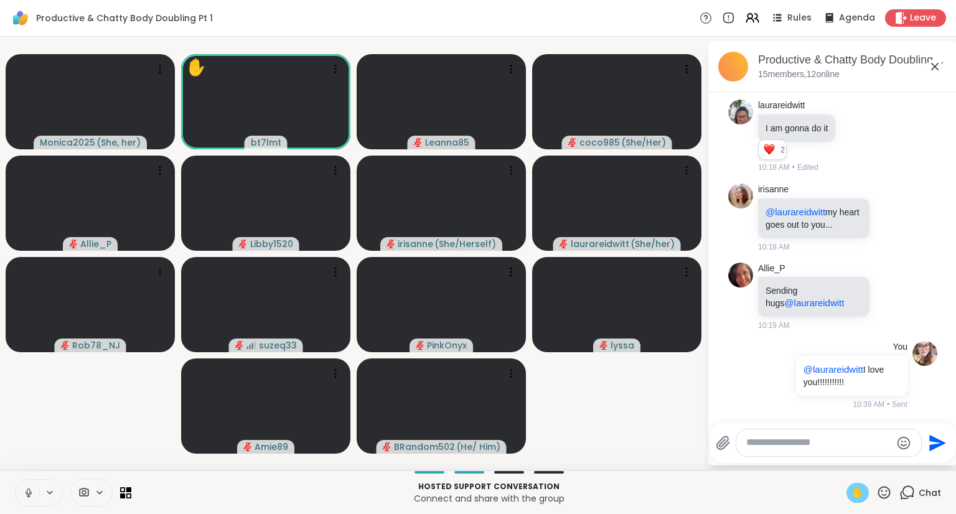
click at [833, 441] on textarea "Type your message" at bounding box center [818, 442] width 145 height 13
click at [24, 485] on button at bounding box center [27, 493] width 26 height 26
click at [851, 493] on span "✋" at bounding box center [857, 492] width 12 height 15
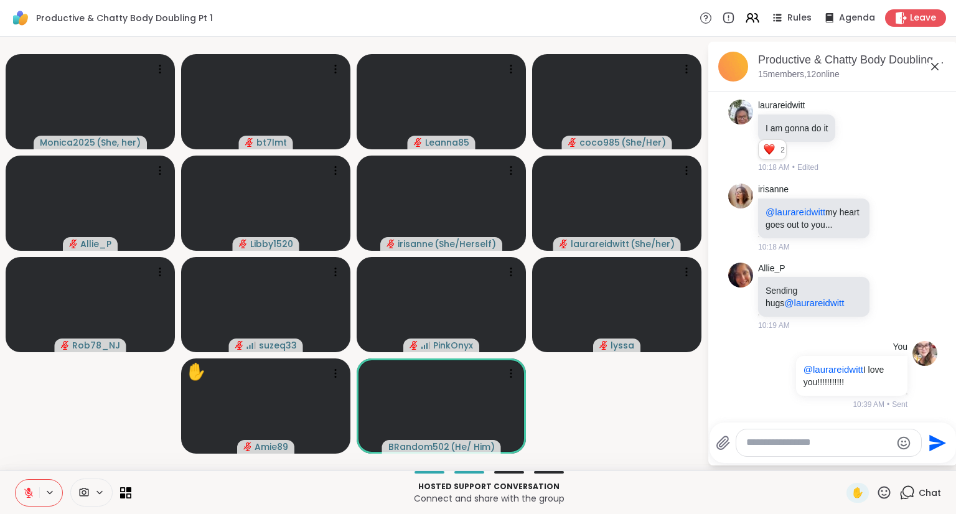
click at [821, 446] on textarea "Type your message" at bounding box center [818, 442] width 145 height 13
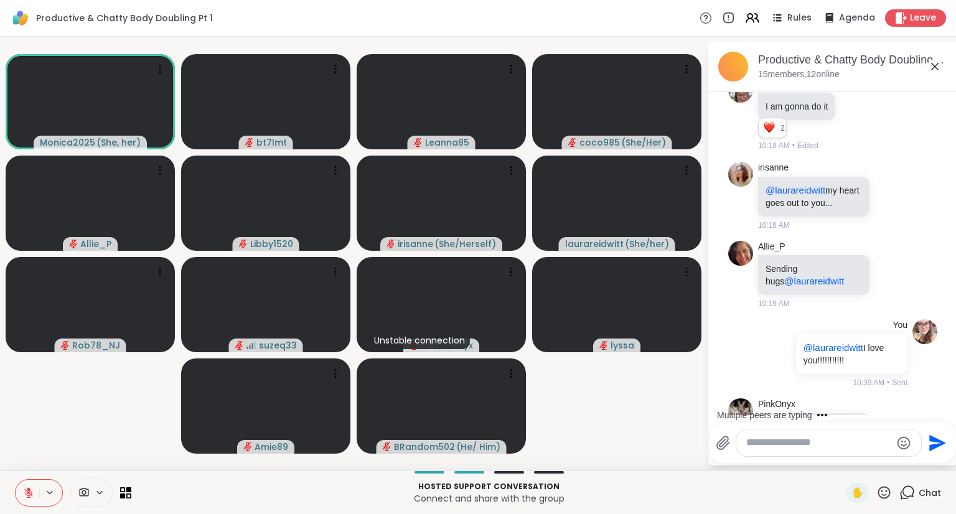
scroll to position [1980, 0]
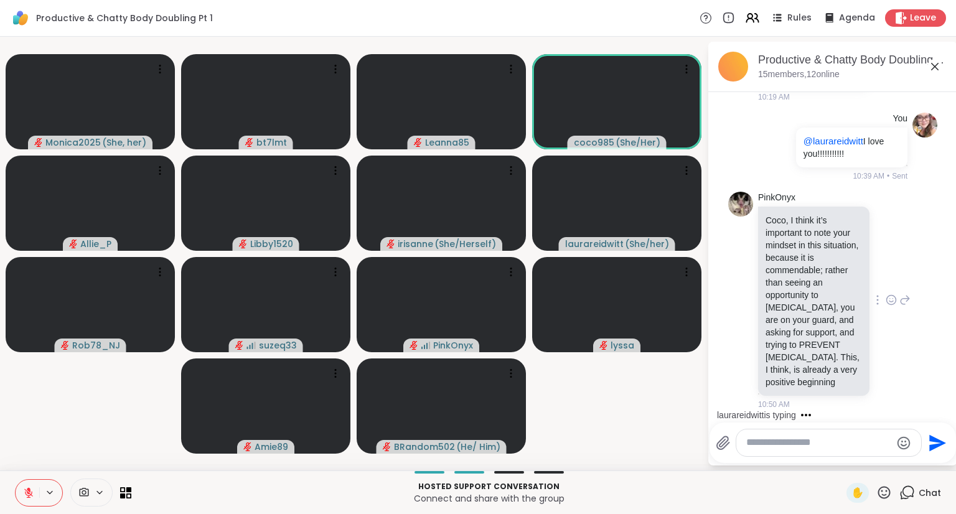
click at [885, 294] on icon at bounding box center [890, 300] width 11 height 12
click at [885, 274] on div "Select Reaction: Heart" at bounding box center [890, 279] width 11 height 11
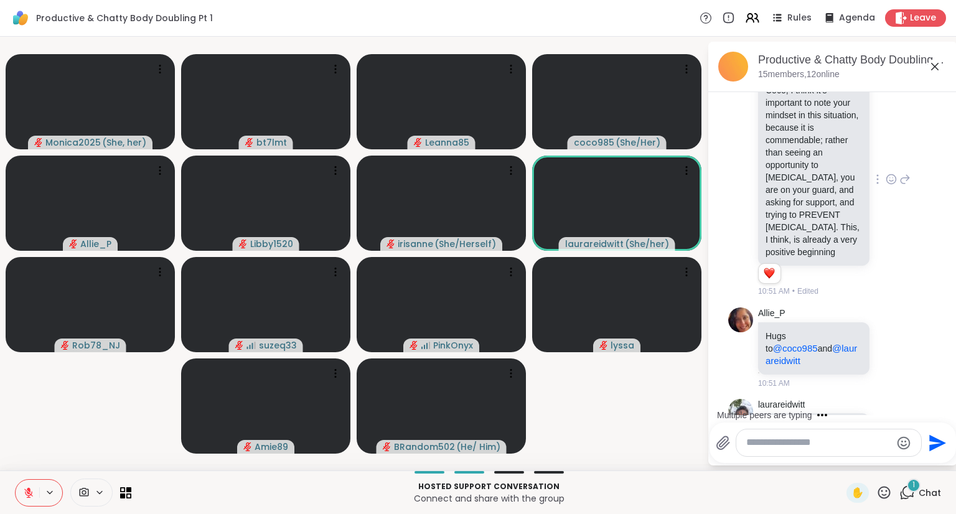
scroll to position [2155, 0]
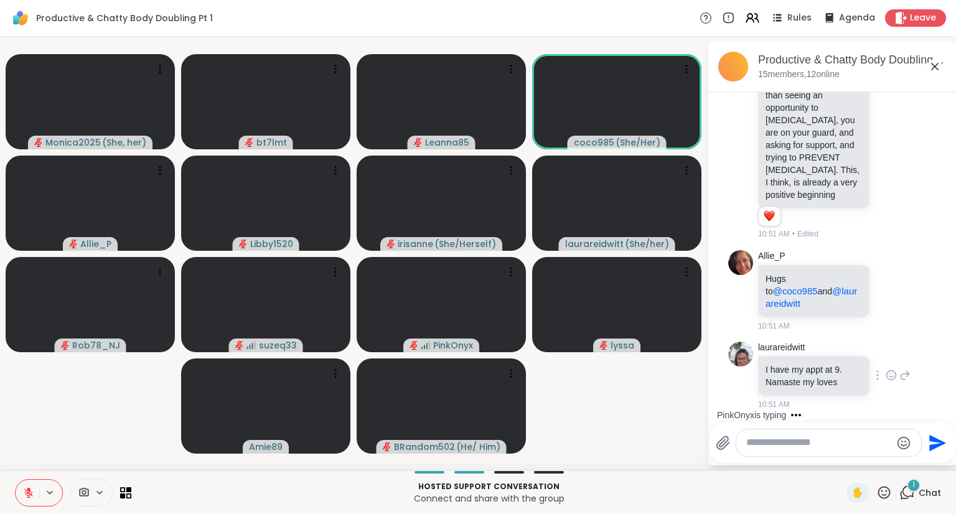
click at [885, 375] on icon at bounding box center [890, 375] width 11 height 12
click at [885, 360] on div "Select Reaction: Heart" at bounding box center [890, 355] width 11 height 11
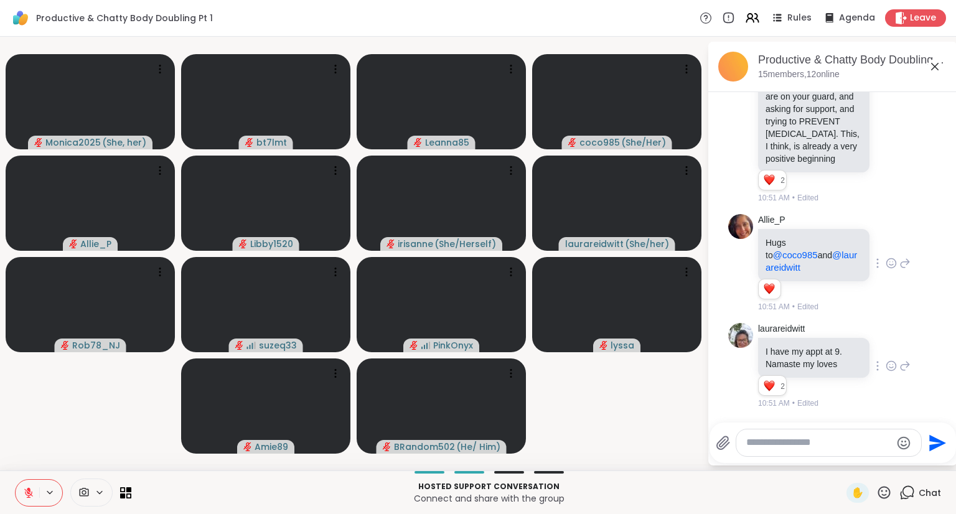
scroll to position [2190, 0]
click at [854, 448] on textarea "Type your message" at bounding box center [818, 442] width 145 height 13
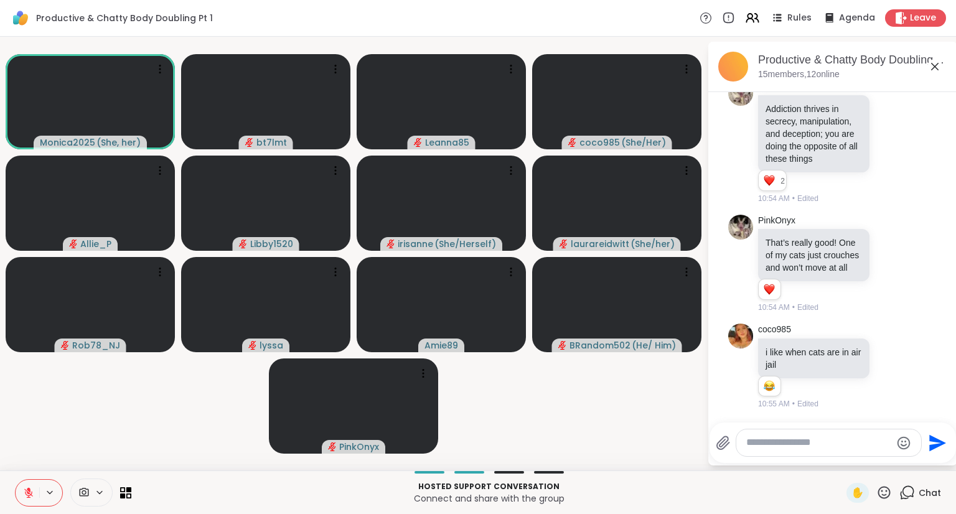
scroll to position [2837, 0]
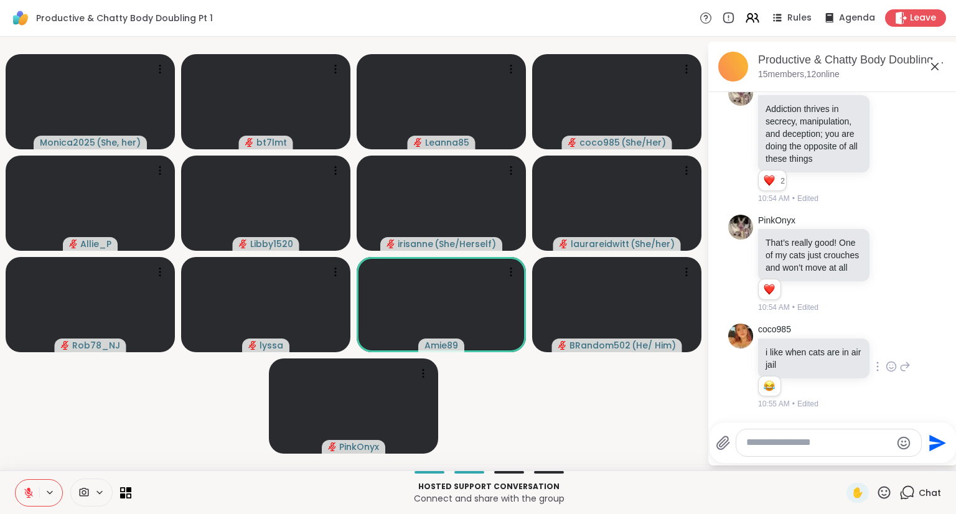
click at [885, 365] on icon at bounding box center [890, 366] width 11 height 12
click at [824, 343] on button "Select Reaction: Joy" at bounding box center [836, 346] width 25 height 25
click at [899, 365] on icon at bounding box center [904, 366] width 11 height 15
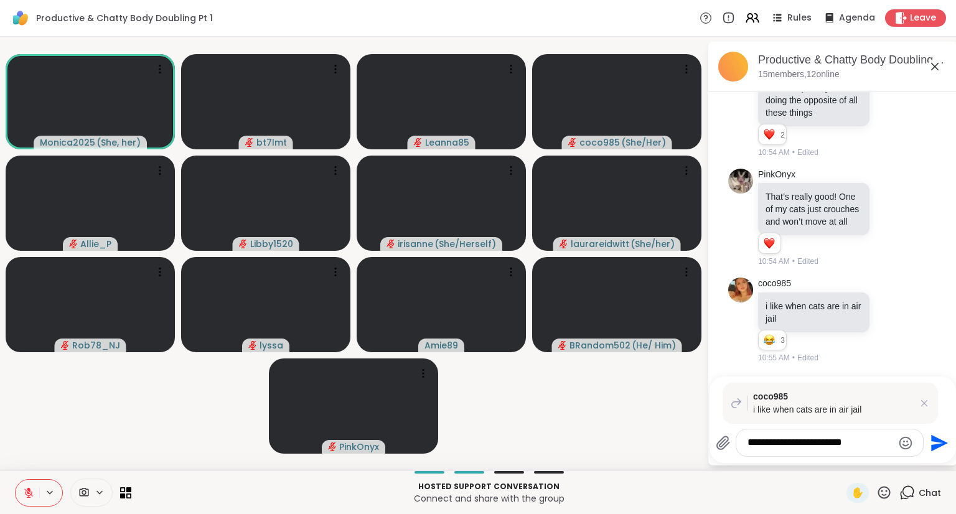
scroll to position [2883, 0]
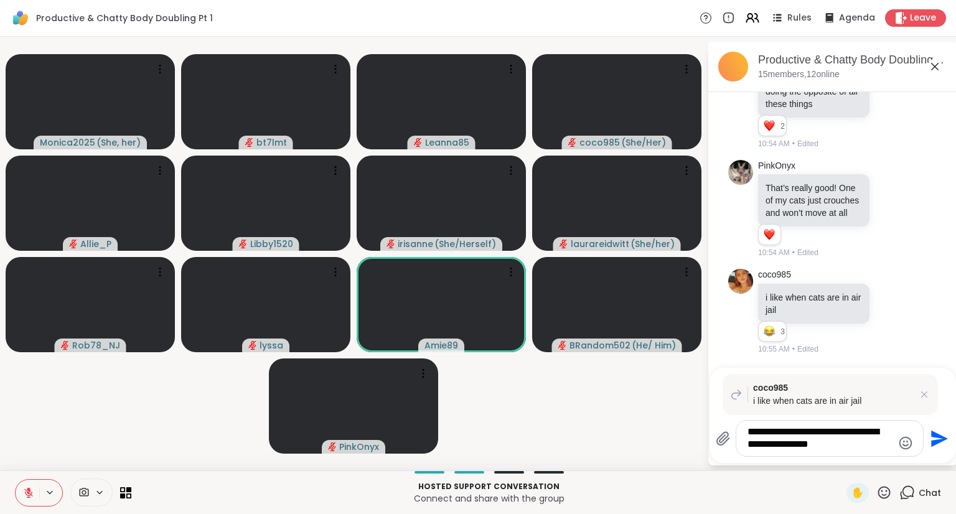
type textarea "**********"
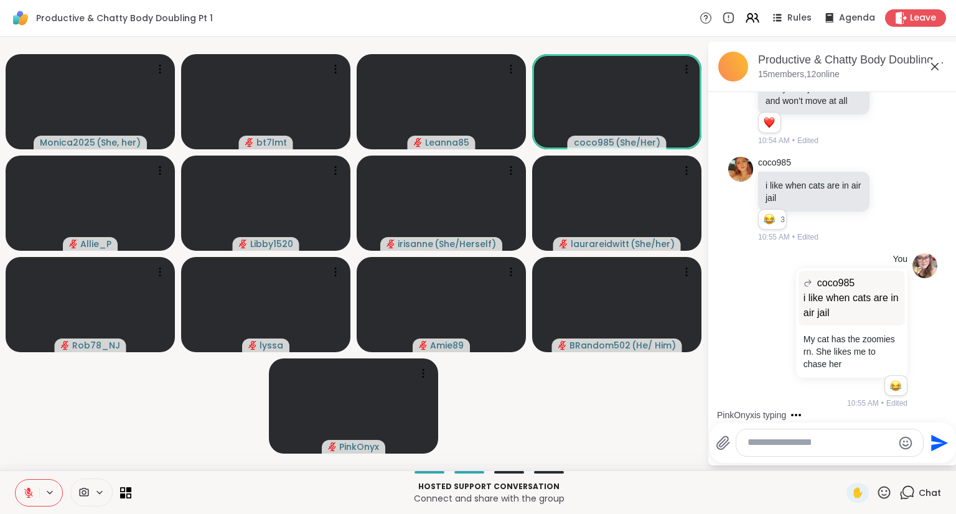
scroll to position [3003, 0]
click at [811, 436] on textarea "Type your message" at bounding box center [819, 442] width 145 height 13
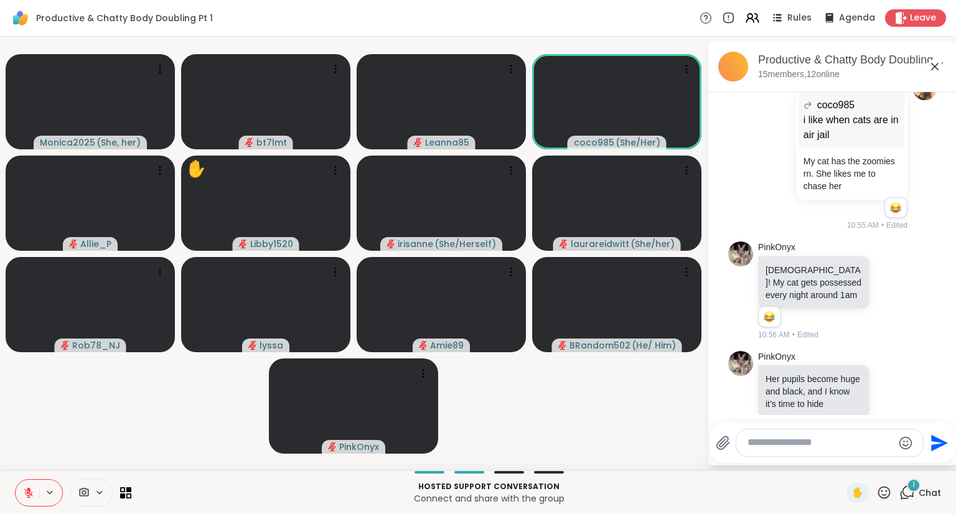
scroll to position [3203, 0]
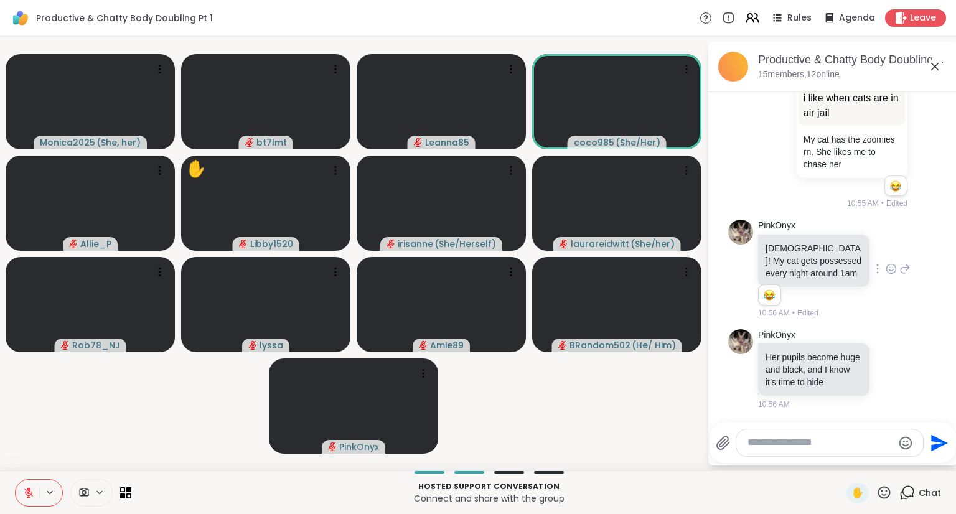
click at [885, 269] on icon at bounding box center [890, 269] width 11 height 12
click at [831, 252] on div "Select Reaction: Joy" at bounding box center [836, 248] width 11 height 11
click at [885, 363] on icon at bounding box center [890, 369] width 11 height 12
click at [831, 345] on div "Select Reaction: Joy" at bounding box center [836, 348] width 11 height 11
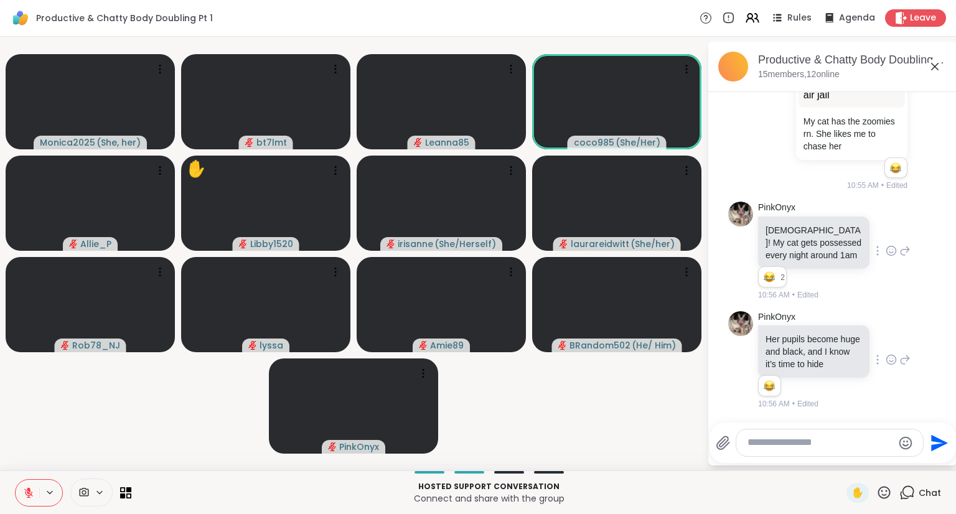
scroll to position [3221, 0]
click at [901, 359] on icon at bounding box center [905, 359] width 9 height 9
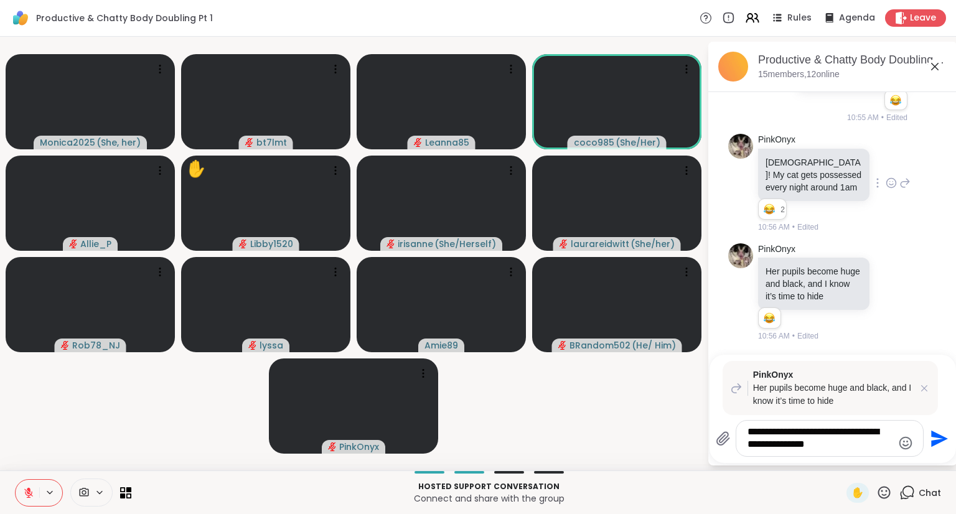
scroll to position [3288, 0]
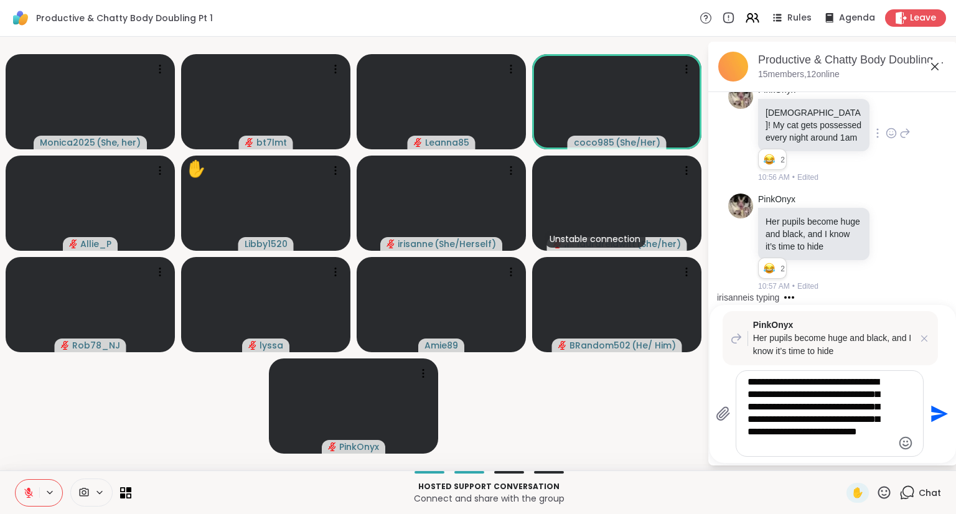
click at [831, 436] on textarea "**********" at bounding box center [819, 413] width 145 height 75
type textarea "**********"
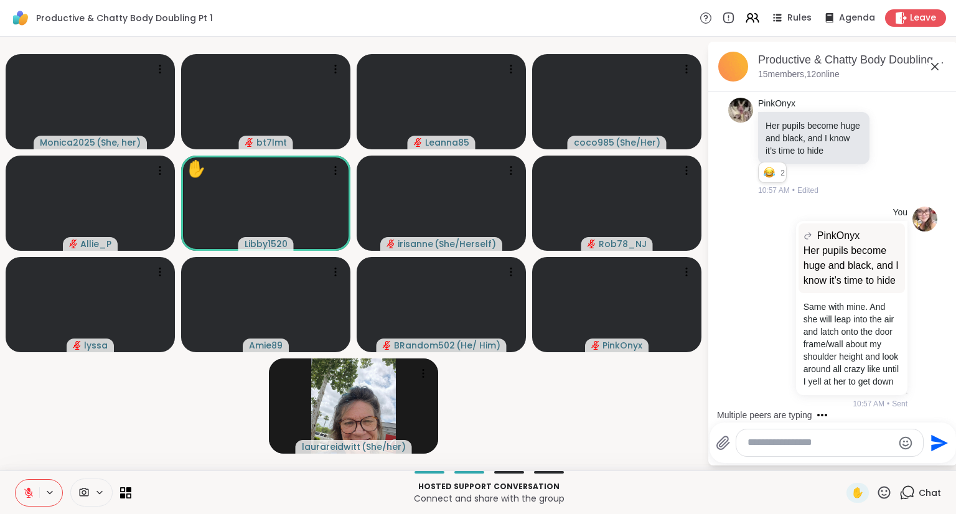
scroll to position [3549, 0]
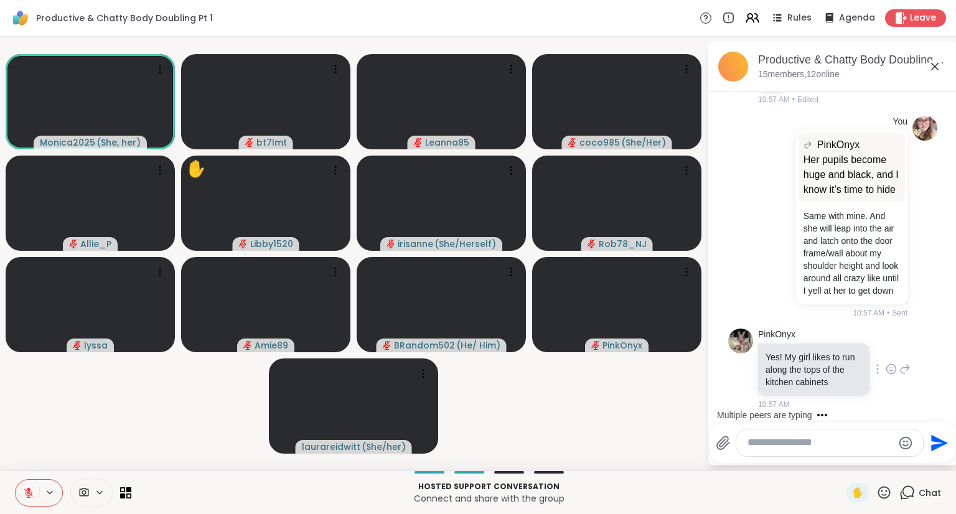
click at [885, 369] on icon at bounding box center [890, 369] width 11 height 12
click at [831, 347] on div "Select Reaction: Joy" at bounding box center [836, 348] width 11 height 11
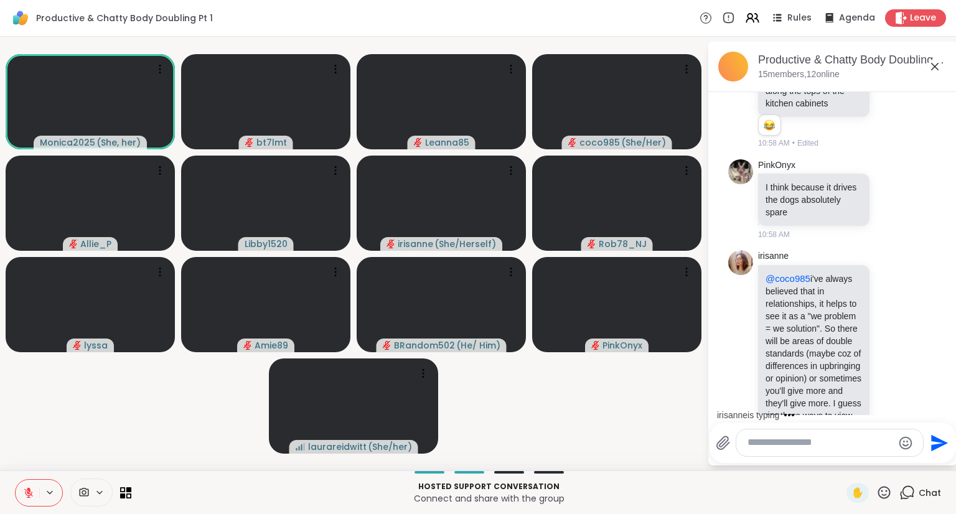
scroll to position [3712, 0]
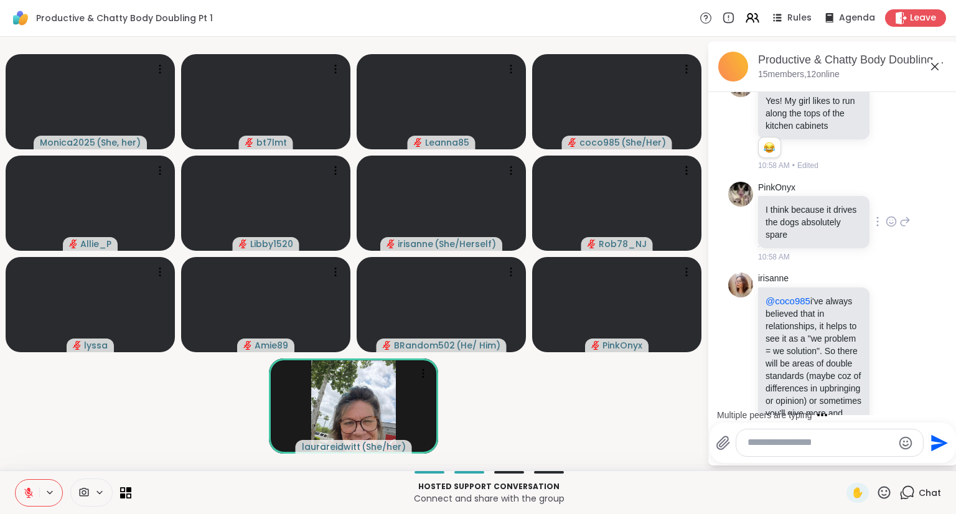
click at [885, 228] on icon at bounding box center [890, 221] width 11 height 12
click at [831, 207] on div "Select Reaction: Joy" at bounding box center [836, 201] width 11 height 11
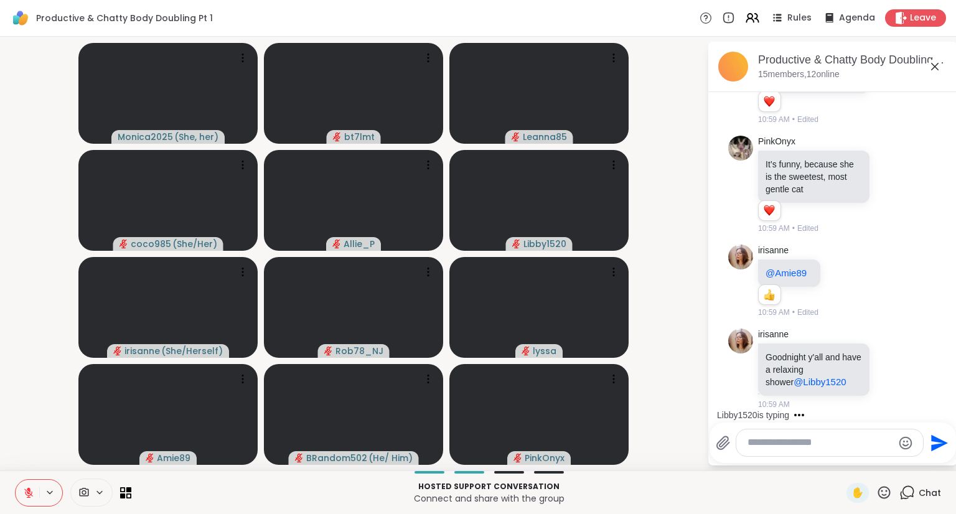
scroll to position [4272, 0]
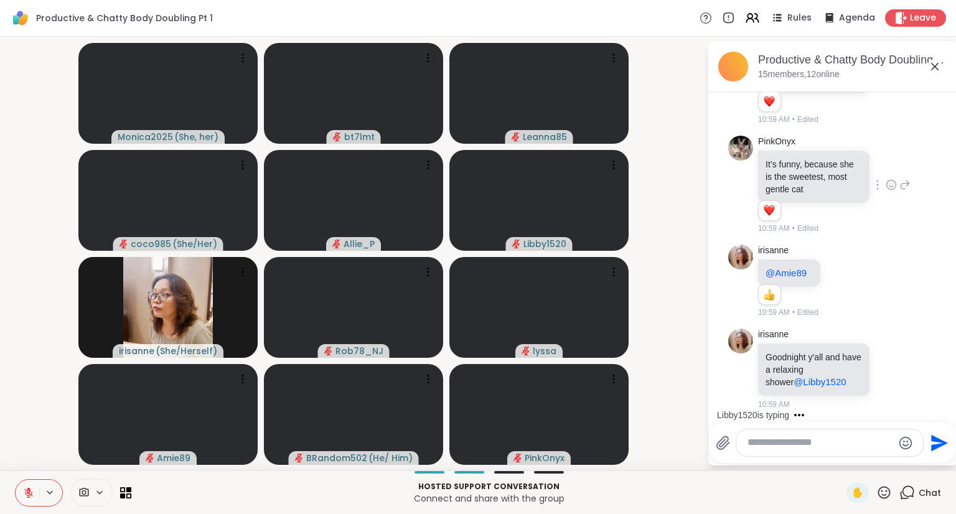
click at [893, 183] on icon at bounding box center [893, 183] width 0 height 0
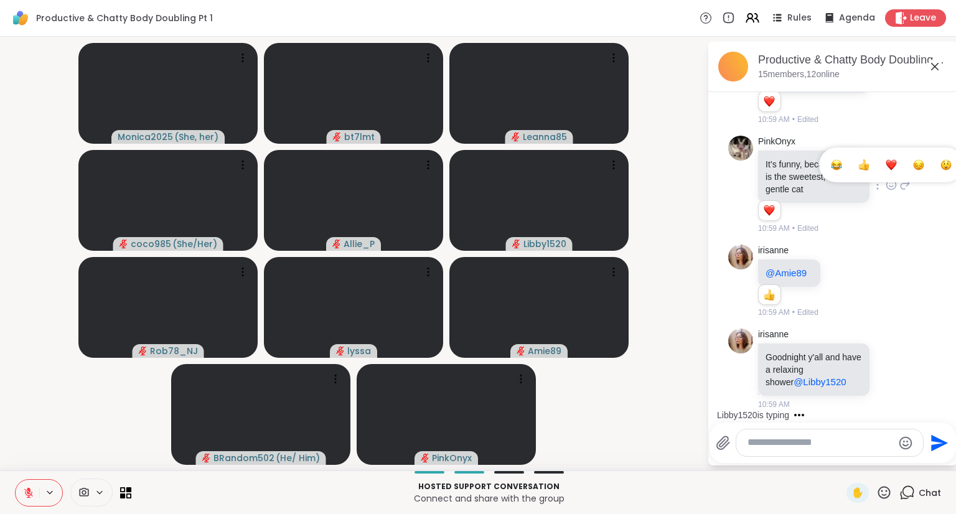
click at [885, 170] on div "Select Reaction: Heart" at bounding box center [890, 164] width 11 height 11
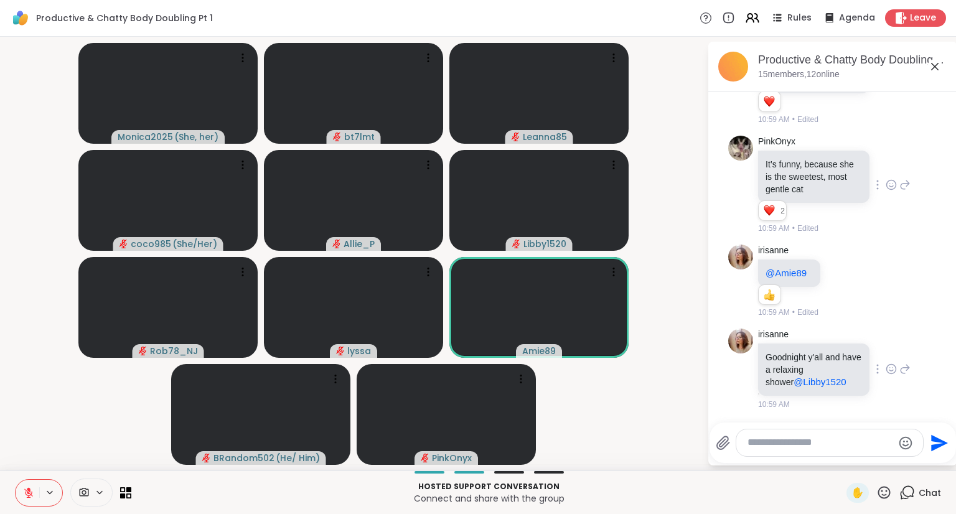
click at [887, 370] on icon at bounding box center [891, 368] width 9 height 9
click at [885, 353] on div "Select Reaction: Heart" at bounding box center [890, 348] width 11 height 11
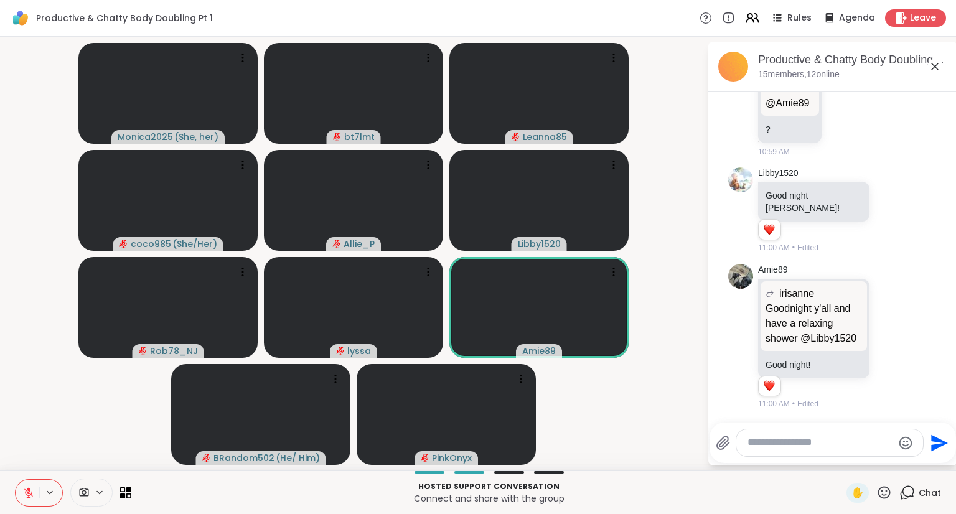
scroll to position [4809, 0]
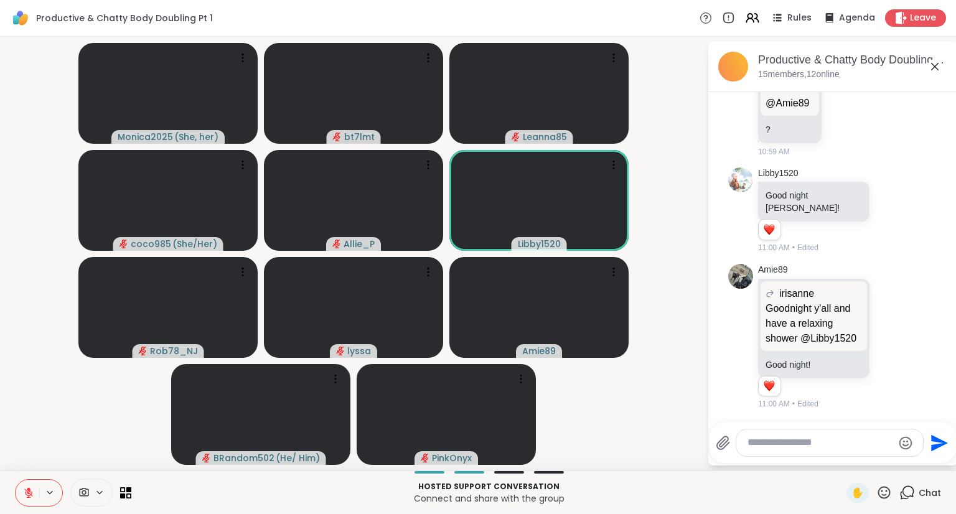
click at [27, 492] on icon at bounding box center [28, 492] width 9 height 9
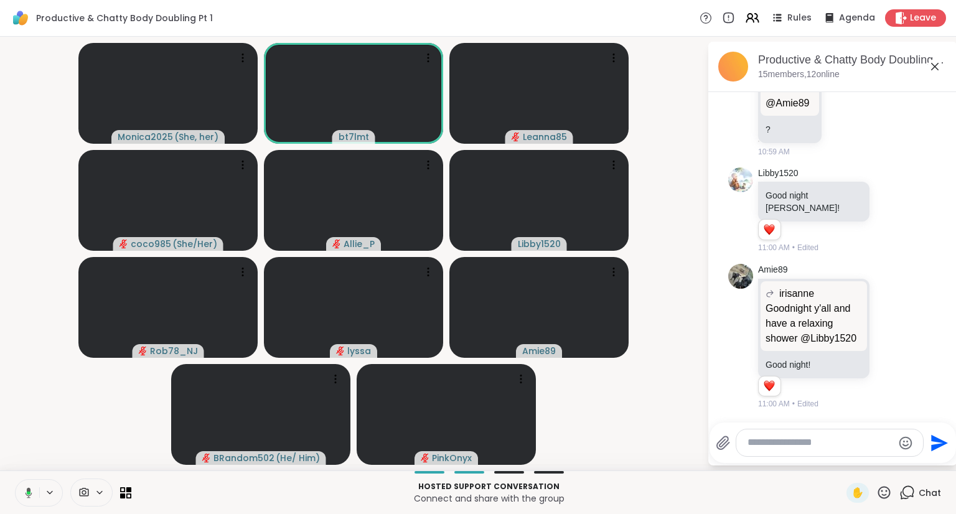
click at [765, 447] on textarea "Type your message" at bounding box center [819, 442] width 145 height 13
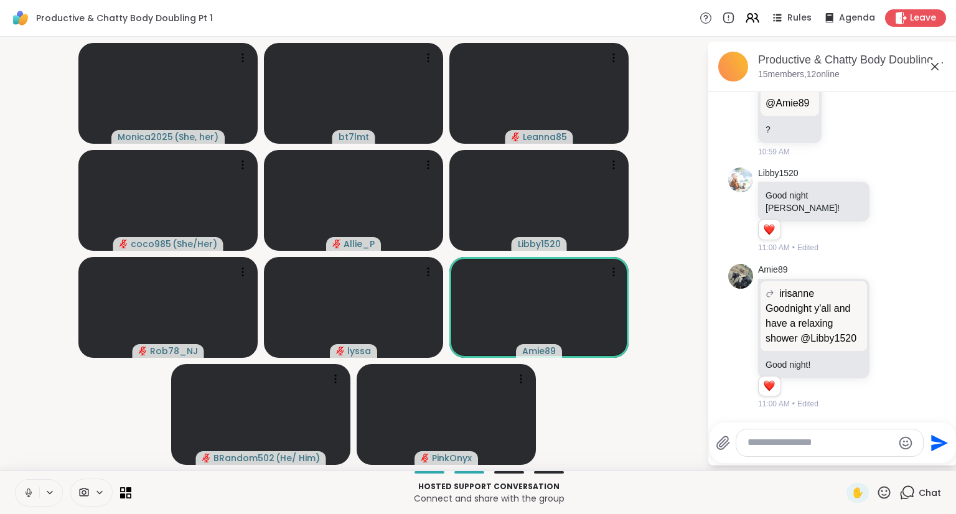
click at [796, 446] on textarea "Type your message" at bounding box center [819, 442] width 145 height 13
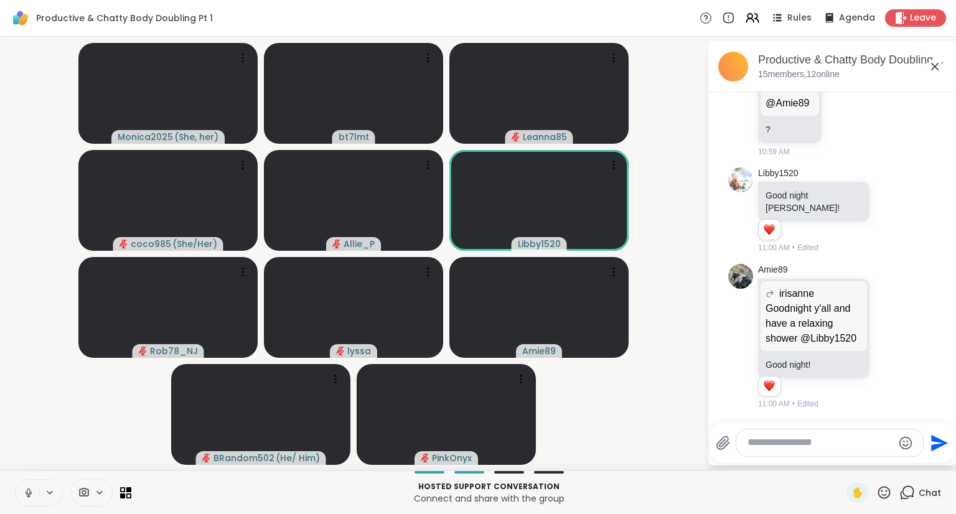
click at [823, 445] on textarea "Type your message" at bounding box center [819, 442] width 145 height 13
click at [828, 444] on textarea "Type your message" at bounding box center [819, 442] width 145 height 13
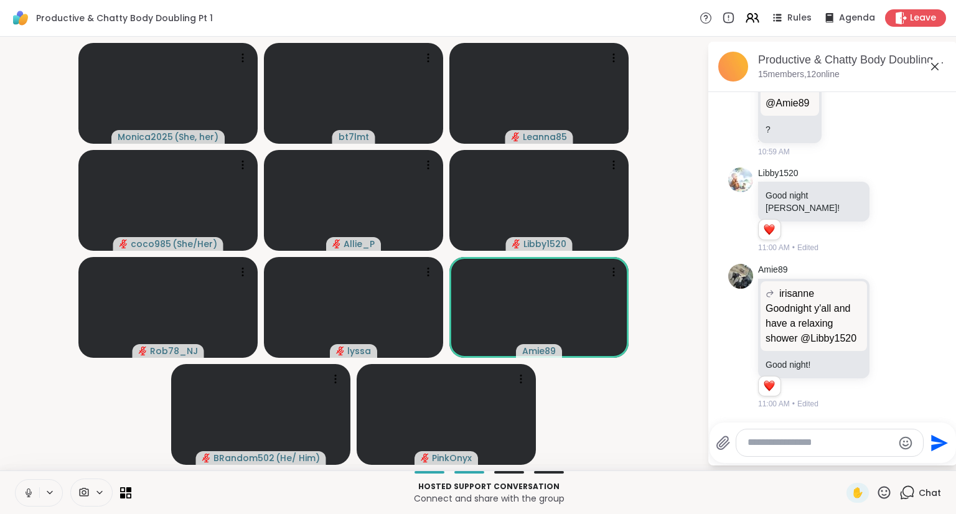
click at [808, 446] on textarea "Type your message" at bounding box center [819, 442] width 145 height 13
click at [816, 442] on textarea "Type your message" at bounding box center [819, 442] width 145 height 13
click at [804, 438] on textarea "Type your message" at bounding box center [819, 442] width 145 height 13
click at [806, 442] on textarea "Type your message" at bounding box center [819, 442] width 145 height 13
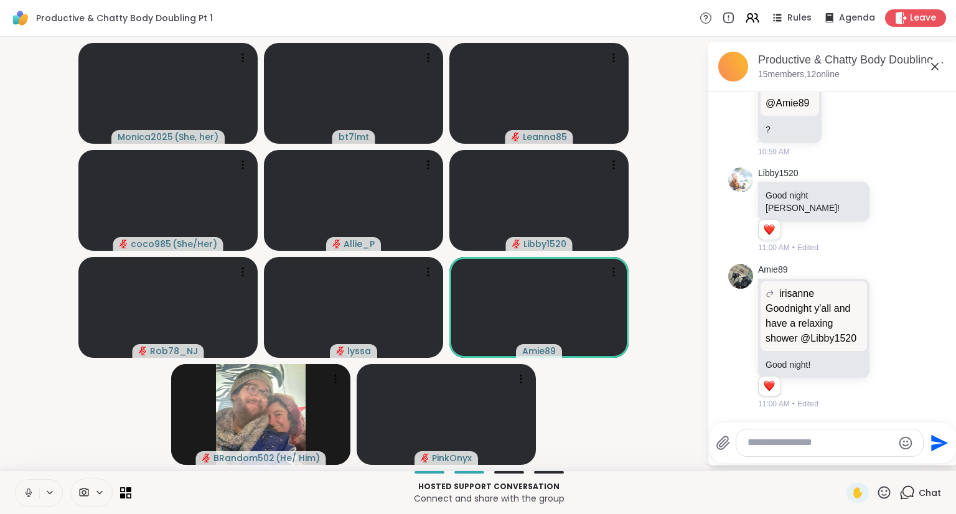
click at [784, 445] on textarea "Type your message" at bounding box center [819, 442] width 145 height 13
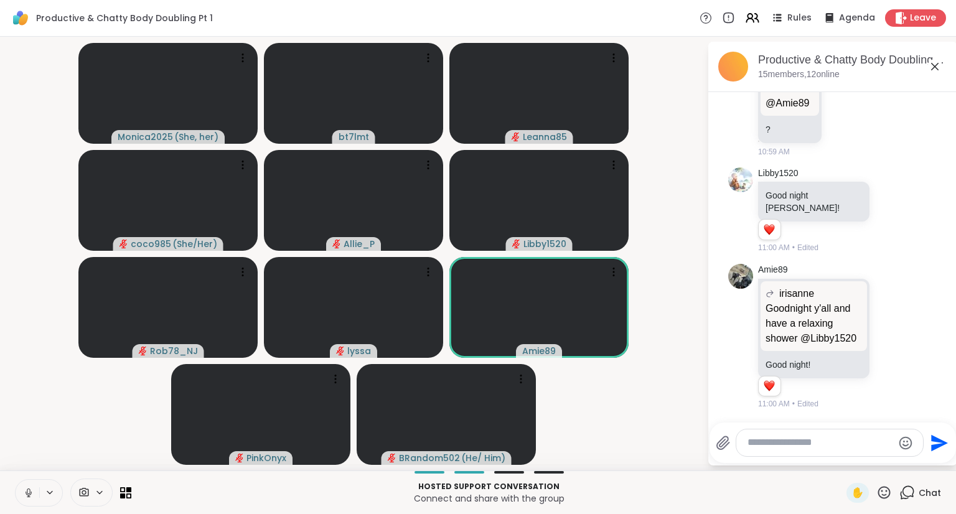
click at [752, 446] on textarea "Type your message" at bounding box center [819, 442] width 145 height 13
click at [765, 445] on textarea "Type your message" at bounding box center [819, 442] width 145 height 13
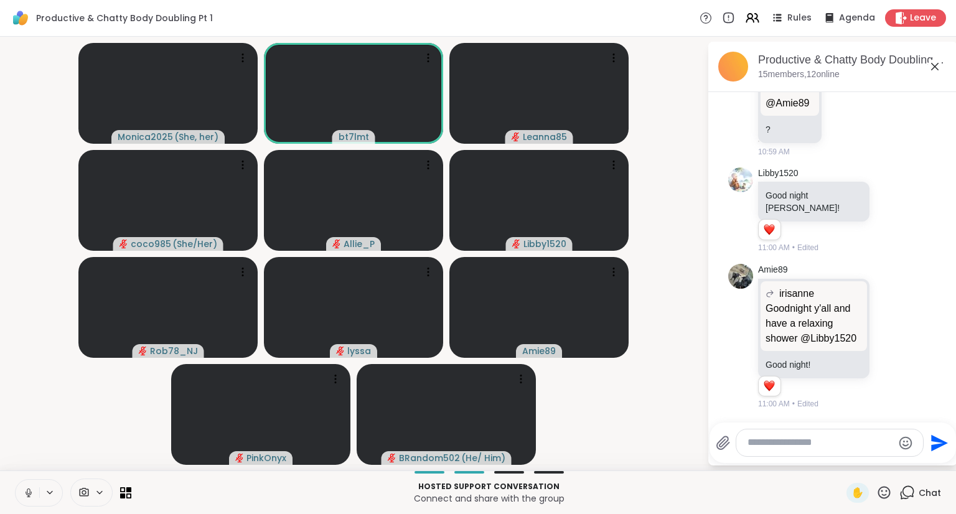
click at [789, 446] on textarea "Type your message" at bounding box center [819, 442] width 145 height 13
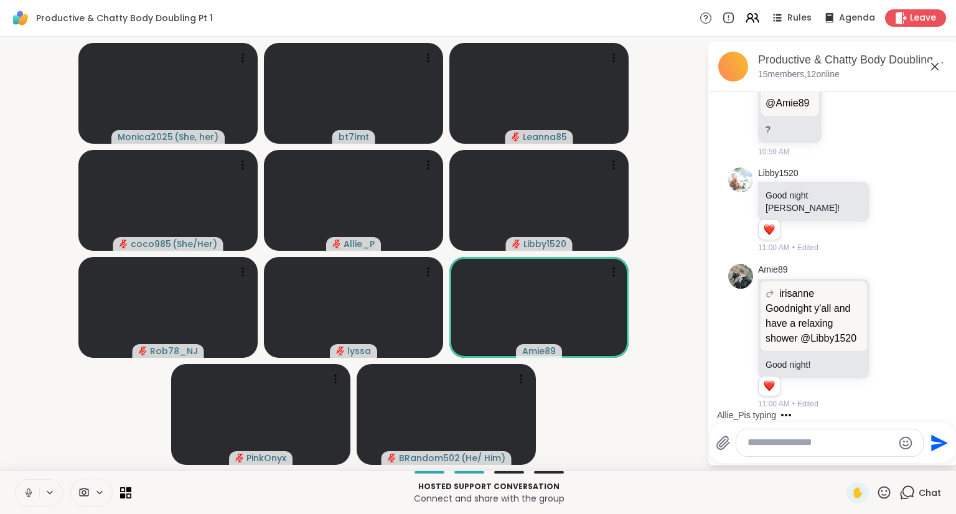
click at [774, 441] on textarea "Type your message" at bounding box center [819, 442] width 145 height 13
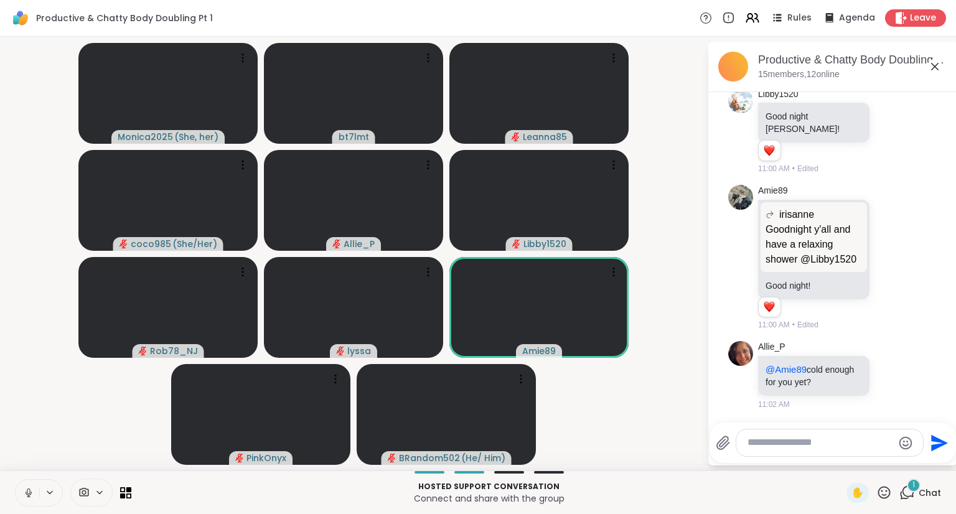
scroll to position [4887, 0]
click at [774, 441] on textarea "Type your message" at bounding box center [819, 442] width 145 height 13
click at [814, 449] on textarea "Type your message" at bounding box center [819, 442] width 145 height 13
click at [27, 496] on icon at bounding box center [28, 492] width 11 height 11
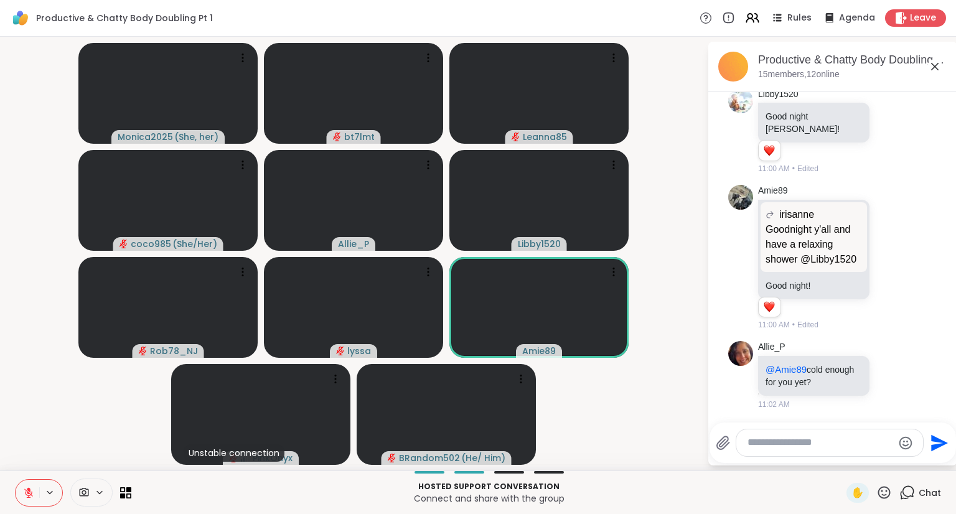
click at [28, 490] on icon at bounding box center [29, 489] width 4 height 5
click at [25, 495] on icon at bounding box center [28, 492] width 11 height 11
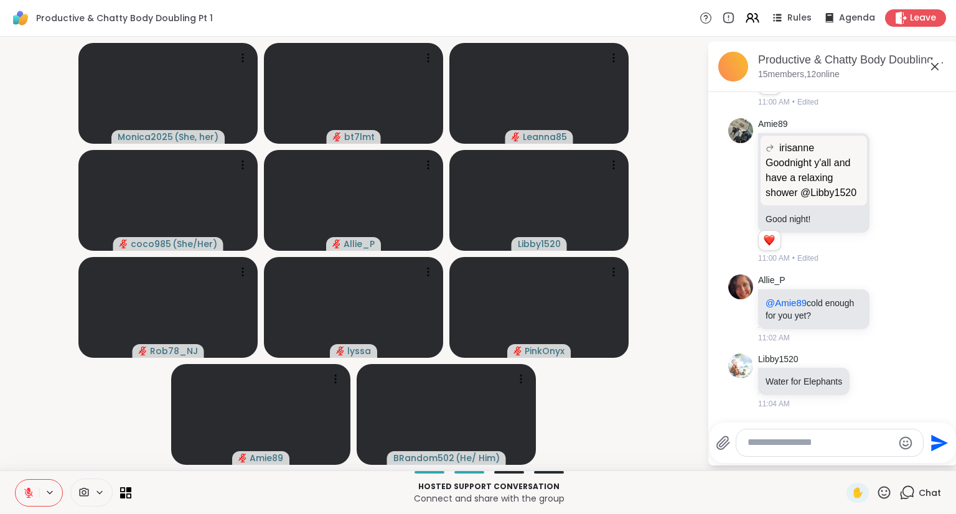
click at [875, 447] on textarea "Type your message" at bounding box center [819, 442] width 145 height 13
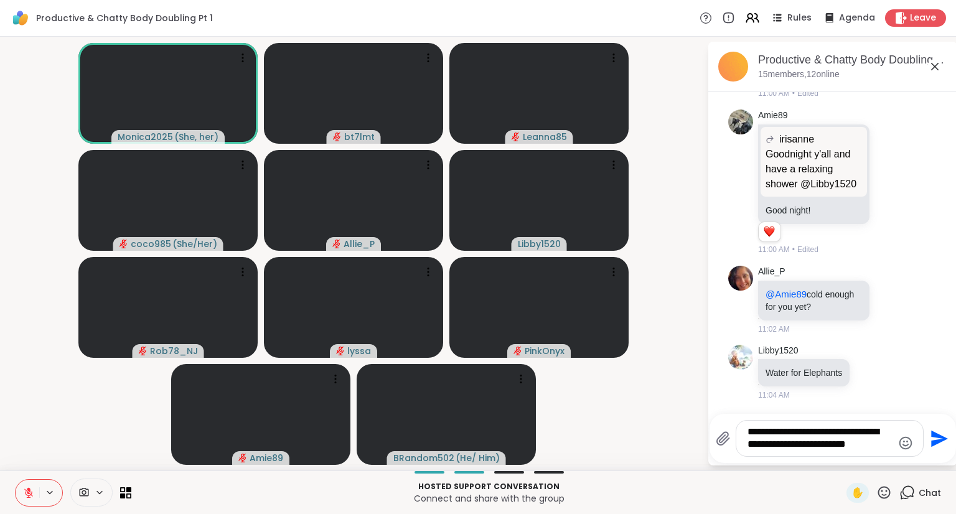
type textarea "**********"
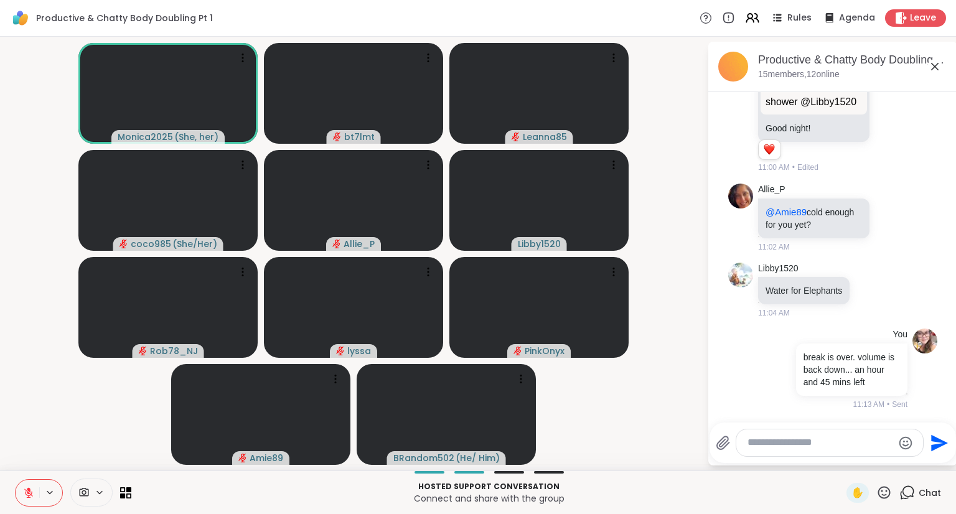
scroll to position [5044, 0]
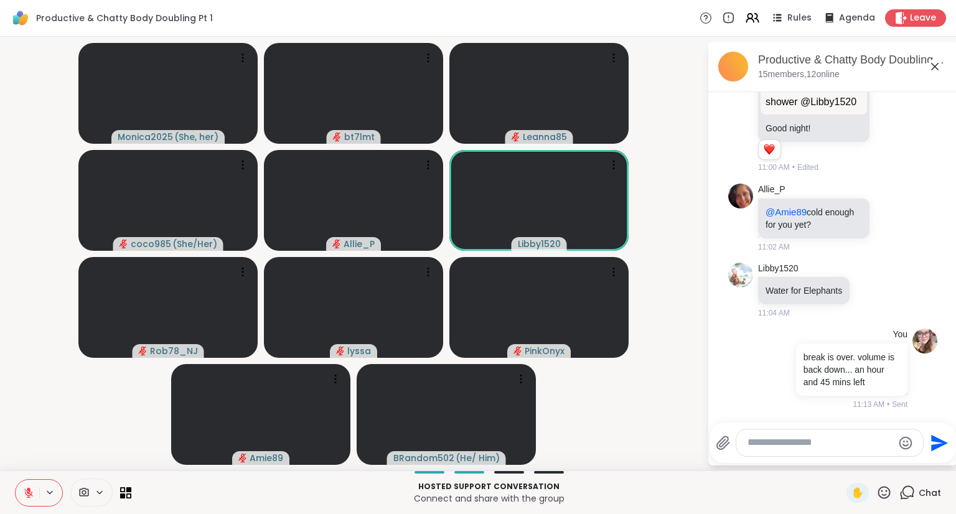
click at [767, 441] on textarea "Type your message" at bounding box center [819, 442] width 145 height 13
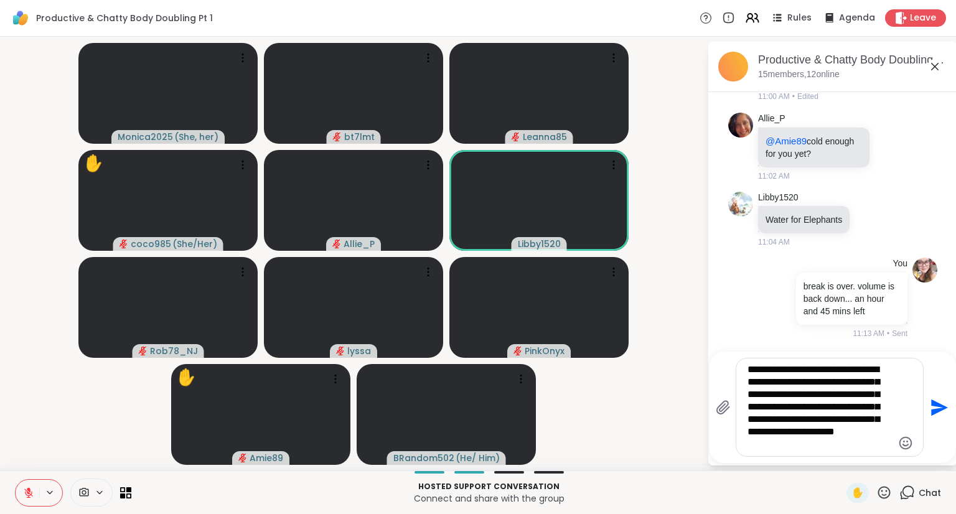
click at [777, 434] on textarea "**********" at bounding box center [819, 407] width 145 height 88
type textarea "**********"
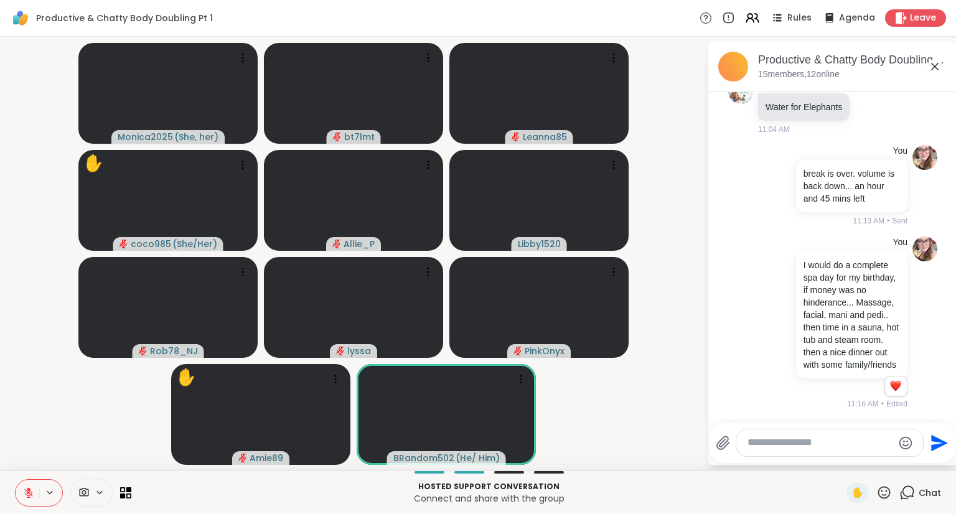
scroll to position [5252, 0]
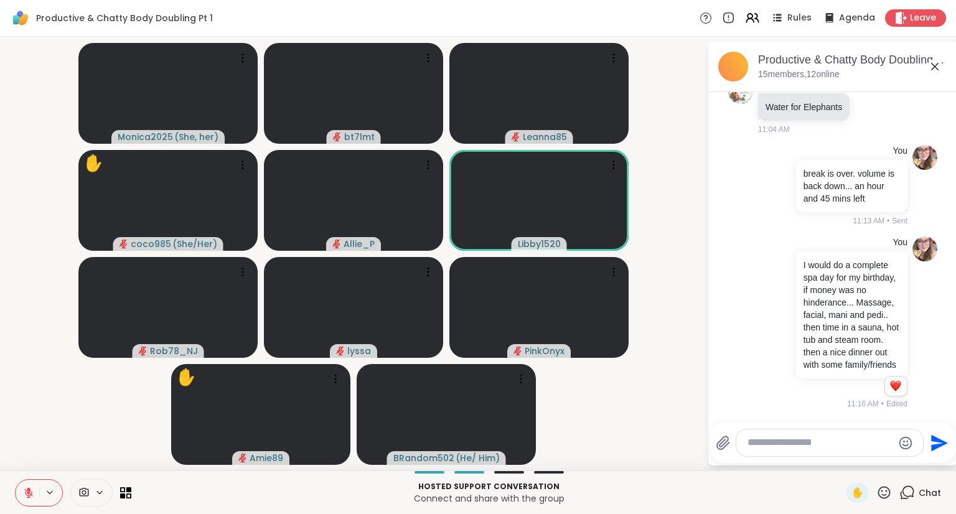
click at [821, 446] on textarea "Type your message" at bounding box center [819, 442] width 145 height 13
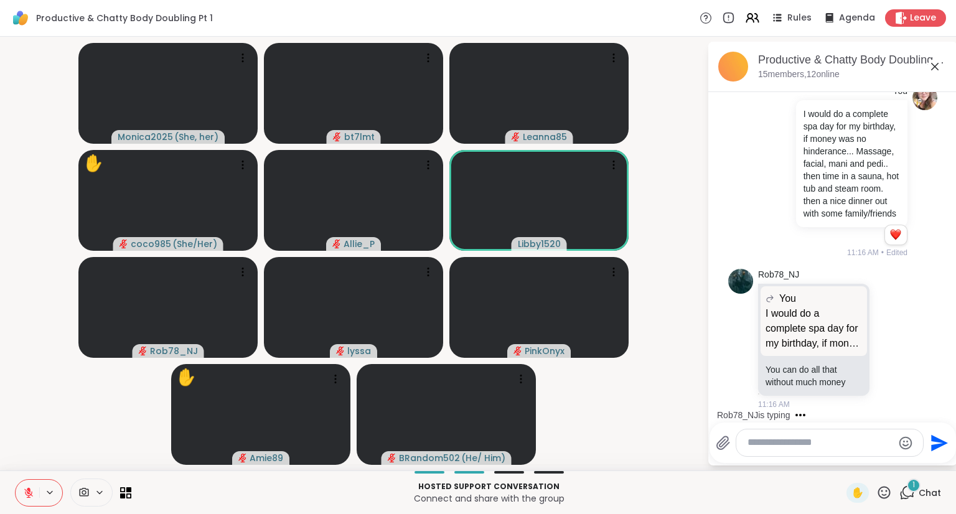
scroll to position [5403, 0]
click at [901, 338] on icon at bounding box center [905, 339] width 9 height 9
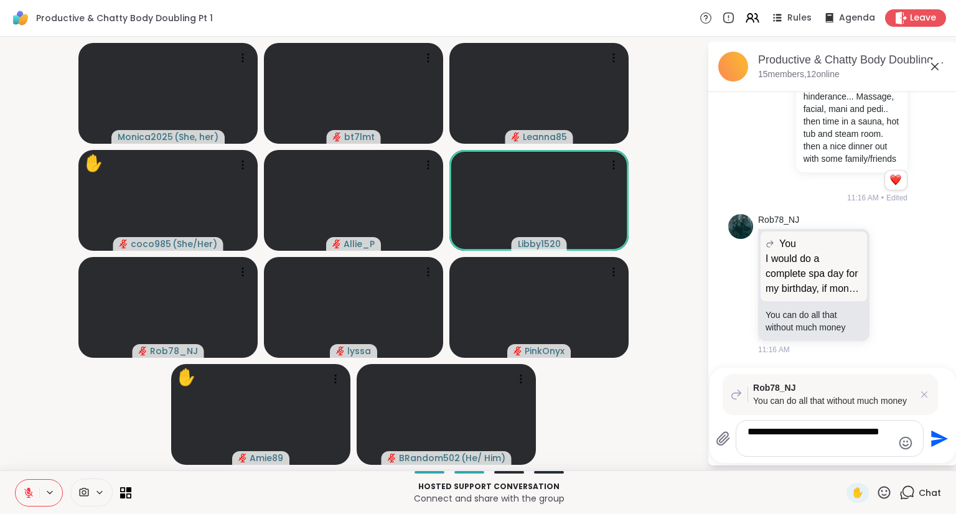
click at [822, 434] on textarea "**********" at bounding box center [819, 439] width 145 height 26
click at [789, 449] on textarea "**********" at bounding box center [819, 439] width 145 height 26
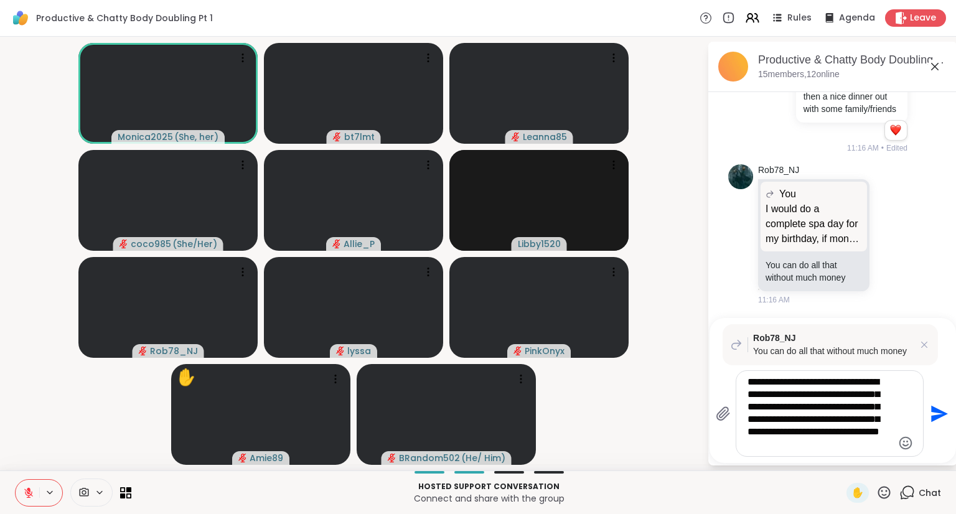
type textarea "**********"
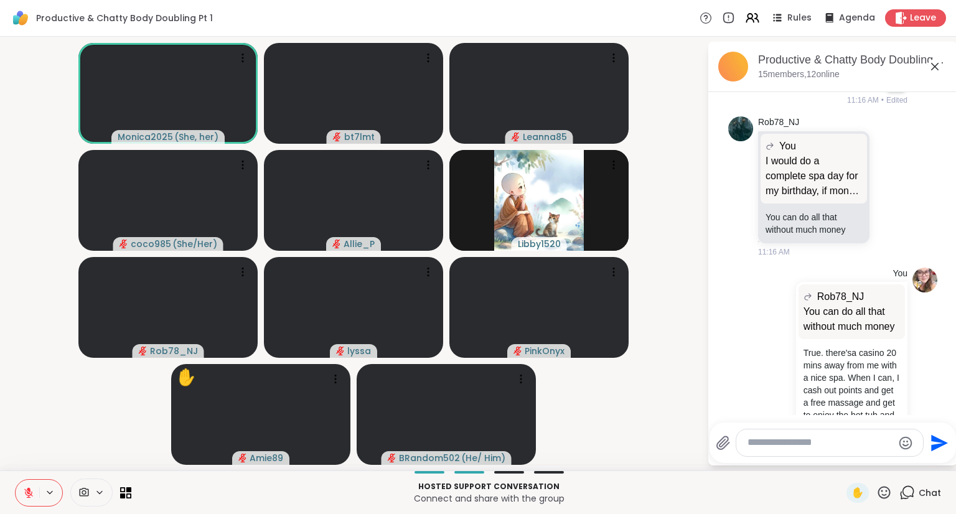
scroll to position [5640, 0]
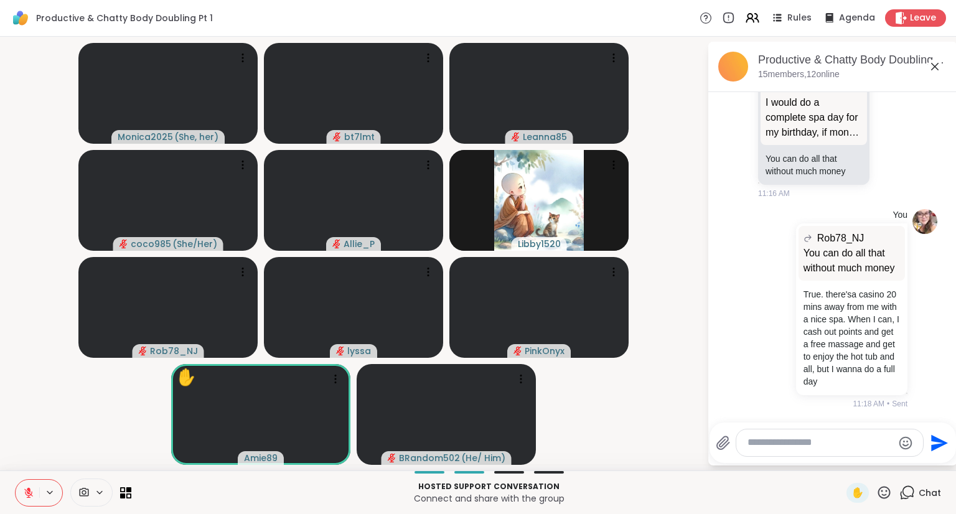
click at [821, 444] on textarea "Type your message" at bounding box center [819, 442] width 145 height 13
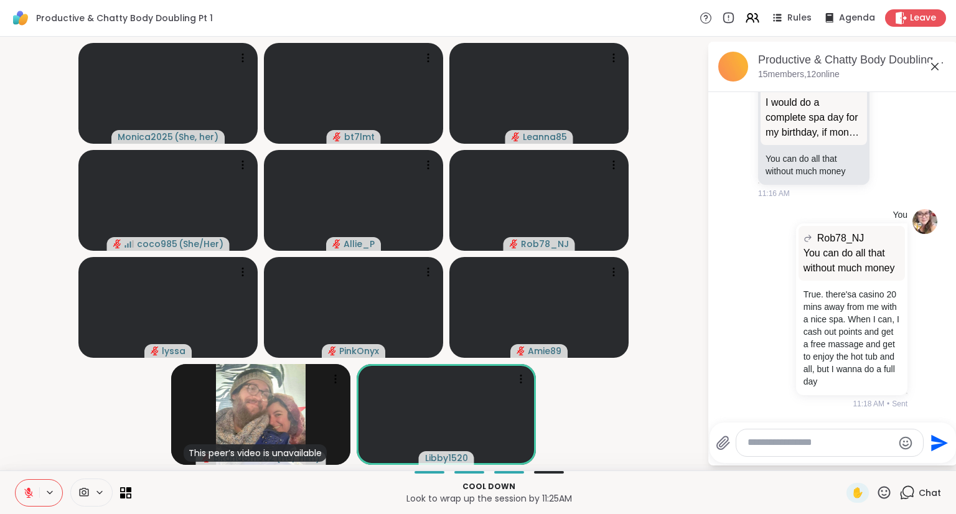
scroll to position [5732, 0]
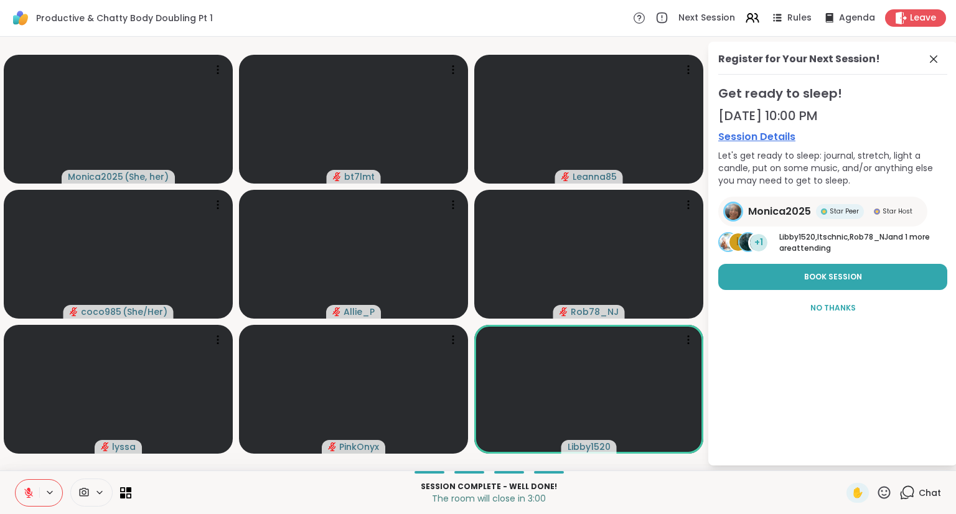
click at [918, 492] on span "Chat" at bounding box center [929, 493] width 22 height 12
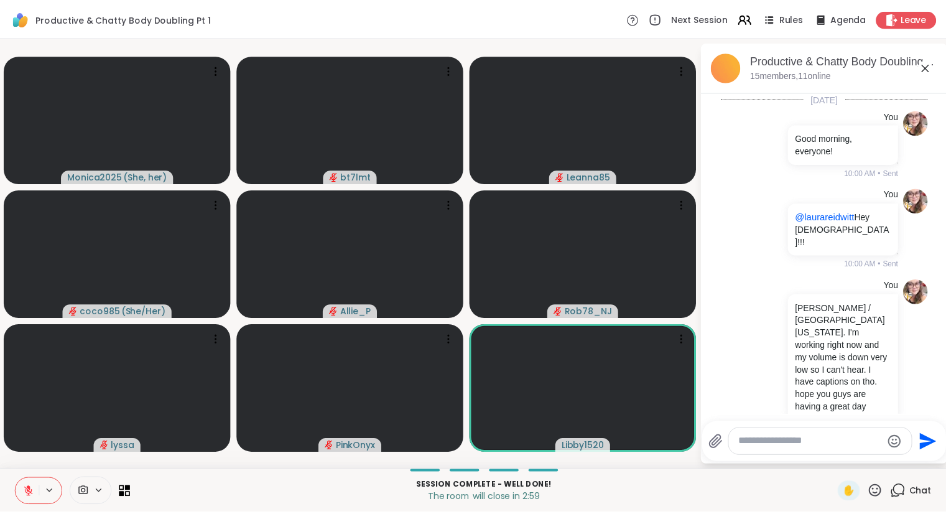
scroll to position [5749, 0]
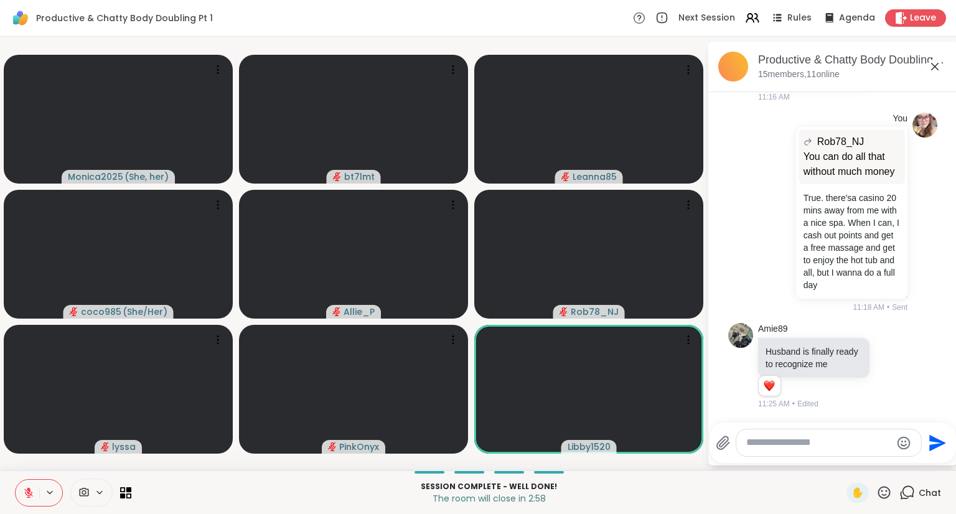
click at [826, 447] on textarea "Type your message" at bounding box center [818, 442] width 145 height 13
click at [779, 446] on textarea "Type your message" at bounding box center [818, 442] width 145 height 13
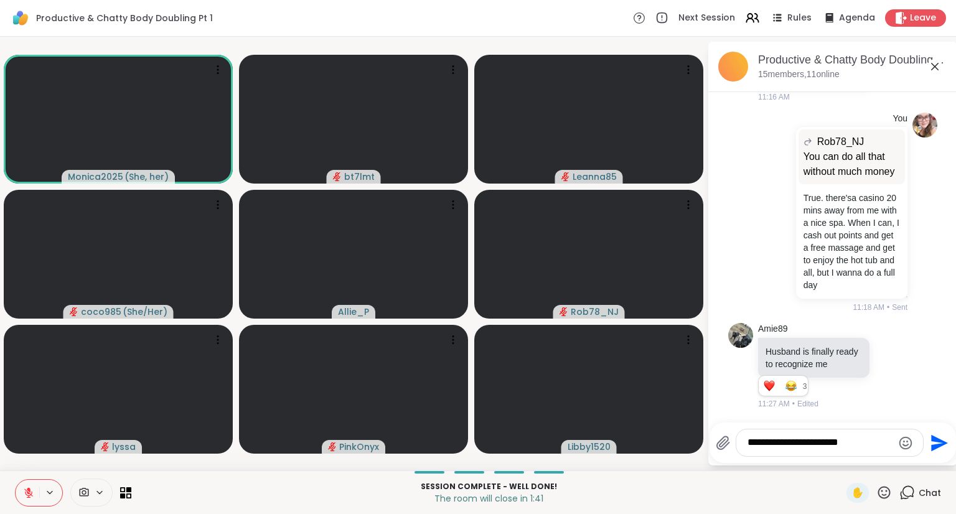
type textarea "**********"
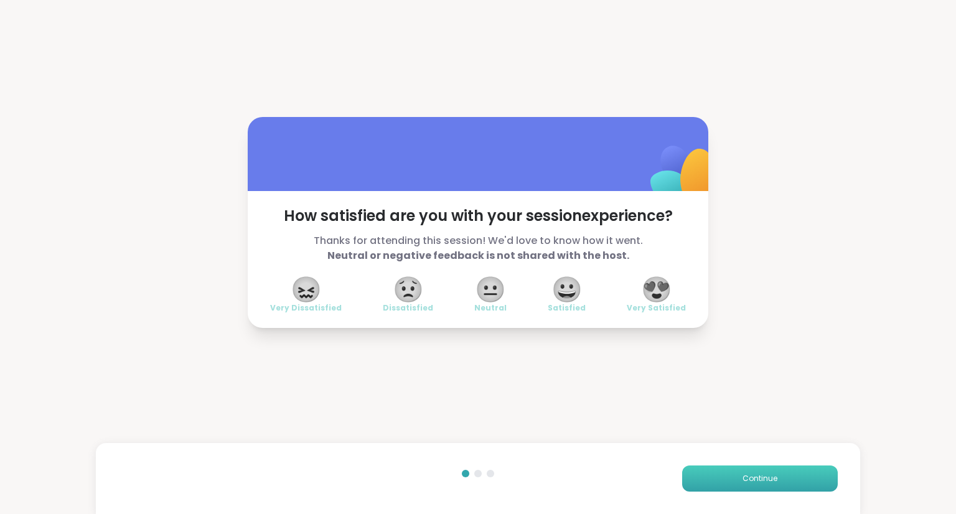
click at [744, 478] on span "Continue" at bounding box center [759, 478] width 35 height 11
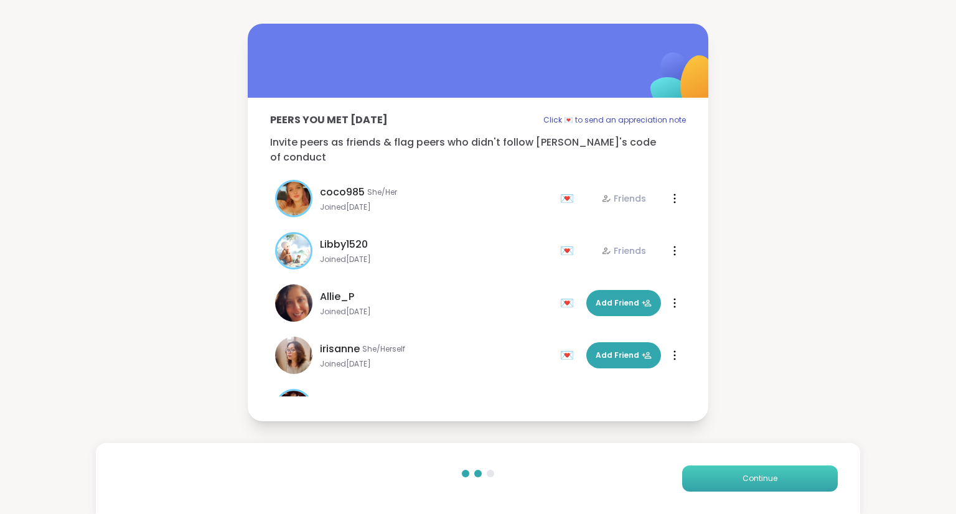
click at [744, 478] on span "Continue" at bounding box center [759, 478] width 35 height 11
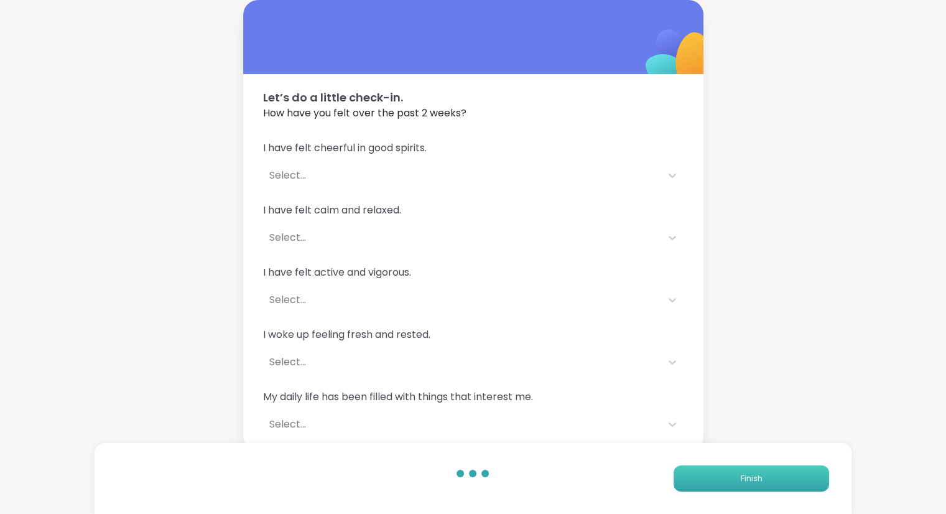
click at [744, 477] on span "Finish" at bounding box center [751, 478] width 22 height 11
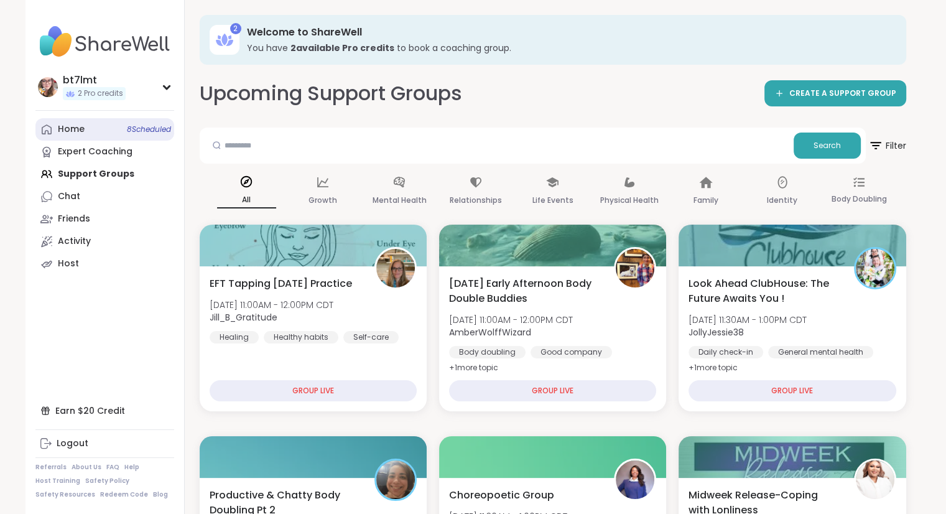
click at [74, 121] on link "Home 8 Scheduled" at bounding box center [104, 129] width 139 height 22
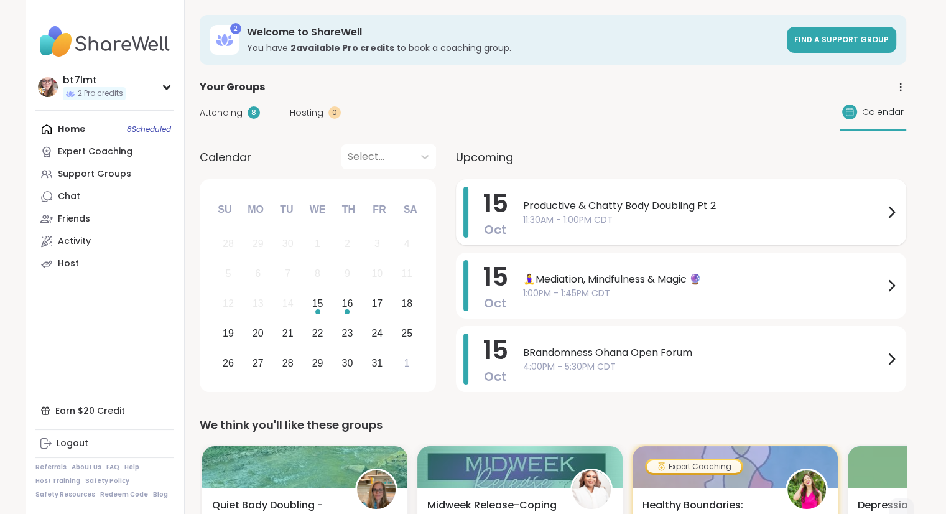
click at [699, 225] on span "11:30AM - 1:00PM CDT" at bounding box center [703, 219] width 361 height 13
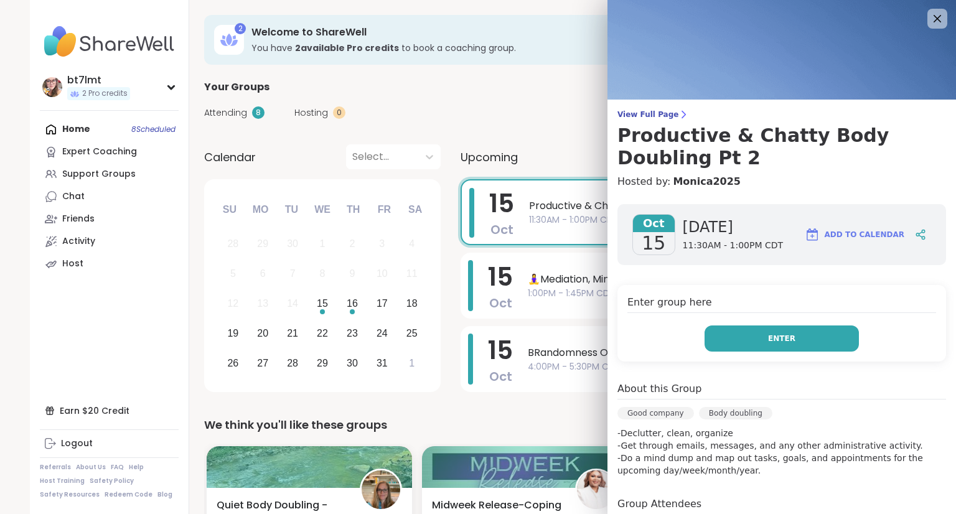
click at [744, 338] on button "Enter" at bounding box center [781, 338] width 154 height 26
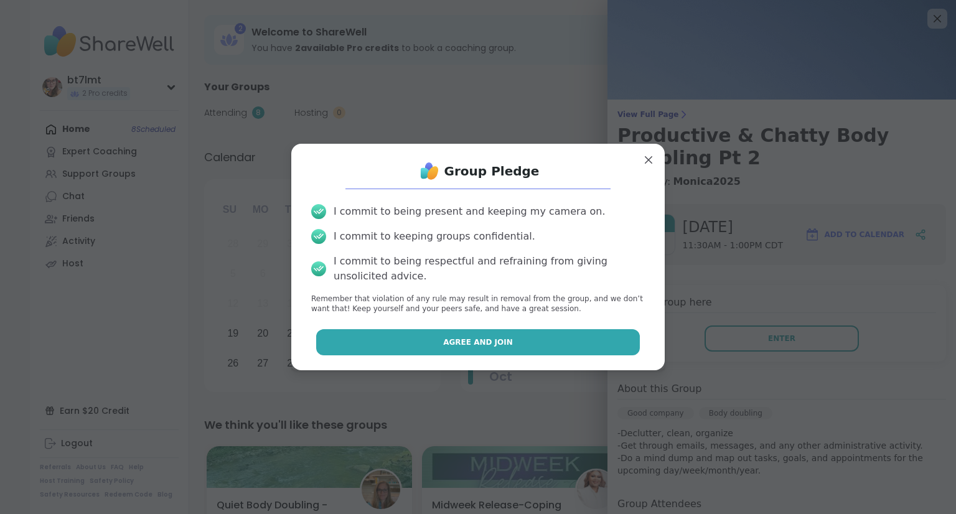
click at [502, 344] on button "Agree and Join" at bounding box center [478, 342] width 324 height 26
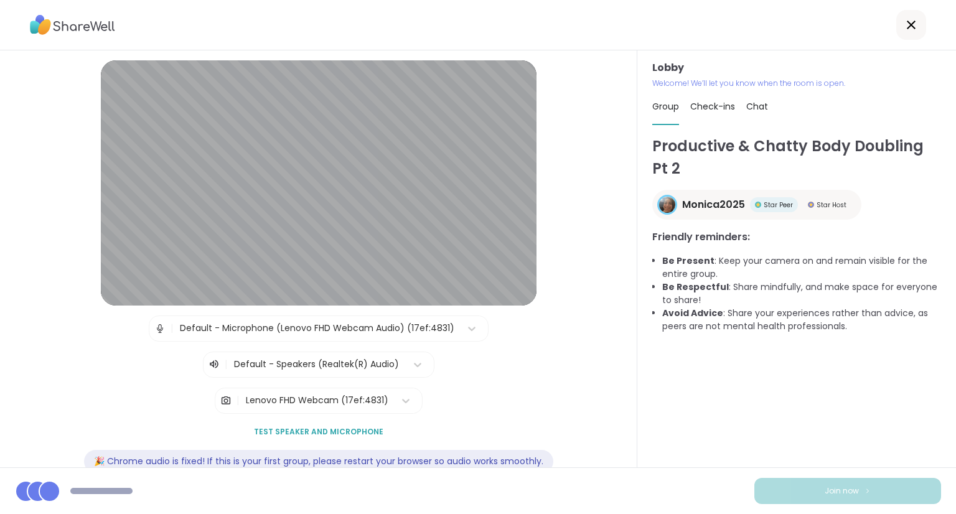
click at [372, 399] on div "Lenovo FHD Webcam (17ef:4831)" at bounding box center [317, 400] width 142 height 13
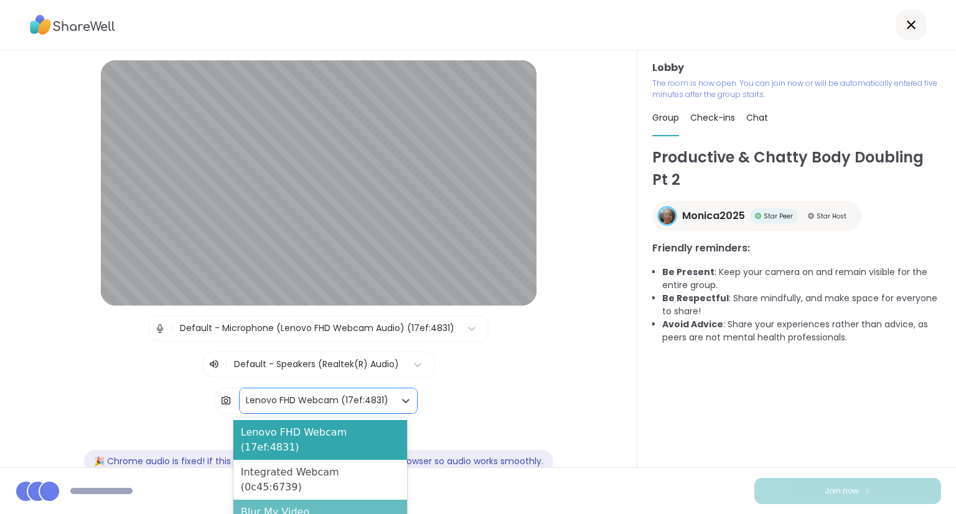
click at [356, 500] on div "Blur My Video" at bounding box center [320, 512] width 174 height 25
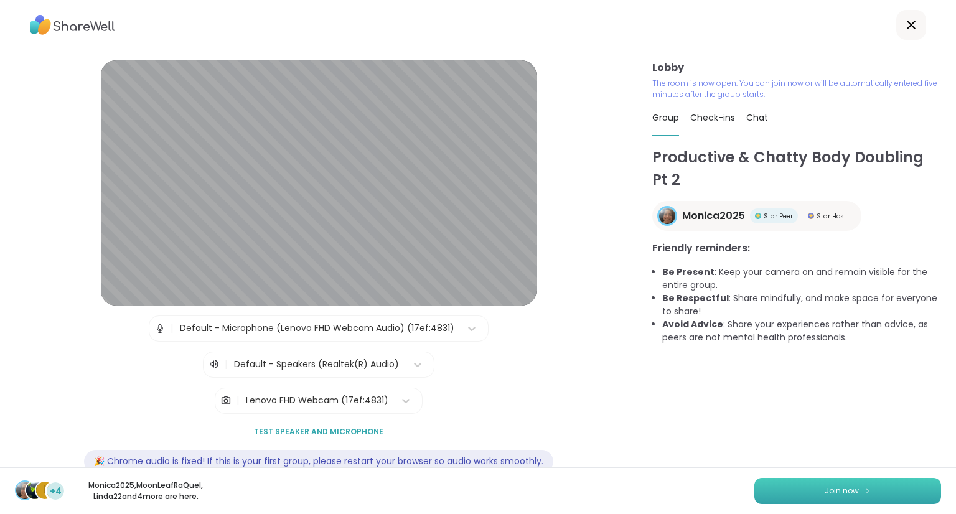
click at [810, 487] on button "Join now" at bounding box center [847, 491] width 187 height 26
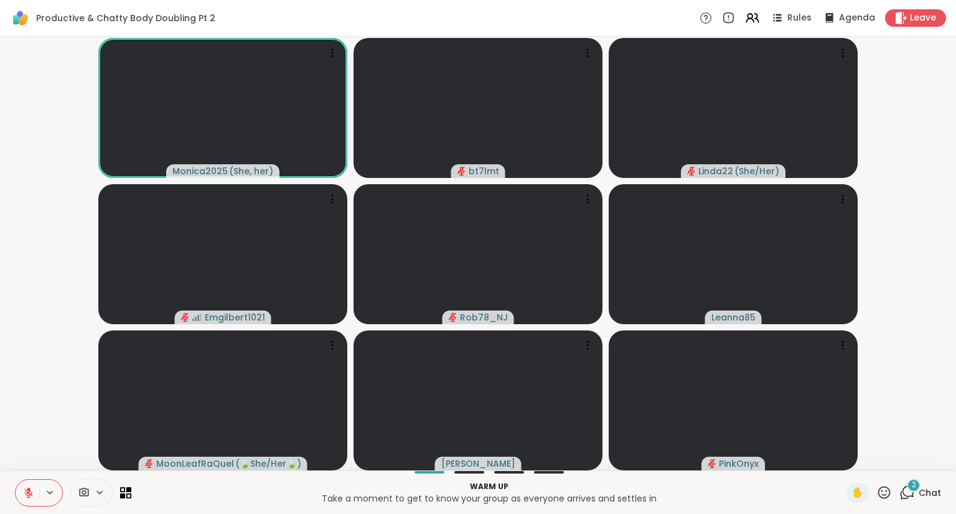
click at [926, 489] on span "Chat" at bounding box center [929, 493] width 22 height 12
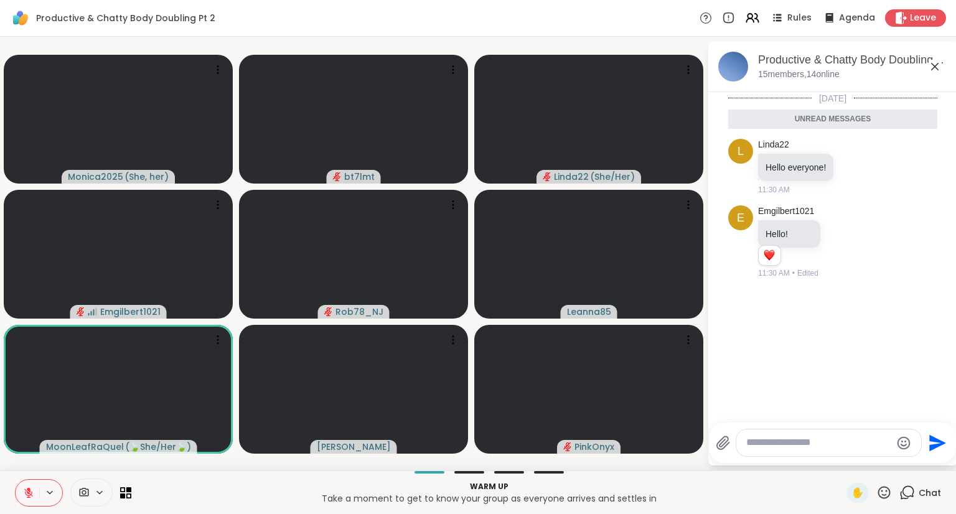
click at [807, 431] on div at bounding box center [828, 443] width 186 height 28
click at [810, 441] on textarea "Type your message" at bounding box center [818, 442] width 145 height 13
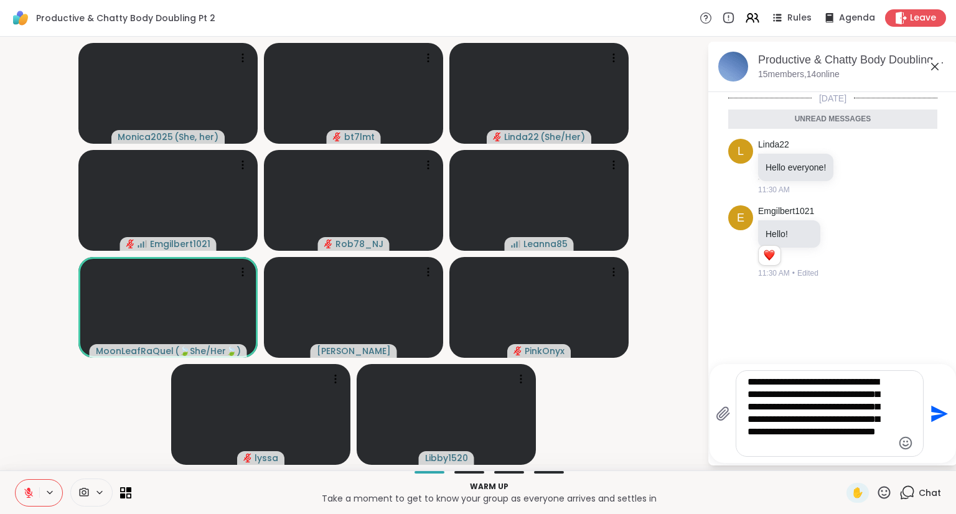
type textarea "**********"
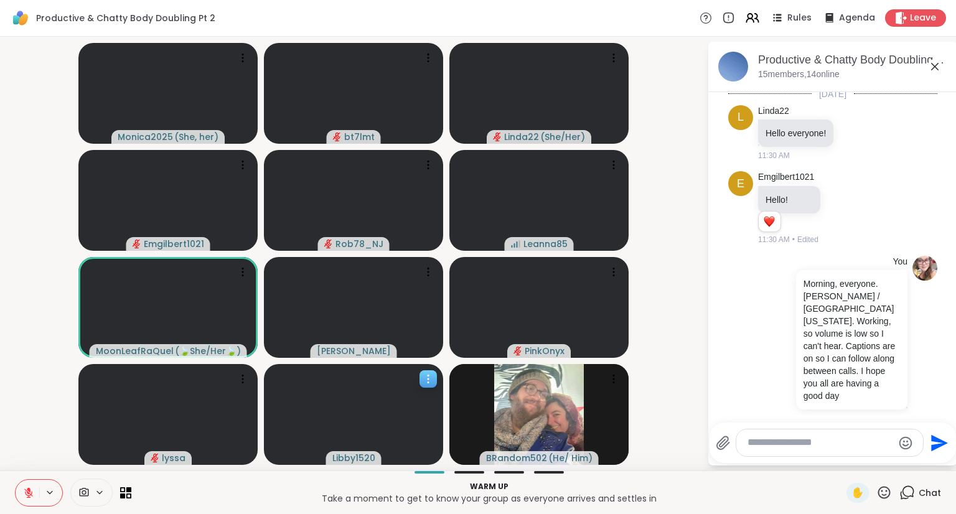
scroll to position [22, 0]
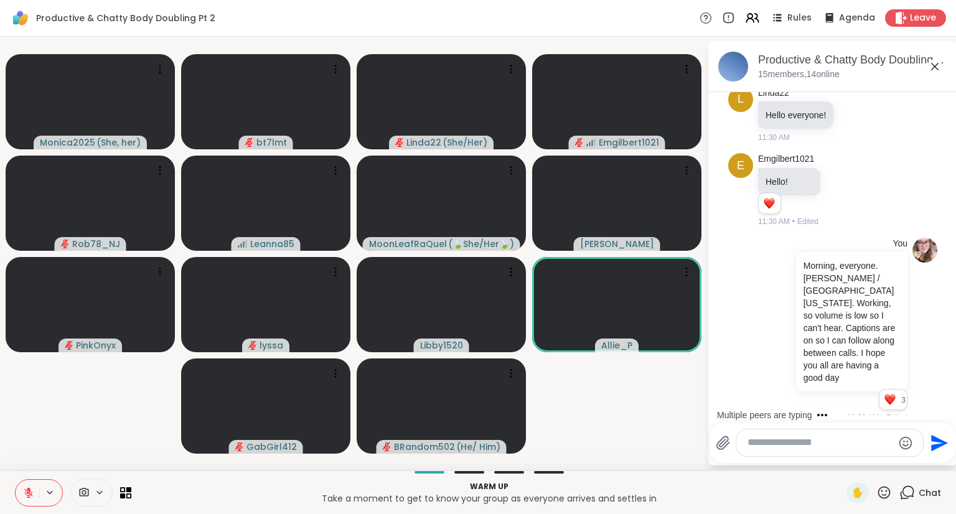
click at [826, 440] on textarea "Type your message" at bounding box center [819, 442] width 145 height 13
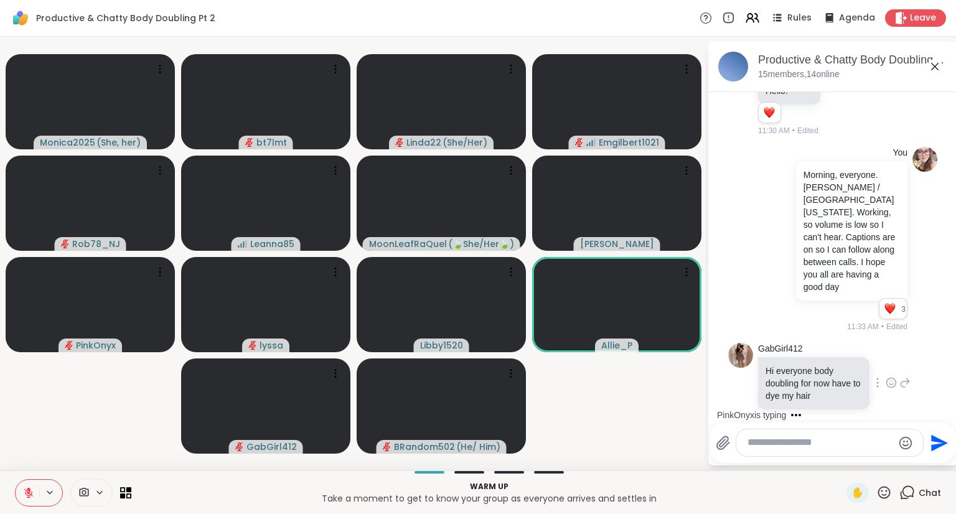
click at [885, 376] on icon at bounding box center [890, 382] width 11 height 12
click at [885, 357] on div "Select Reaction: Heart" at bounding box center [890, 362] width 11 height 11
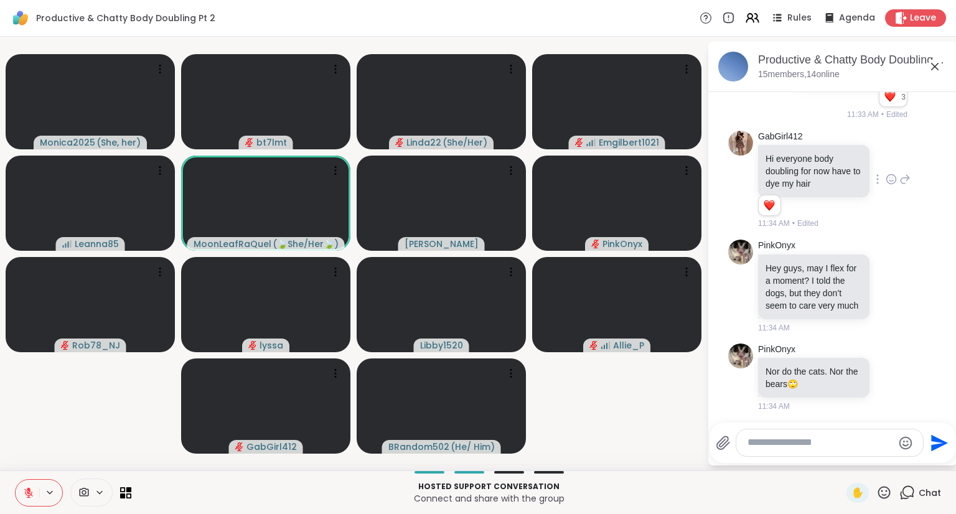
scroll to position [404, 0]
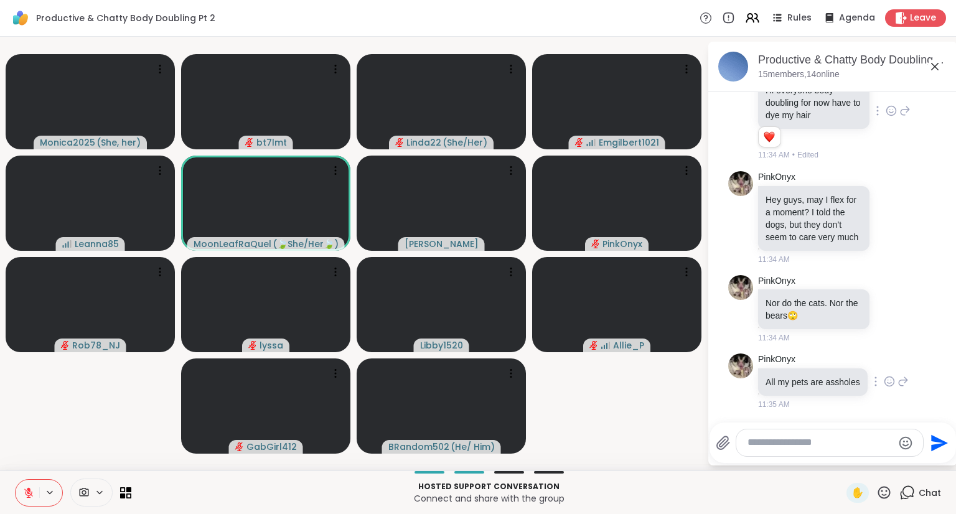
click at [890, 380] on icon at bounding box center [890, 380] width 0 height 0
click at [829, 355] on button "Select Reaction: Joy" at bounding box center [834, 361] width 25 height 25
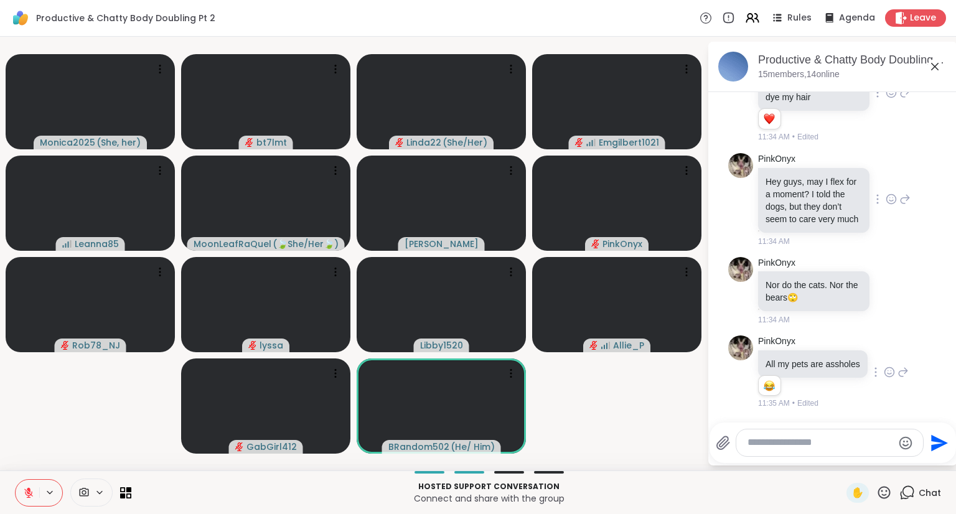
click at [901, 195] on icon at bounding box center [905, 199] width 9 height 9
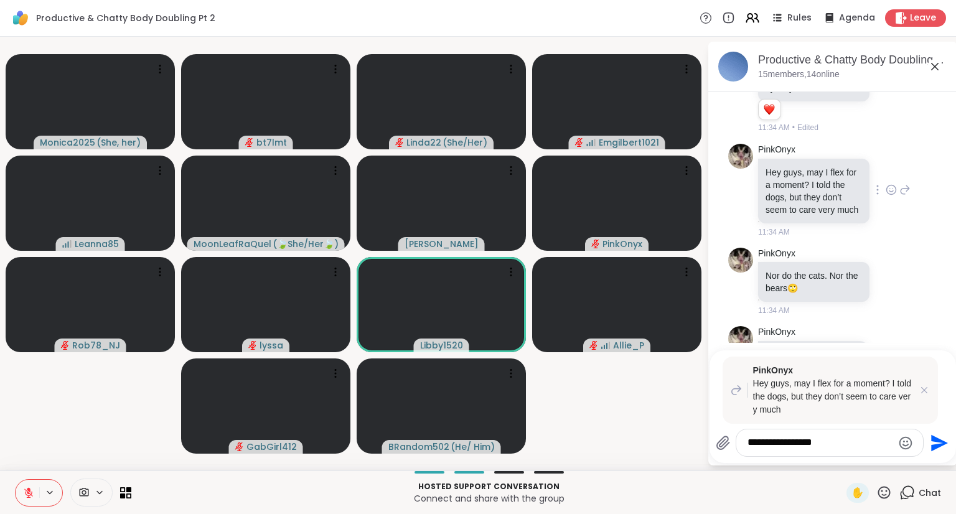
type textarea "**********"
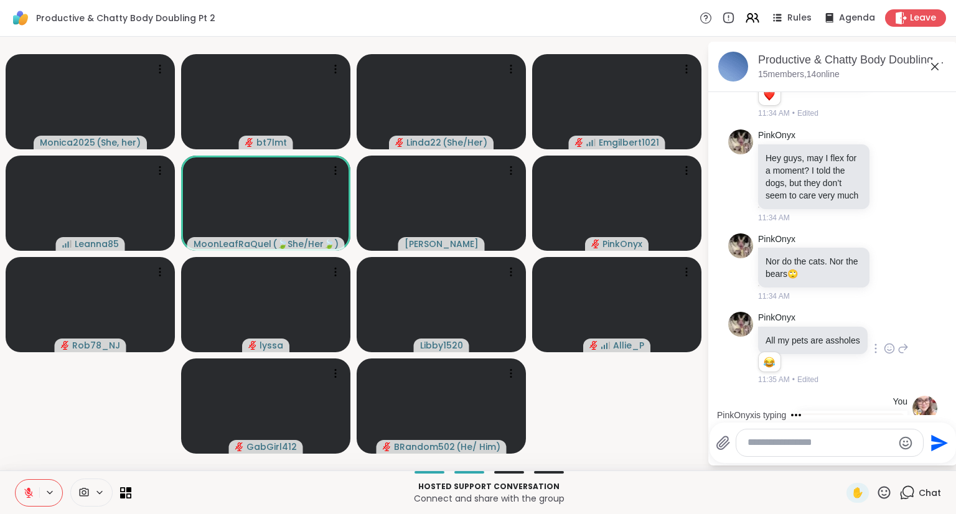
scroll to position [560, 0]
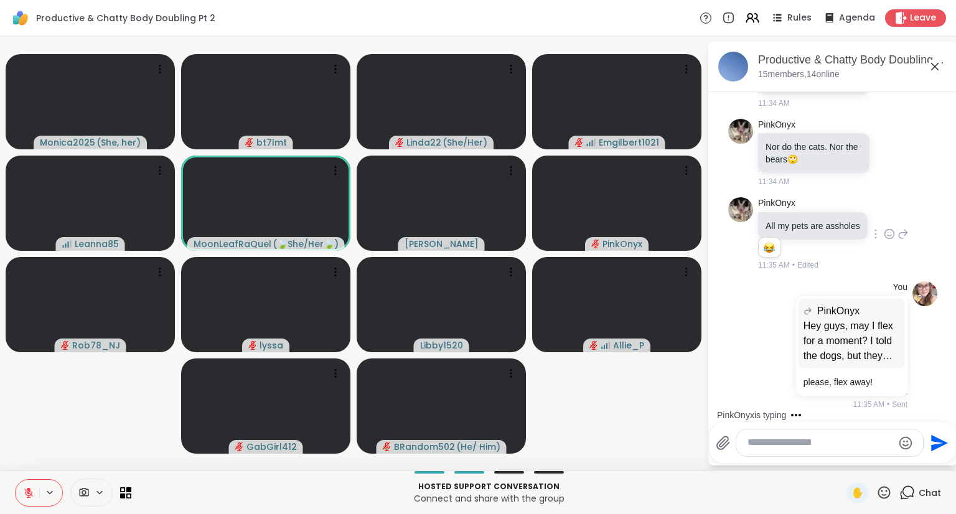
click at [784, 441] on textarea "Type your message" at bounding box center [819, 442] width 145 height 13
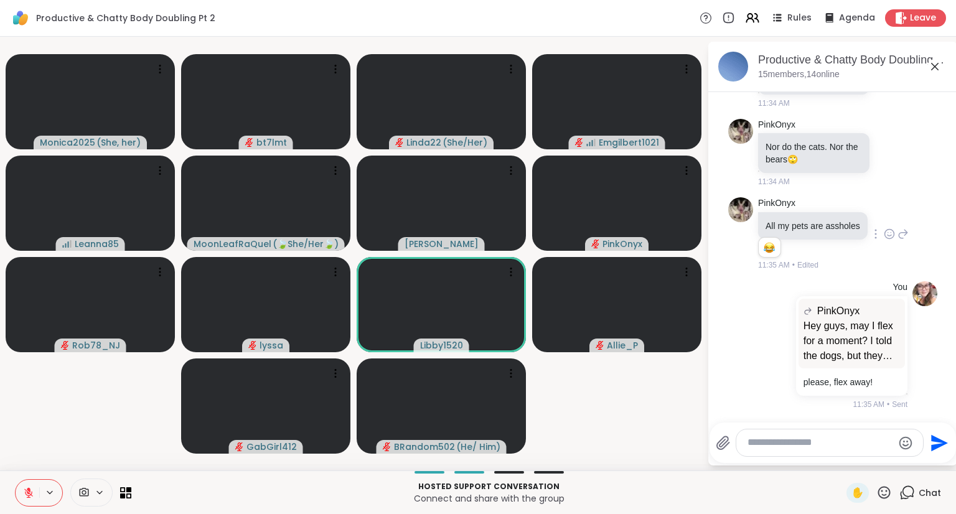
scroll to position [651, 0]
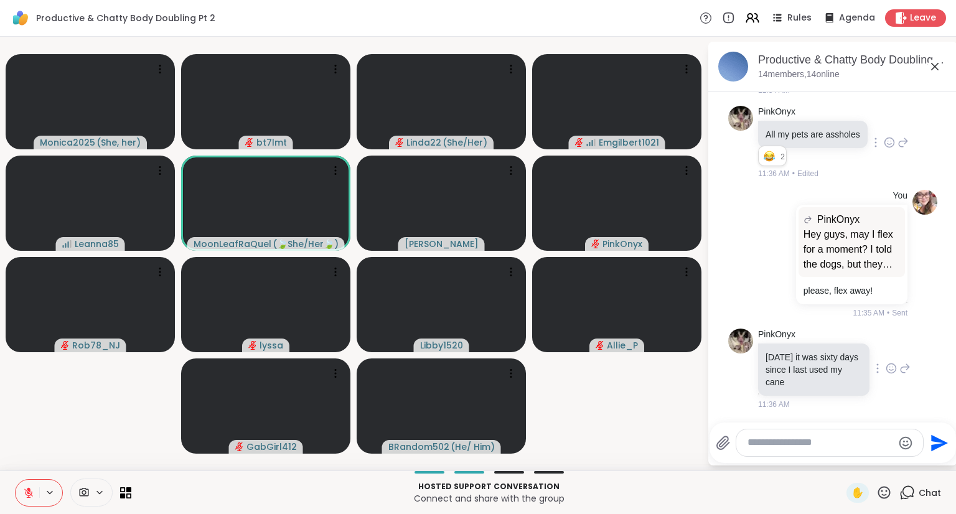
click at [885, 371] on icon at bounding box center [890, 368] width 11 height 12
click at [879, 349] on button "Select Reaction: Heart" at bounding box center [891, 348] width 25 height 25
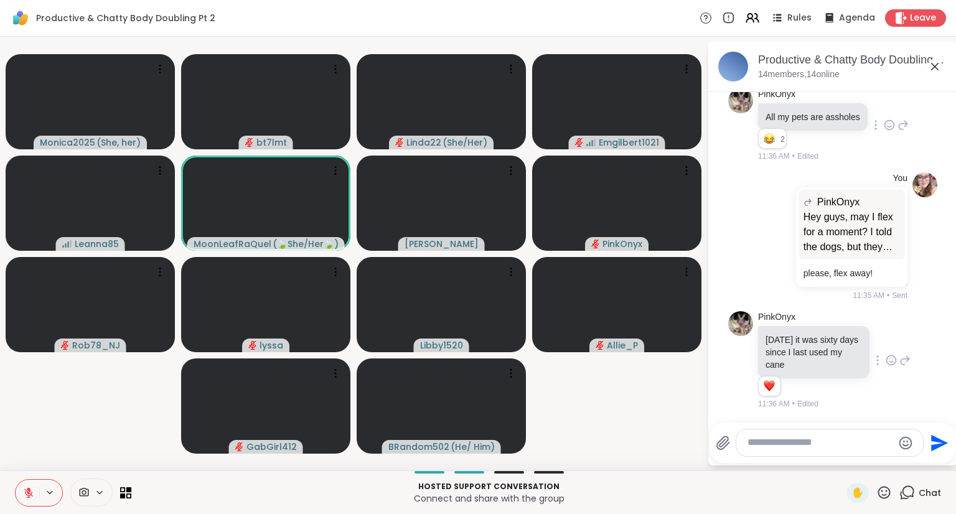
click at [821, 449] on textarea "Type your message" at bounding box center [819, 442] width 145 height 13
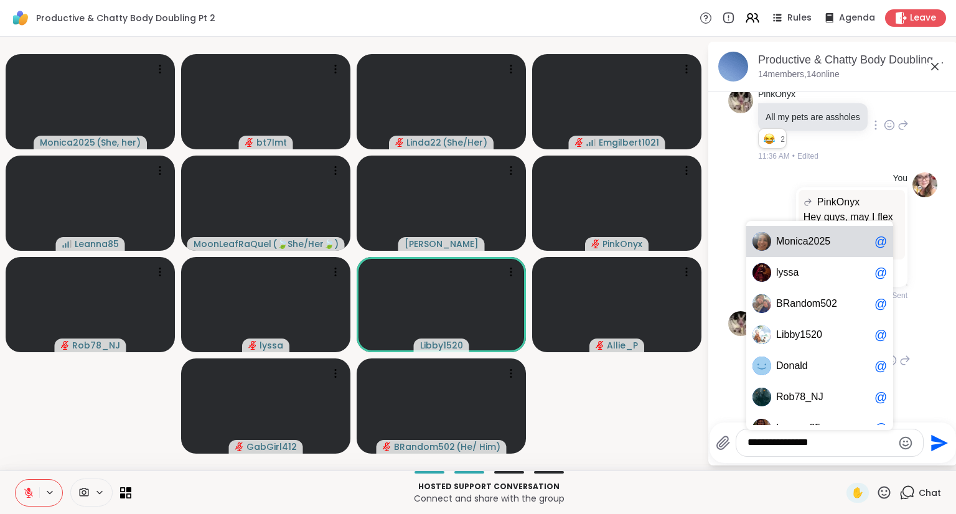
type textarea "**********"
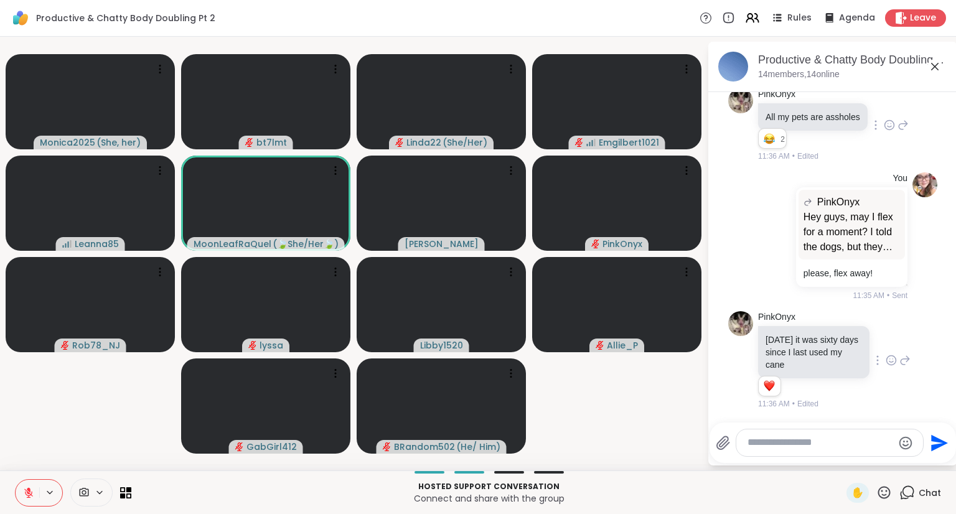
scroll to position [734, 0]
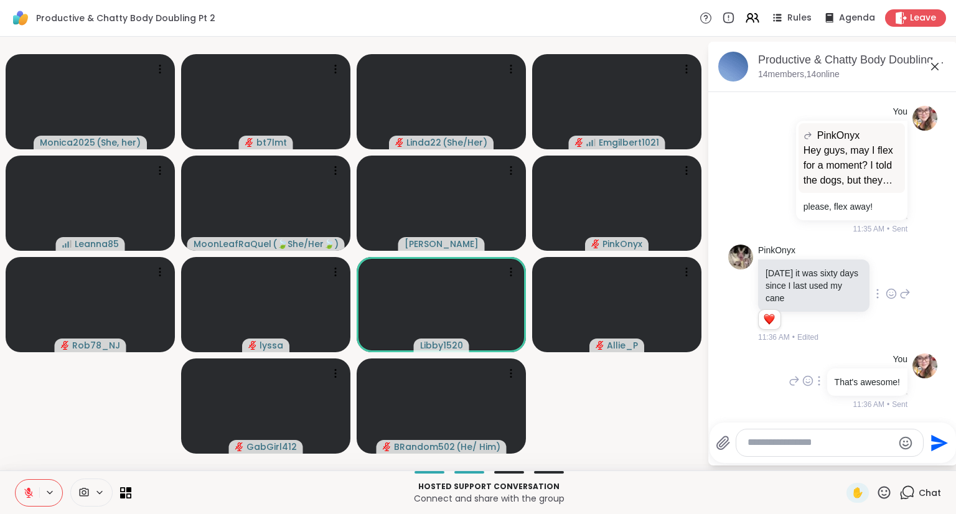
click at [818, 382] on icon at bounding box center [819, 381] width 2 height 10
click at [834, 398] on icon at bounding box center [835, 397] width 3 height 2
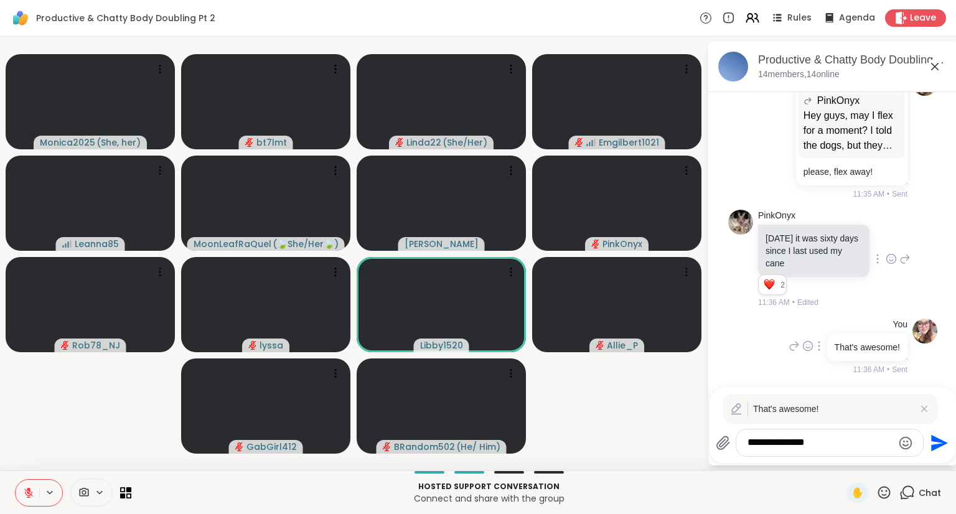
scroll to position [769, 0]
click at [876, 438] on textarea "**********" at bounding box center [819, 442] width 145 height 13
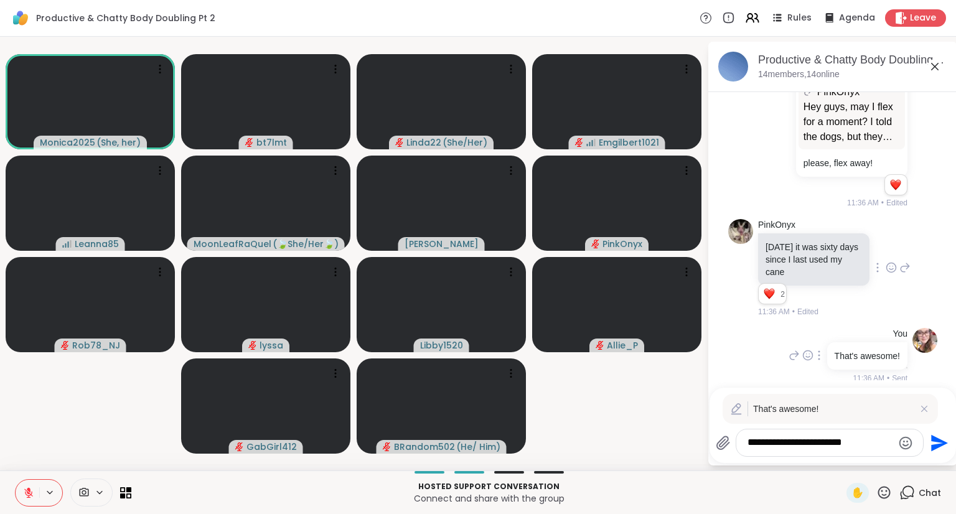
type textarea "**********"
click at [937, 442] on icon "Send" at bounding box center [939, 442] width 17 height 17
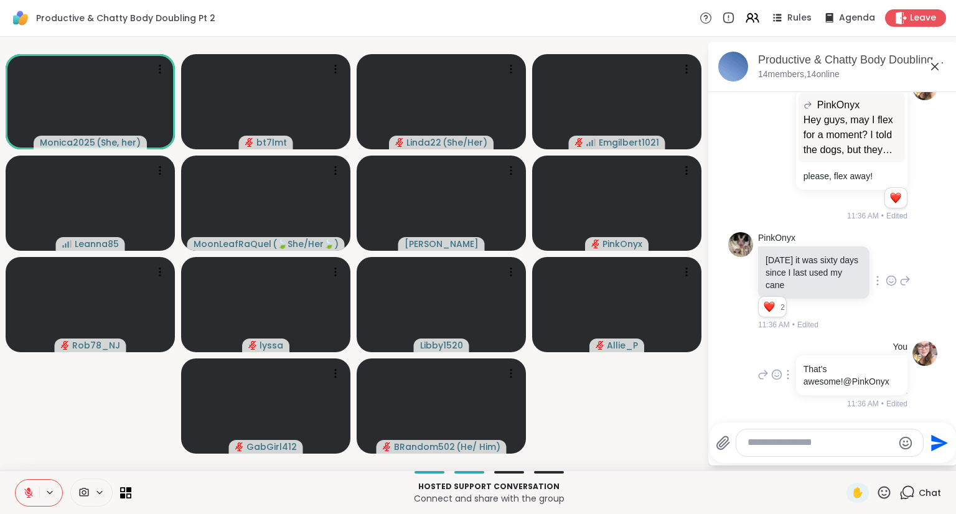
scroll to position [765, 0]
click at [783, 439] on textarea "Type your message" at bounding box center [819, 442] width 145 height 13
click at [804, 444] on textarea "Type your message" at bounding box center [819, 442] width 145 height 13
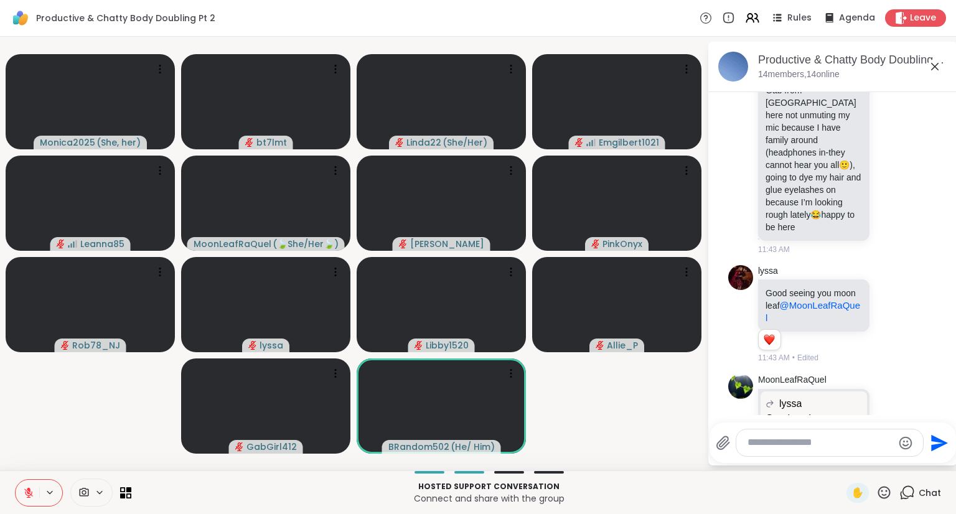
scroll to position [1795, 0]
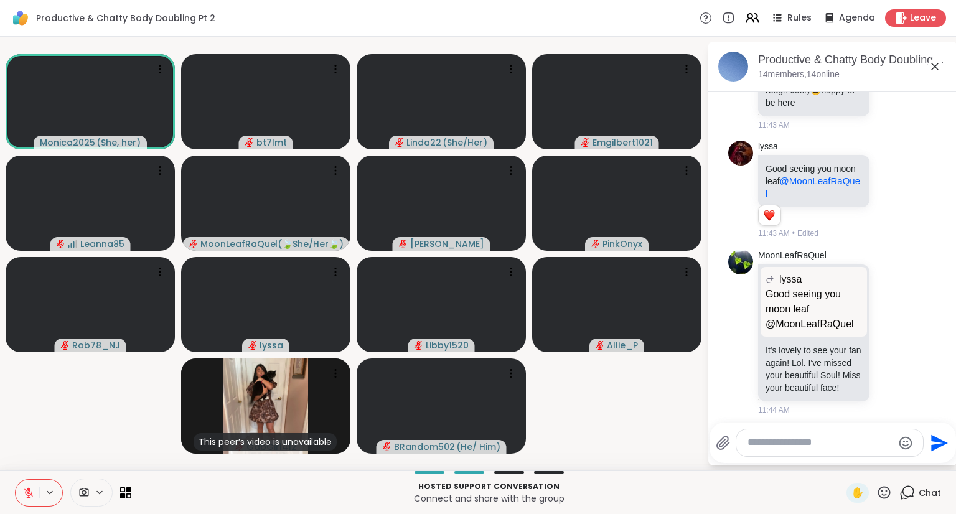
click at [826, 441] on textarea "Type your message" at bounding box center [819, 442] width 145 height 13
type textarea "**********"
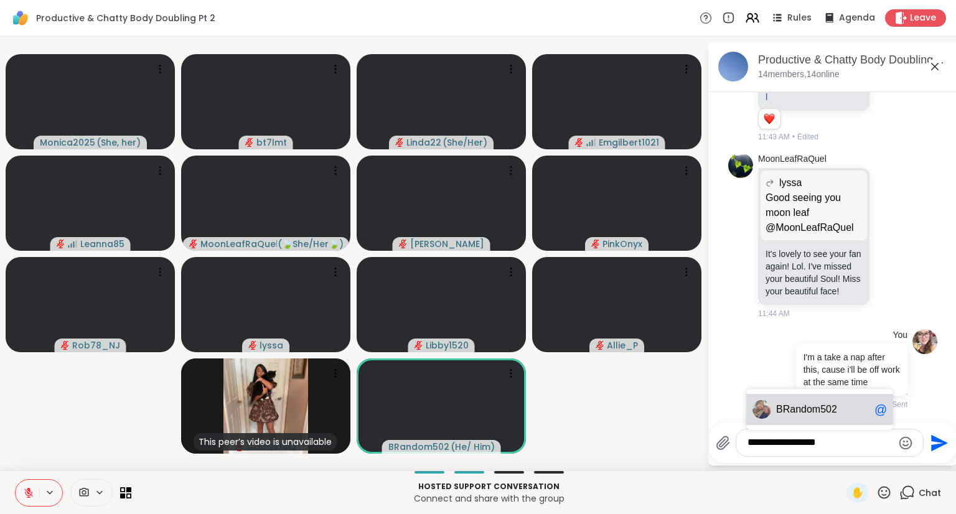
type textarea "**********"
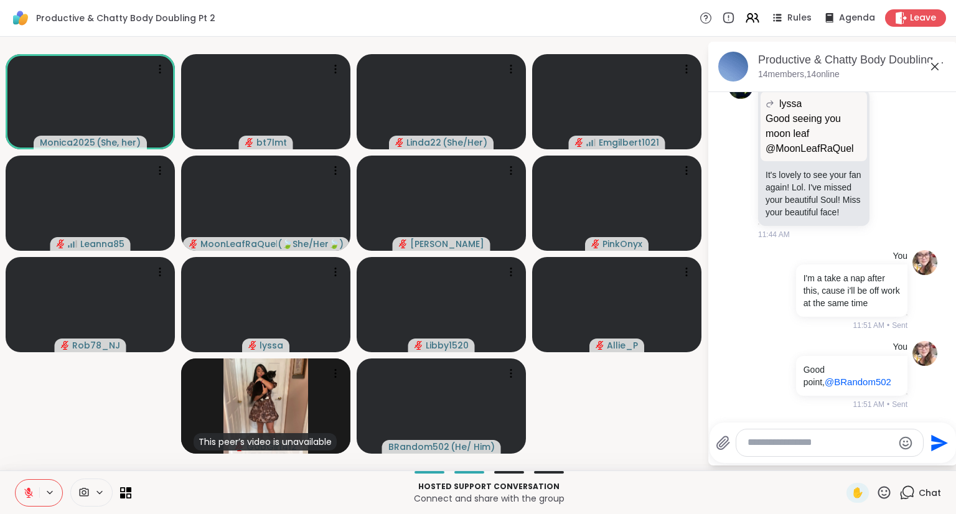
scroll to position [2192, 0]
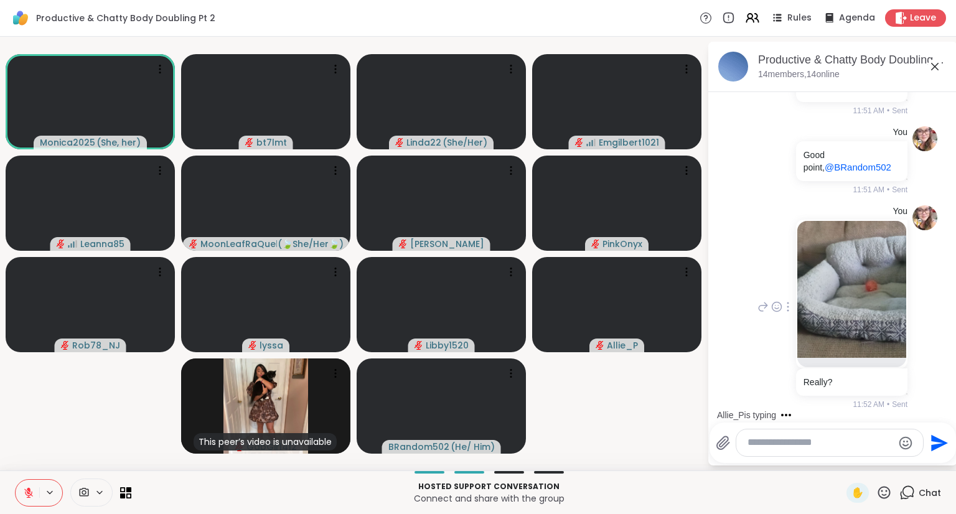
click at [864, 301] on img at bounding box center [851, 289] width 109 height 137
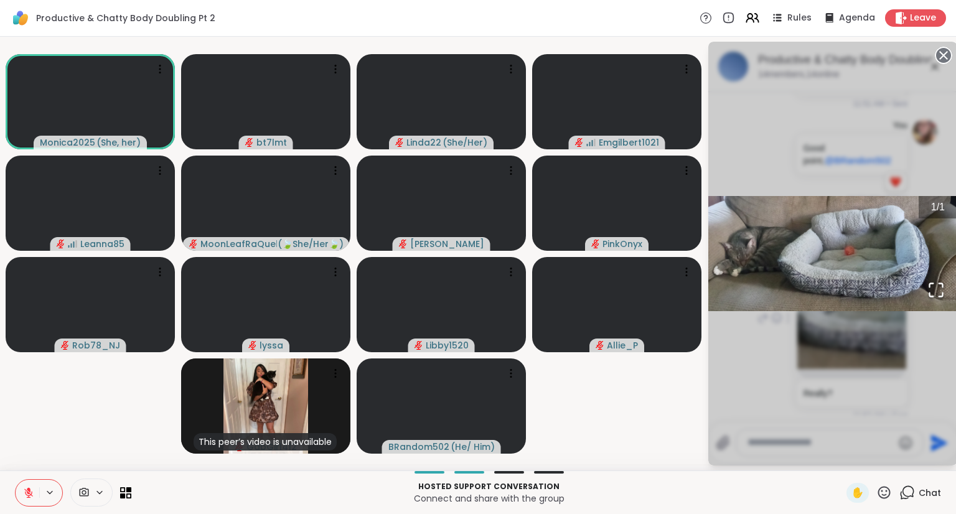
click at [941, 54] on circle at bounding box center [943, 55] width 15 height 15
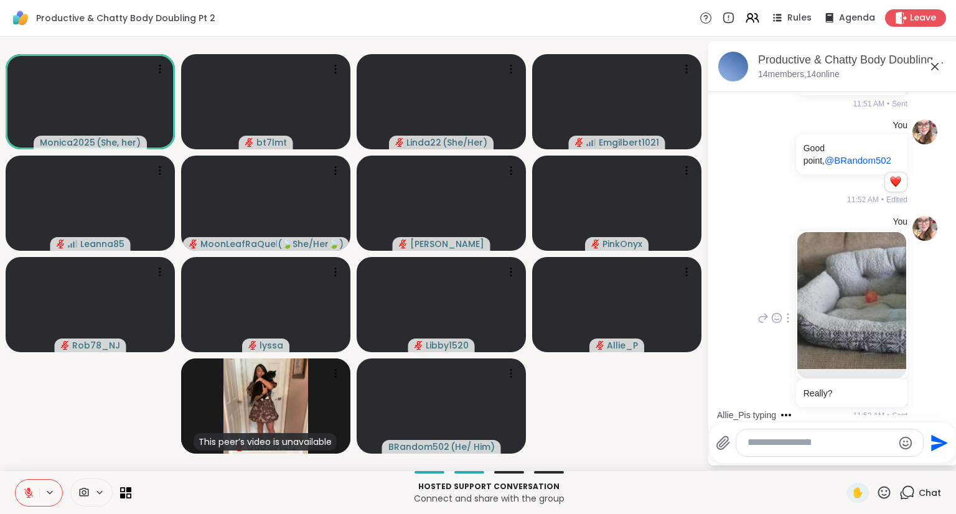
click at [786, 323] on icon at bounding box center [787, 318] width 2 height 10
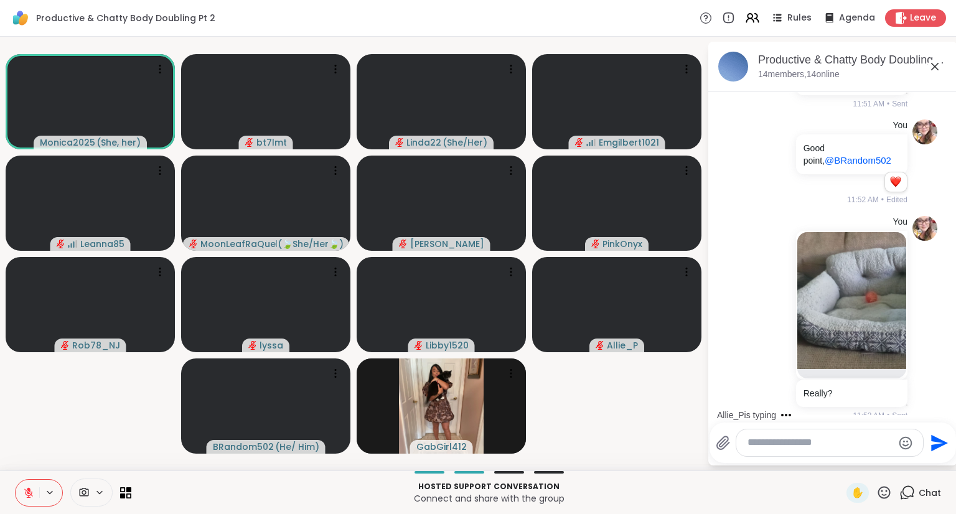
click at [829, 442] on textarea "Type your message" at bounding box center [819, 442] width 145 height 13
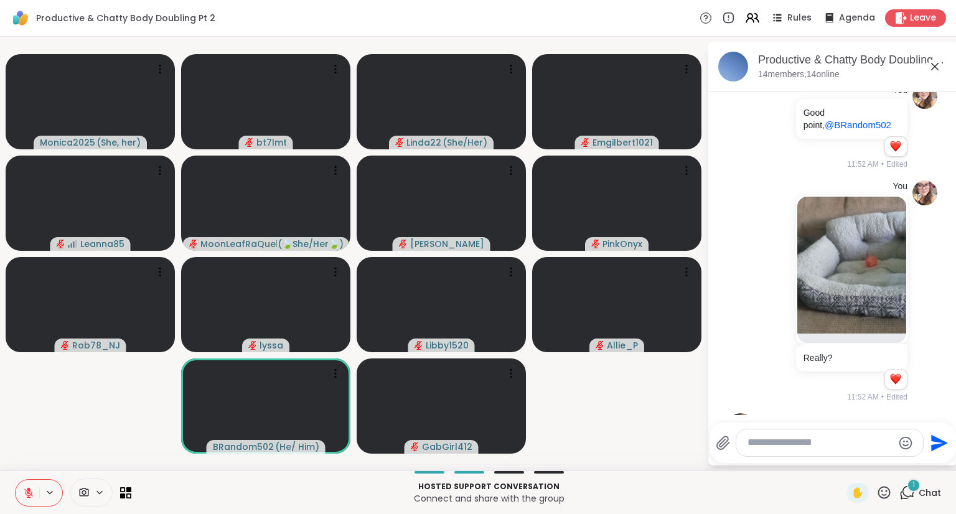
scroll to position [2318, 0]
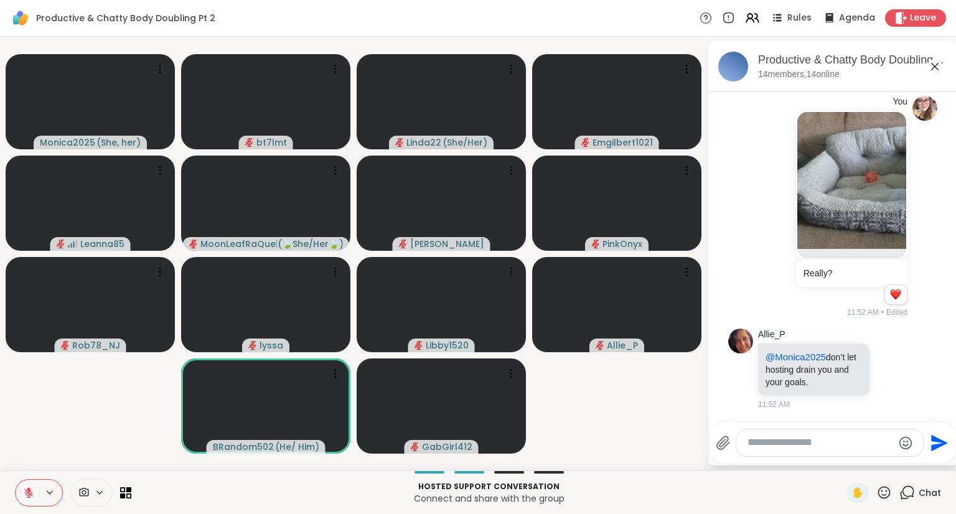
click at [831, 444] on textarea "Type your message" at bounding box center [819, 442] width 145 height 13
click at [885, 368] on icon at bounding box center [890, 368] width 11 height 12
click at [885, 347] on div "Select Reaction: Heart" at bounding box center [890, 348] width 11 height 11
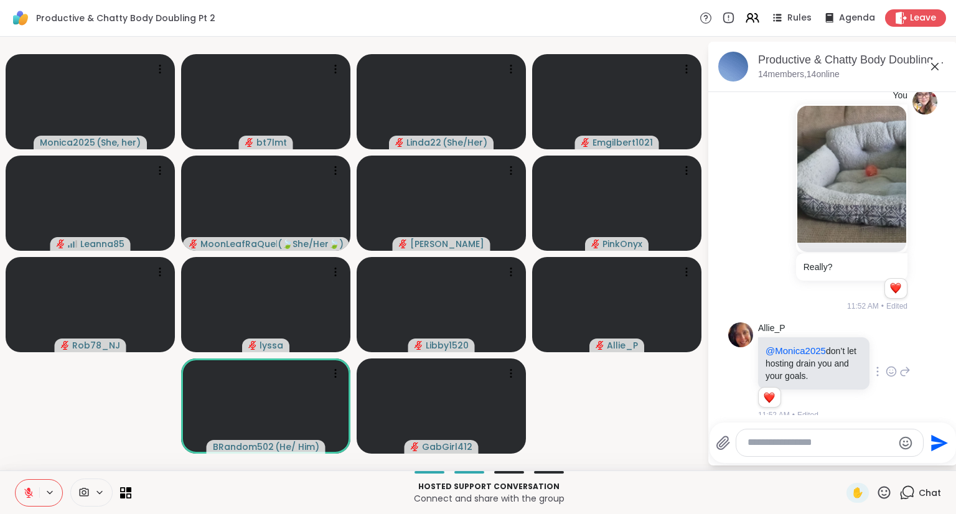
scroll to position [2336, 0]
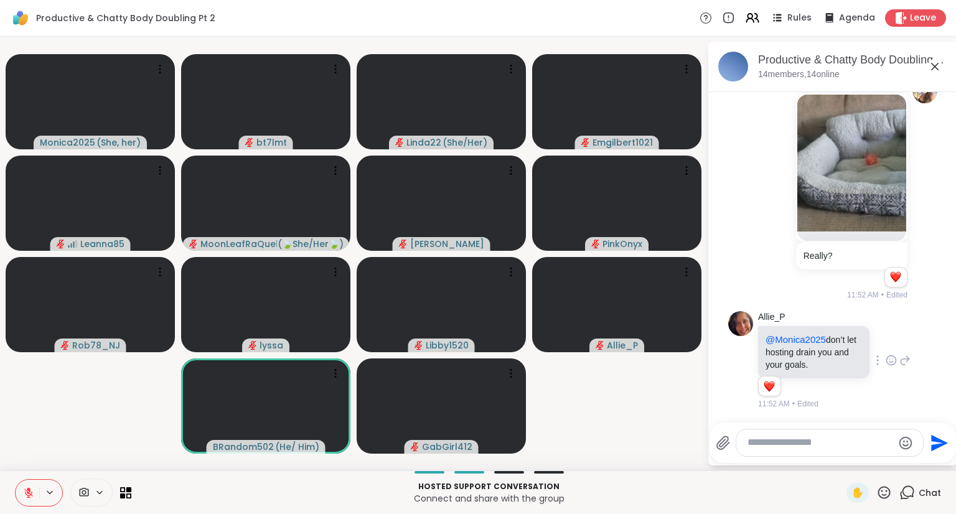
click at [854, 198] on img at bounding box center [851, 163] width 109 height 137
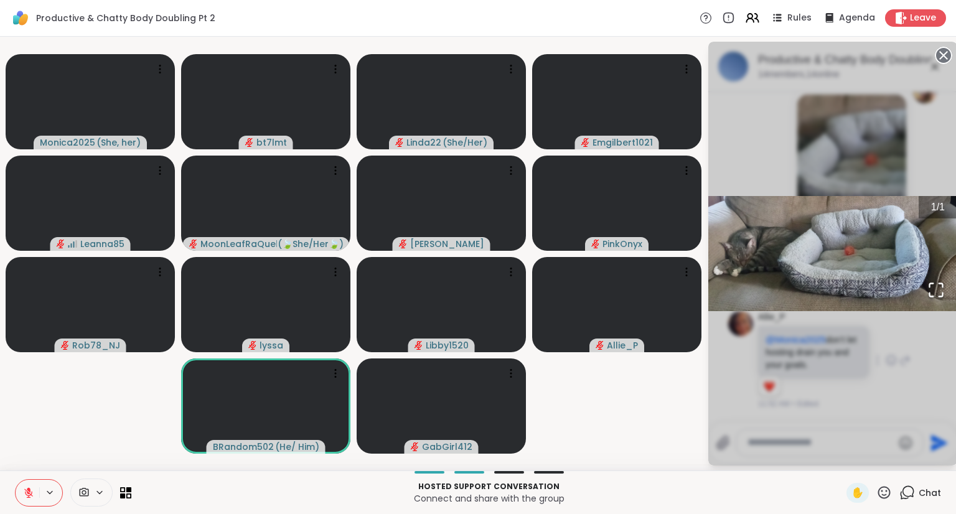
click at [944, 55] on icon at bounding box center [943, 55] width 17 height 17
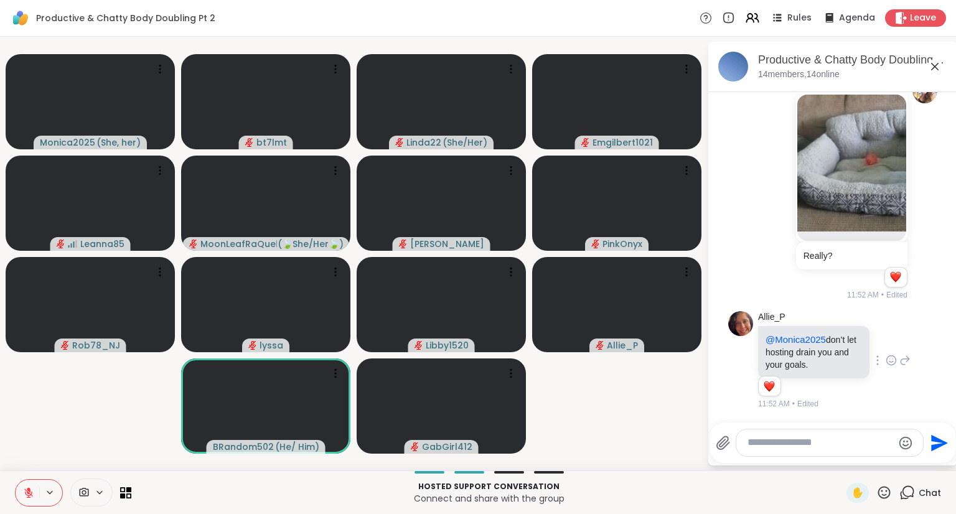
click at [856, 439] on textarea "Type your message" at bounding box center [819, 442] width 145 height 13
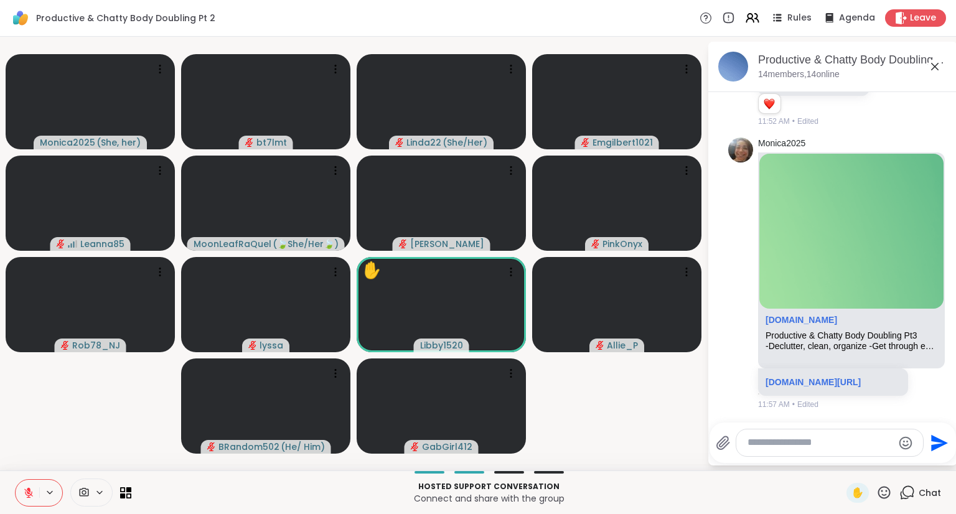
scroll to position [2643, 0]
click at [760, 439] on textarea "Type your message" at bounding box center [819, 442] width 145 height 13
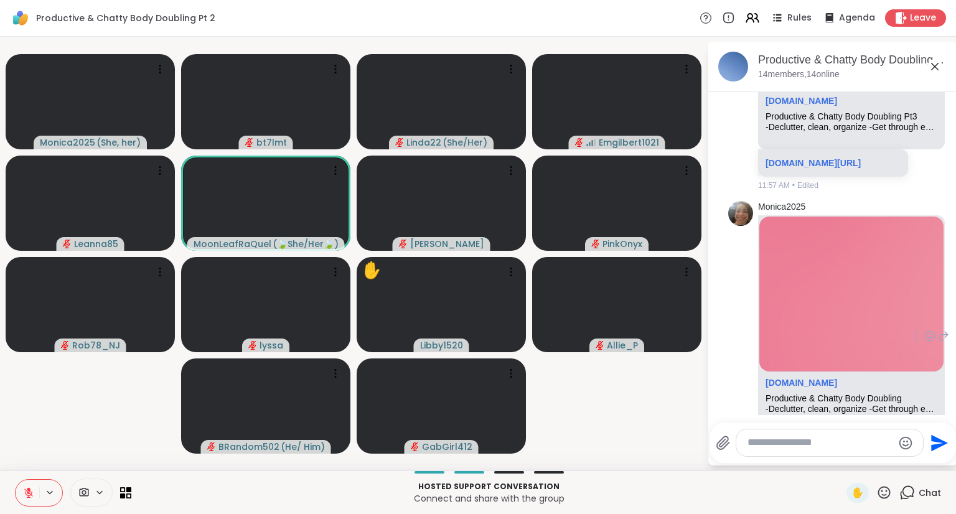
scroll to position [2949, 0]
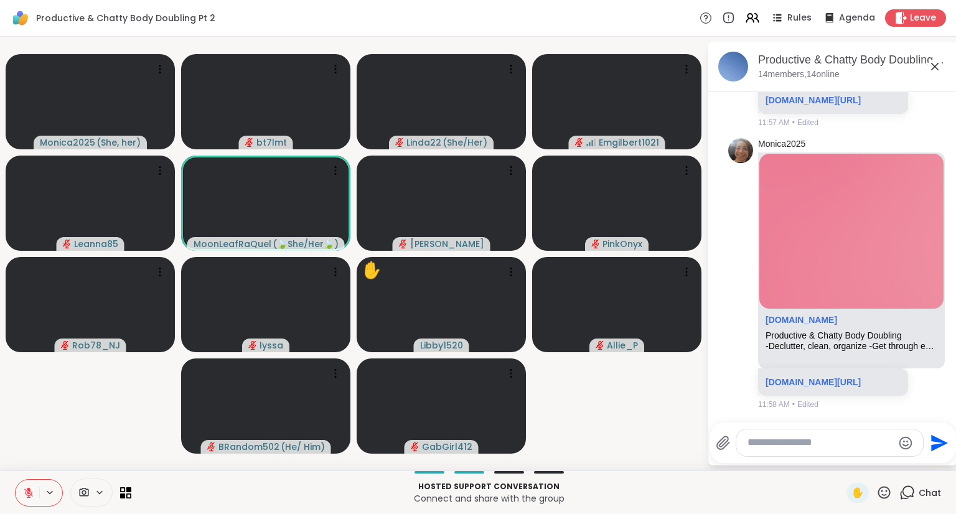
click at [774, 444] on textarea "Type your message" at bounding box center [819, 442] width 145 height 13
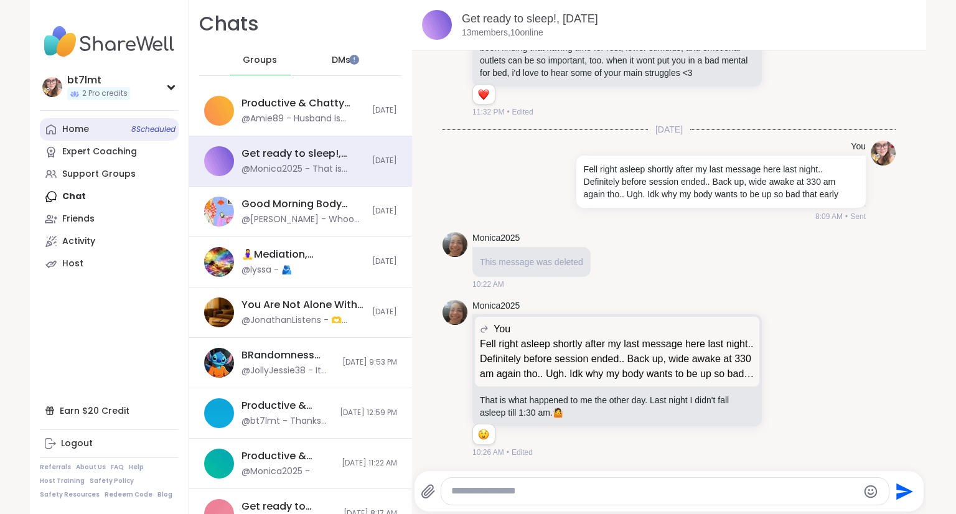
click at [80, 130] on div "Home 8 Scheduled" at bounding box center [75, 129] width 27 height 12
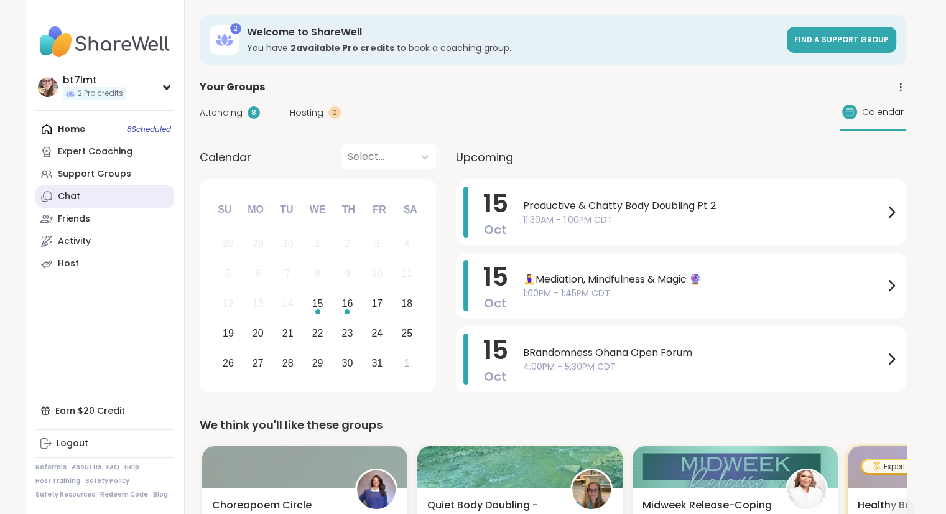
click at [71, 192] on div "Chat" at bounding box center [69, 196] width 22 height 12
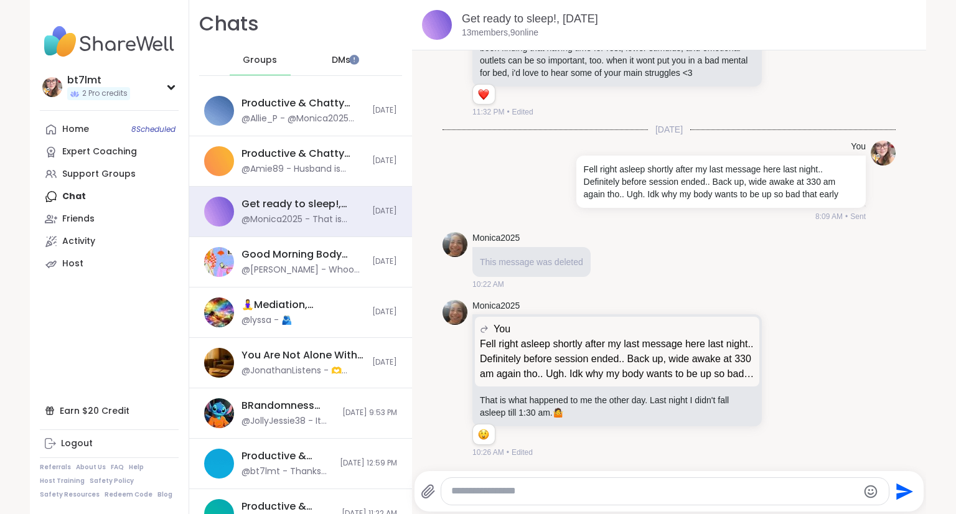
click at [326, 53] on div "DMs" at bounding box center [341, 60] width 61 height 30
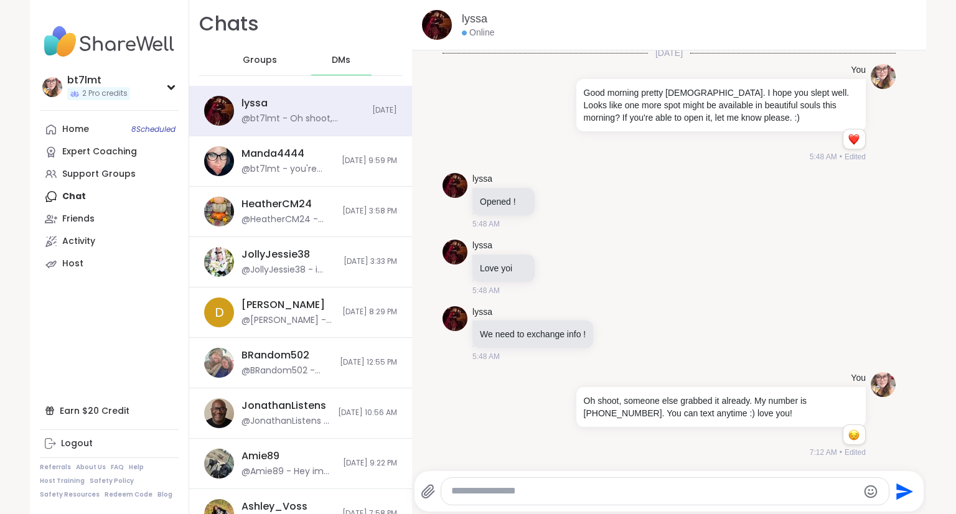
drag, startPoint x: 314, startPoint y: 318, endPoint x: 406, endPoint y: 371, distance: 106.5
click at [314, 318] on div "D Donald @Donald - ok 10/12/2025, 8:29 PM" at bounding box center [300, 312] width 223 height 50
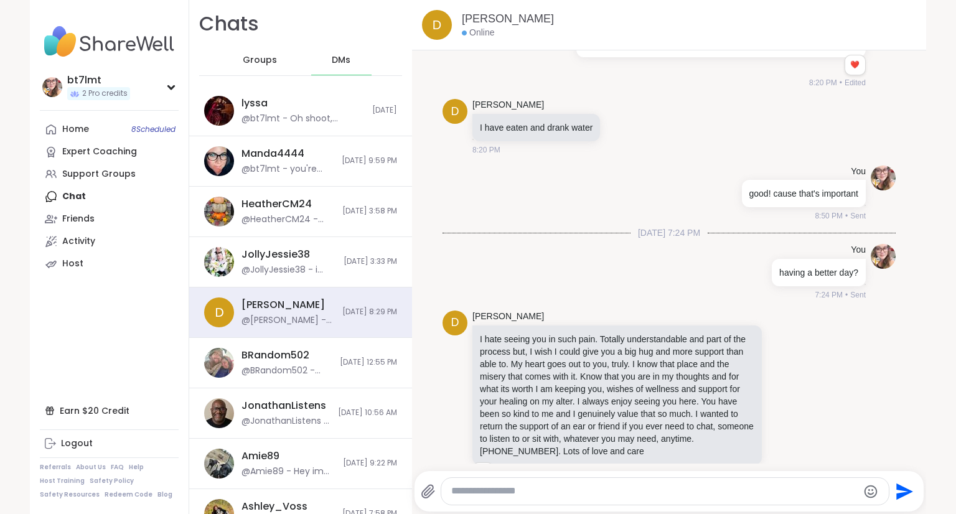
scroll to position [11310, 0]
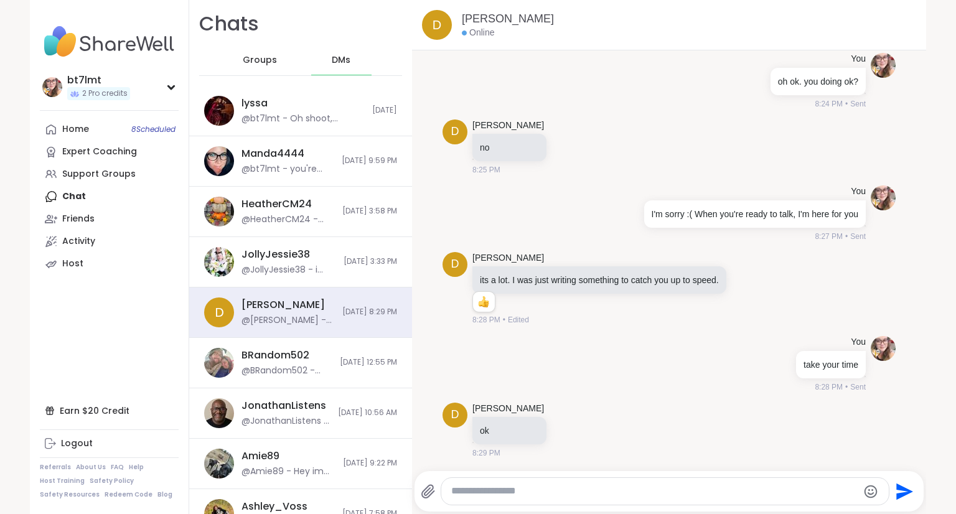
click at [584, 493] on textarea "Type your message" at bounding box center [654, 491] width 406 height 13
type textarea "**********"
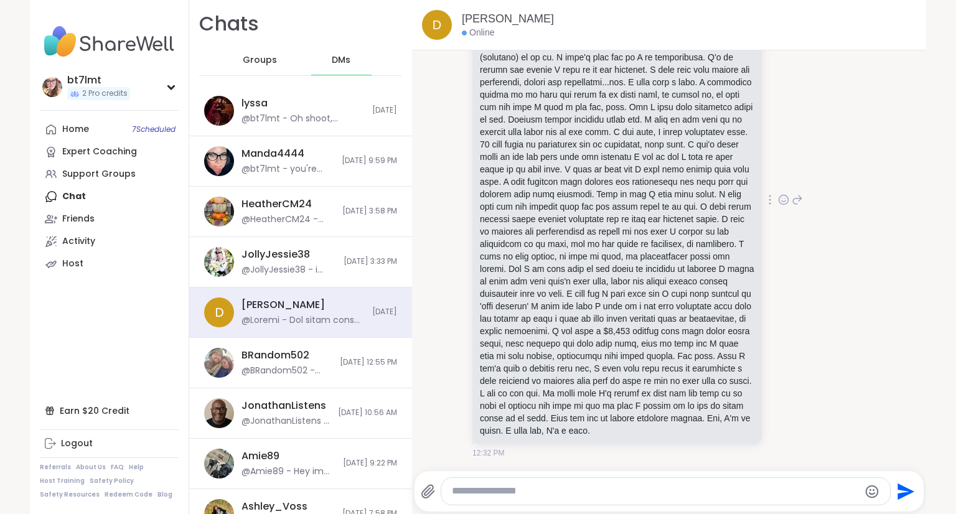
scroll to position [11927, 0]
click at [722, 488] on textarea "Type your message" at bounding box center [655, 491] width 406 height 13
click at [759, 488] on textarea "Type your message" at bounding box center [655, 491] width 406 height 13
type textarea "*"
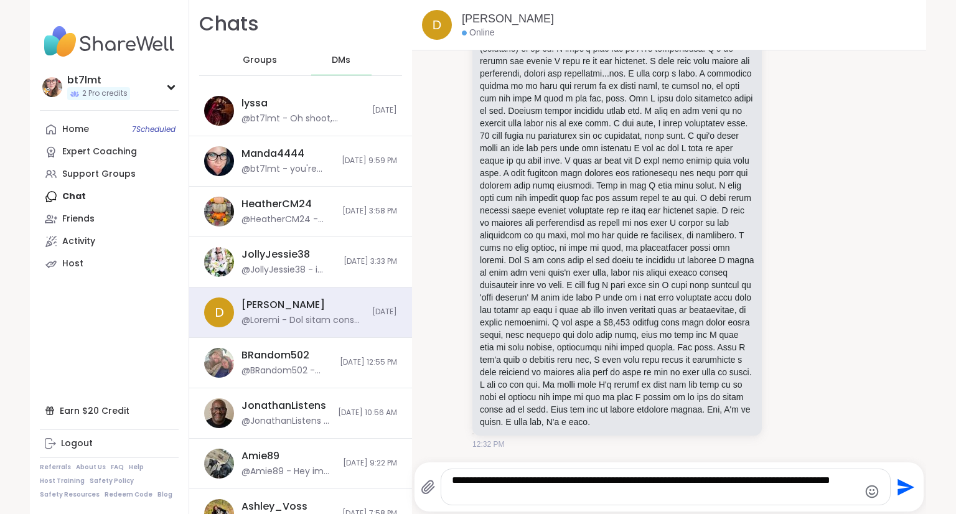
type textarea "**********"
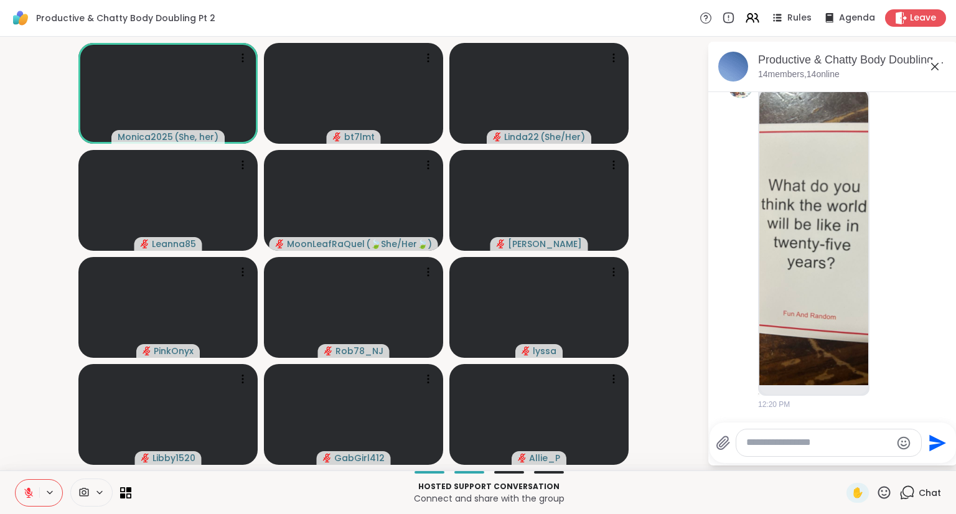
scroll to position [3891, 0]
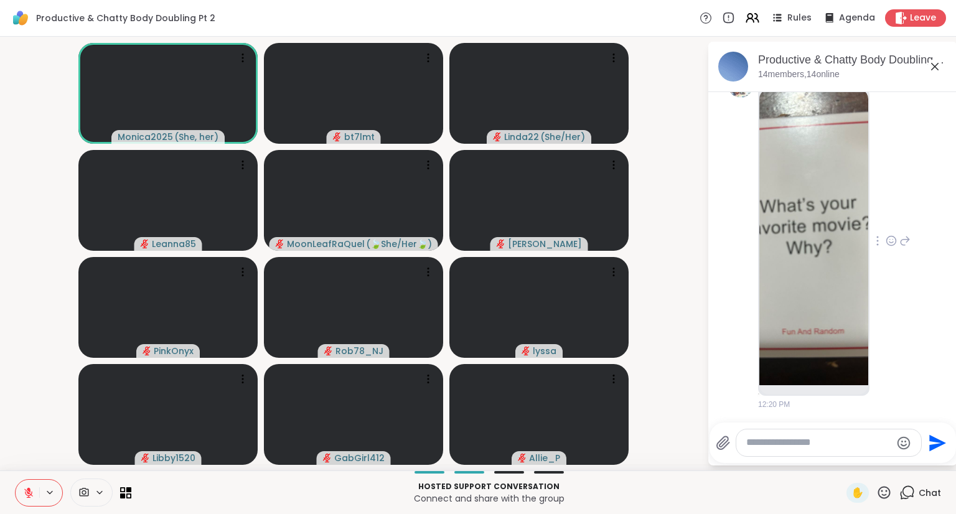
click at [811, 294] on img at bounding box center [813, 237] width 109 height 296
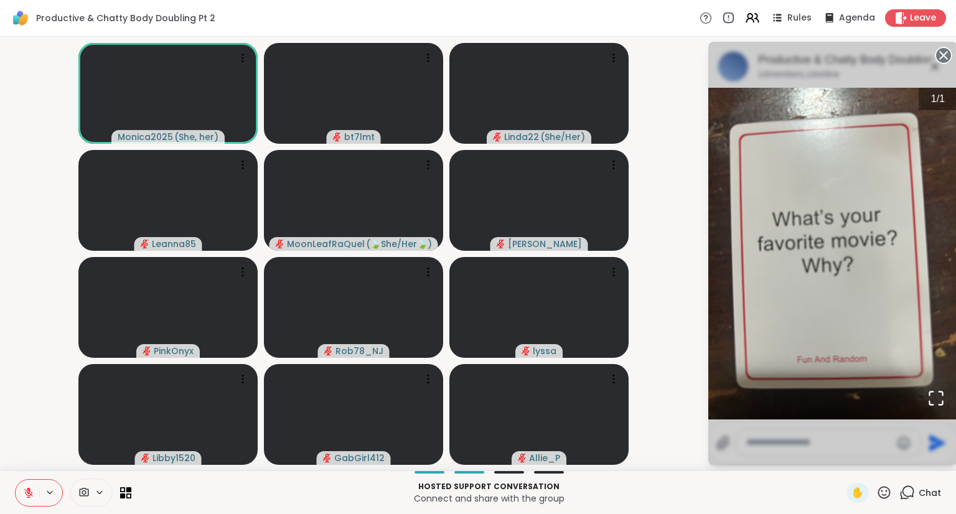
click at [943, 56] on icon at bounding box center [943, 55] width 17 height 17
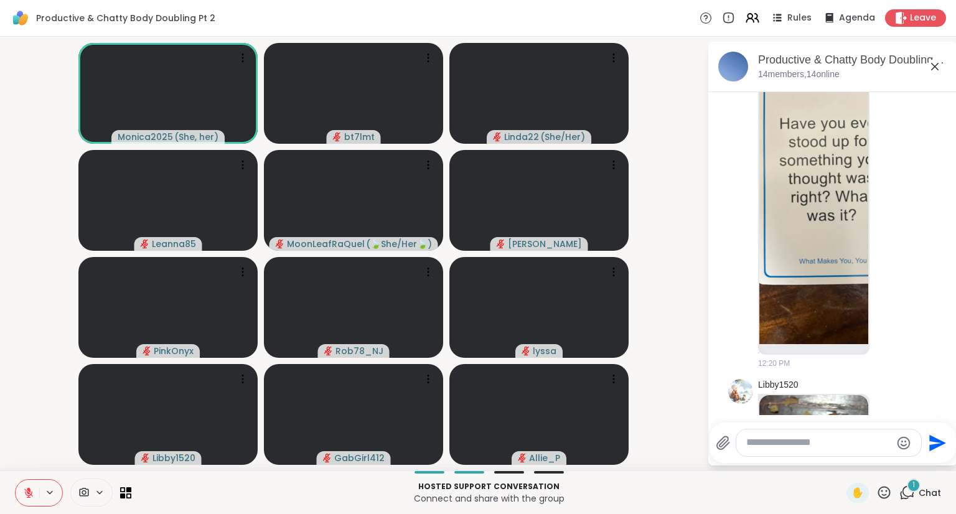
scroll to position [5278, 0]
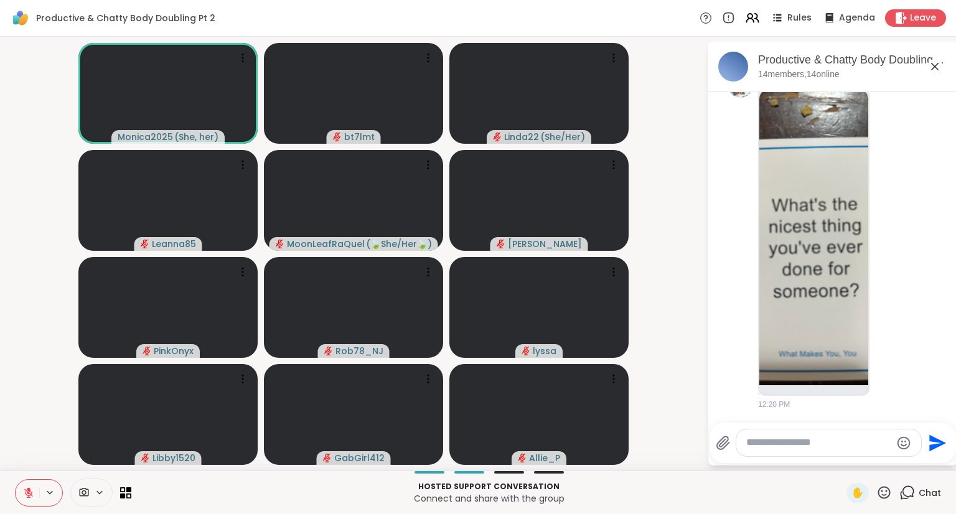
click at [778, 444] on textarea "Type your message" at bounding box center [818, 442] width 145 height 13
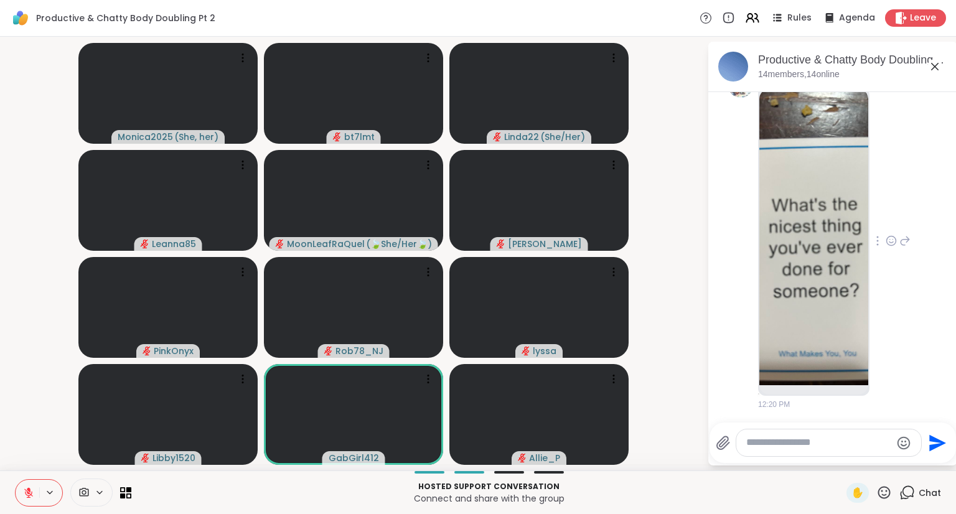
click at [899, 239] on icon at bounding box center [904, 240] width 11 height 15
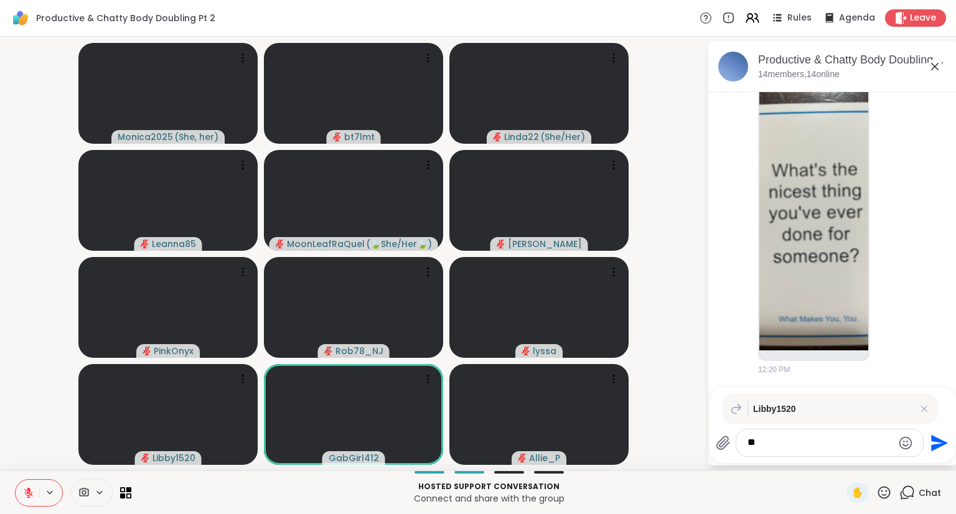
type textarea "*"
click at [925, 411] on icon at bounding box center [924, 409] width 12 height 12
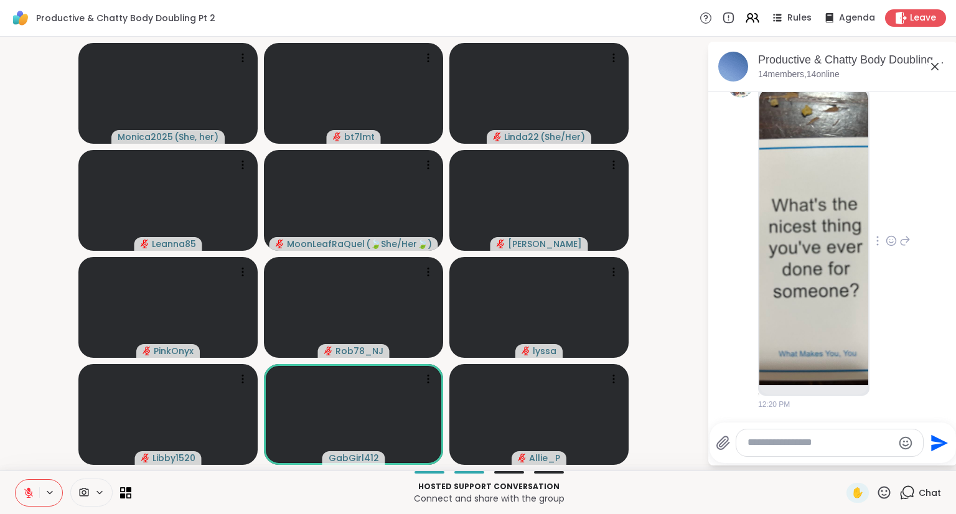
click at [899, 240] on icon at bounding box center [904, 240] width 11 height 15
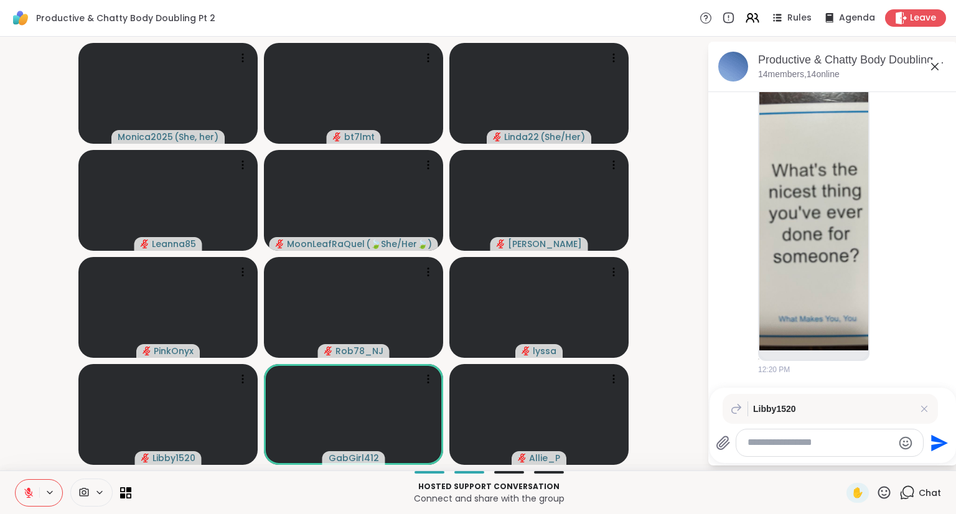
click at [849, 436] on textarea "Type your message" at bounding box center [819, 442] width 145 height 13
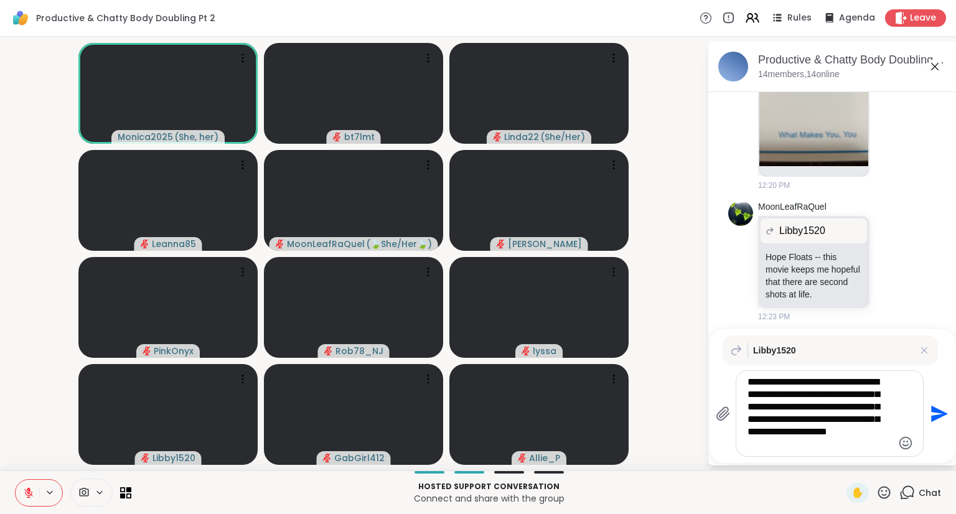
type textarea "**********"
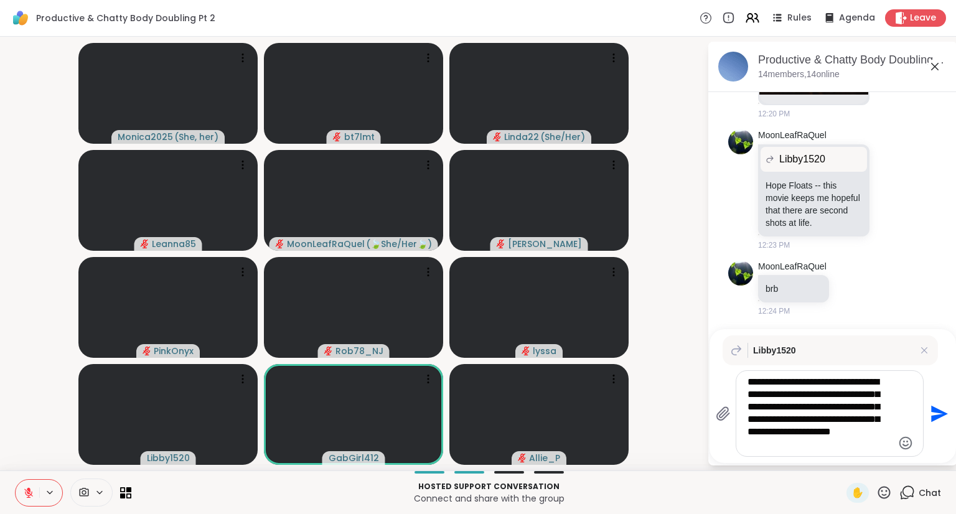
drag, startPoint x: 826, startPoint y: 446, endPoint x: 739, endPoint y: 365, distance: 118.9
click at [739, 365] on div "**********" at bounding box center [832, 396] width 246 height 134
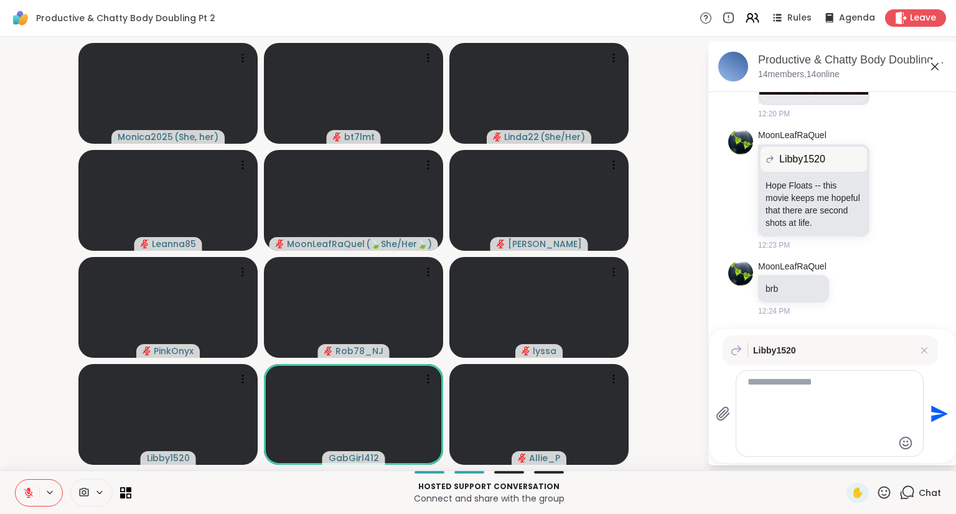
scroll to position [5522, 0]
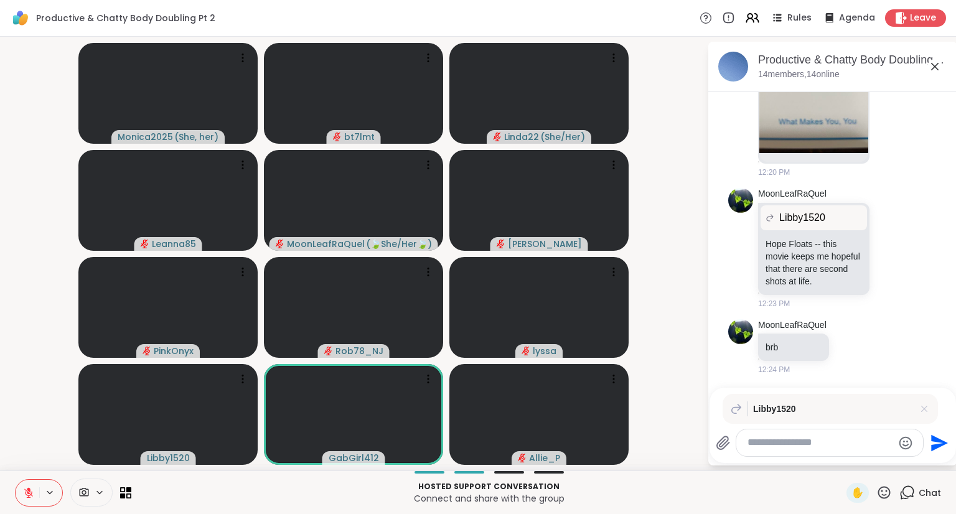
click at [925, 407] on icon at bounding box center [924, 409] width 12 height 12
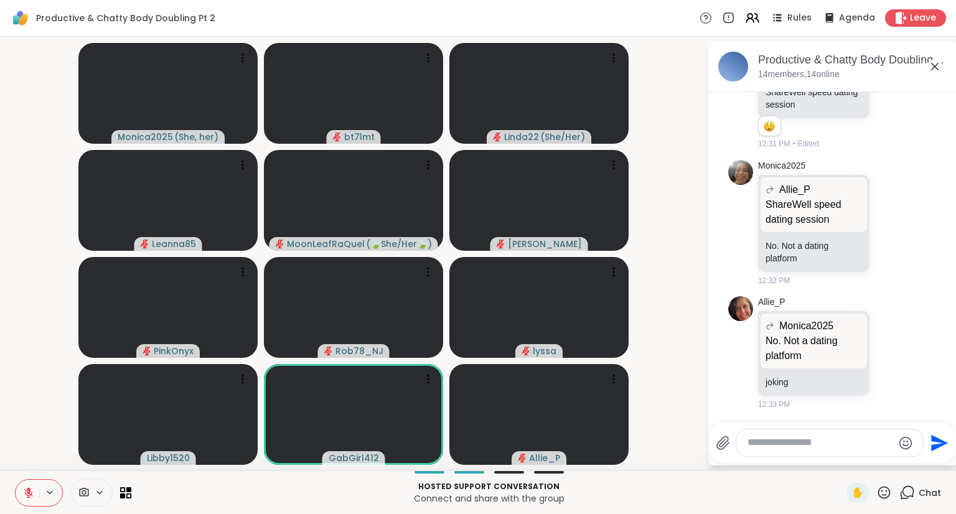
scroll to position [5934, 0]
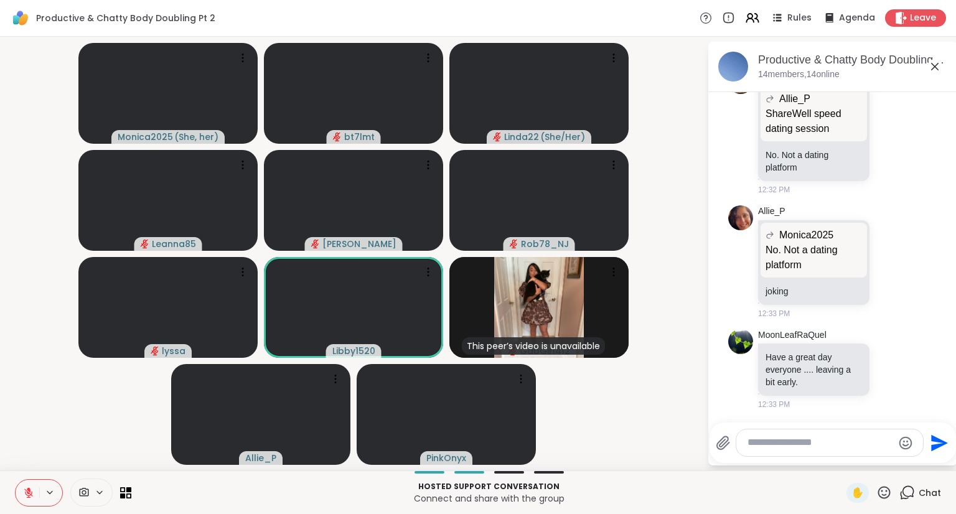
click at [755, 437] on textarea "Type your message" at bounding box center [819, 442] width 145 height 13
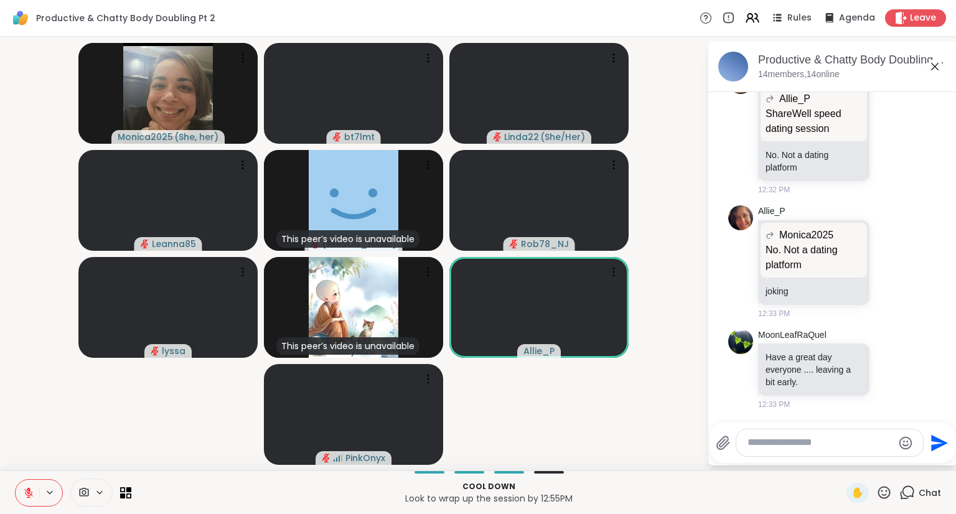
click at [791, 441] on textarea "Type your message" at bounding box center [819, 442] width 145 height 13
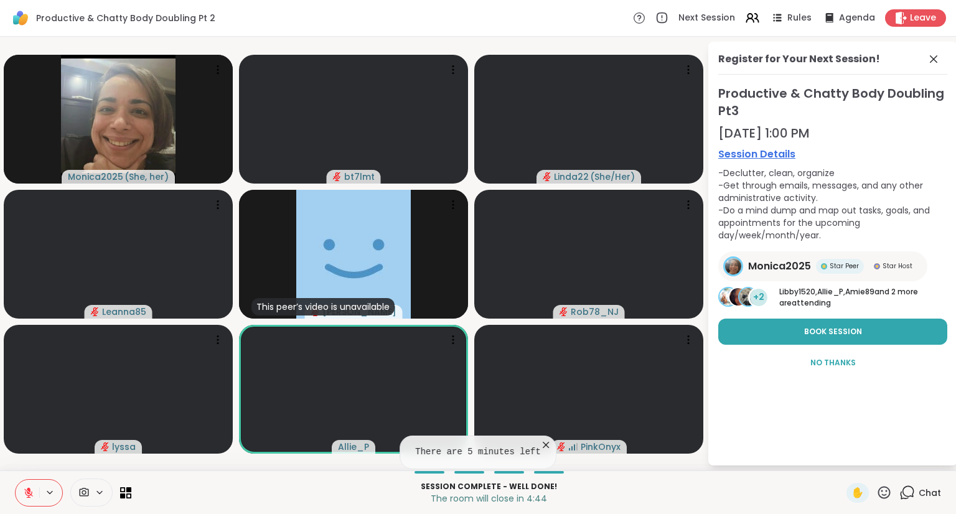
click at [918, 487] on span "Chat" at bounding box center [929, 493] width 22 height 12
